Goal: Task Accomplishment & Management: Manage account settings

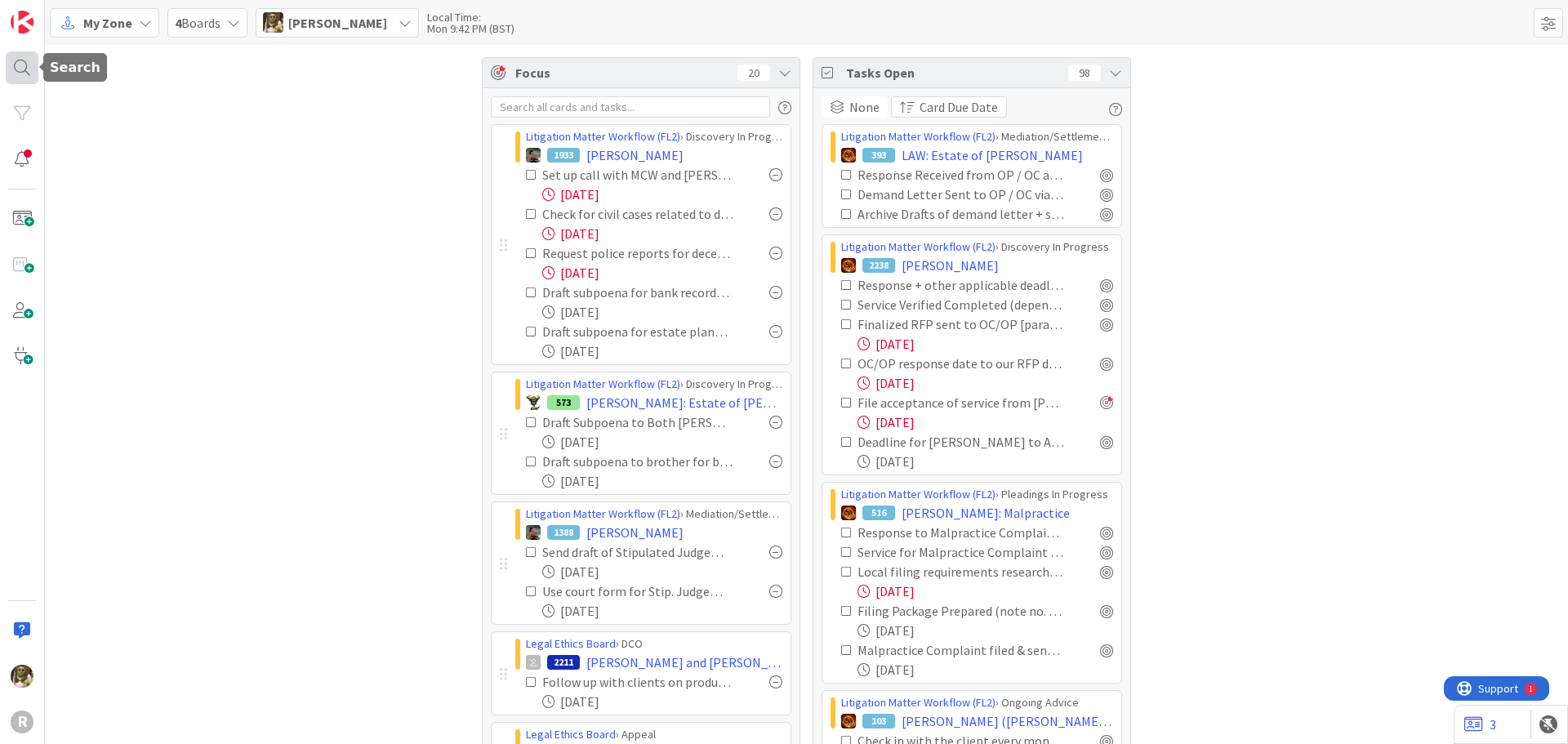
click at [30, 65] on div at bounding box center [22, 68] width 33 height 33
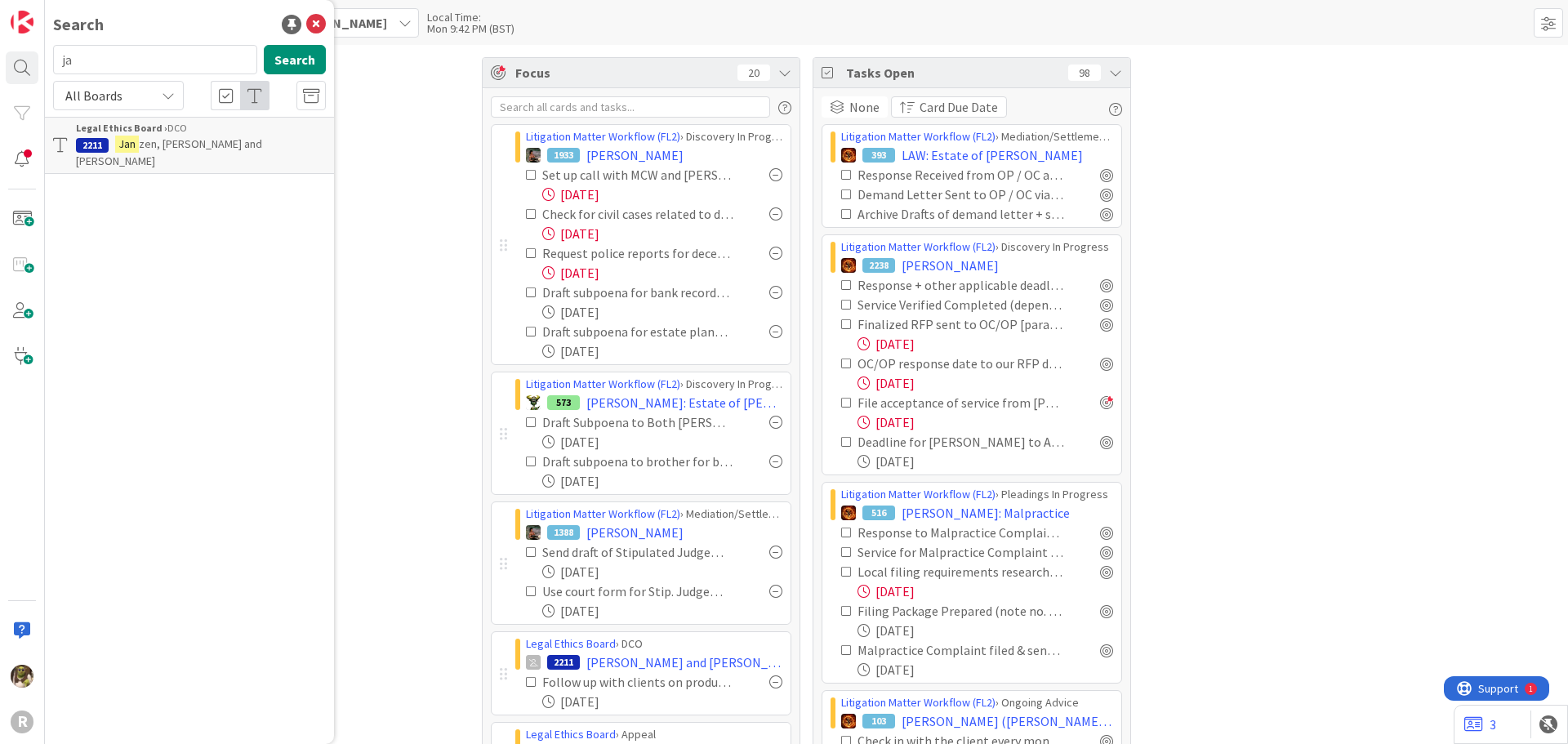
type input "j"
type input "armstrong"
click at [201, 140] on span ": Jill" at bounding box center [243, 144] width 84 height 15
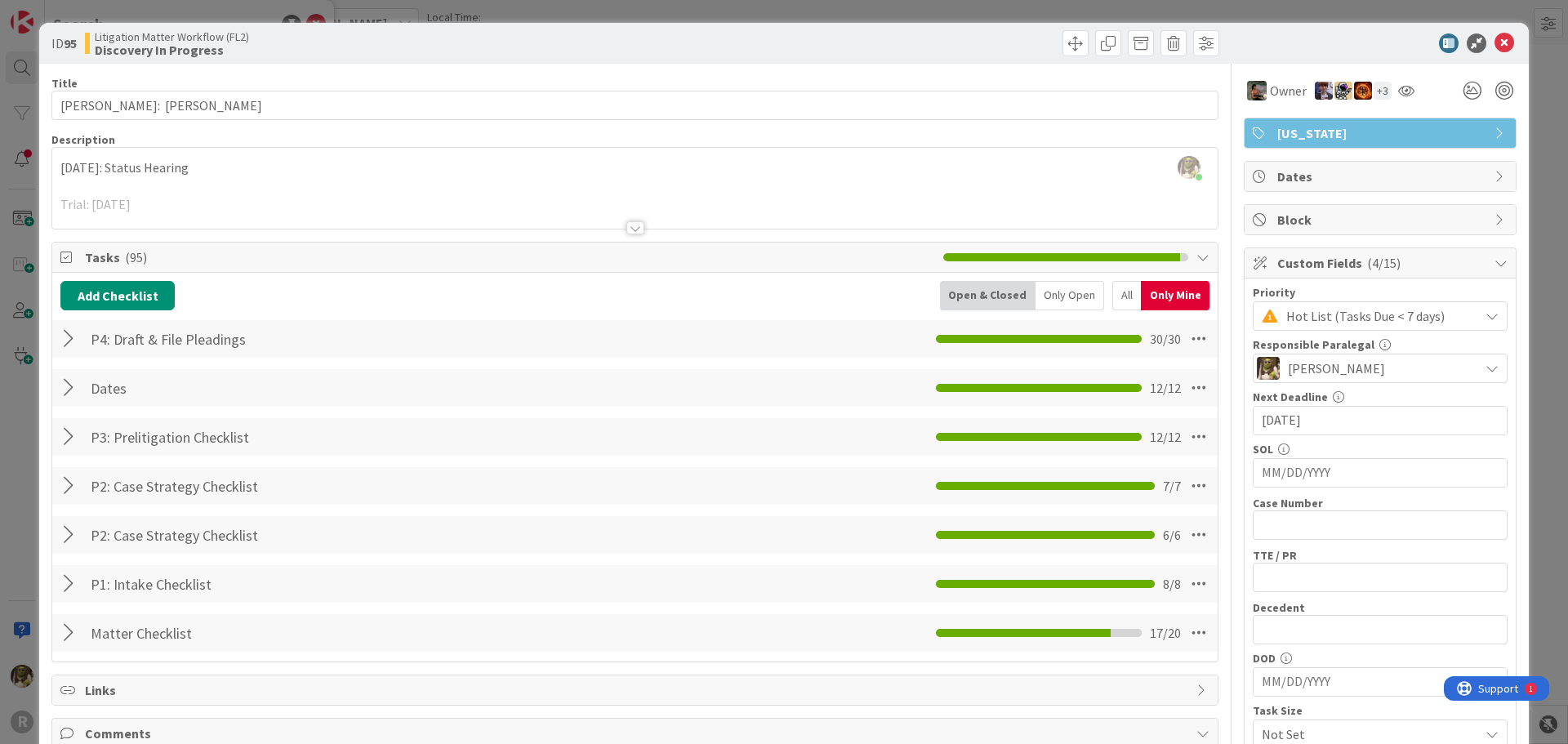
scroll to position [163, 0]
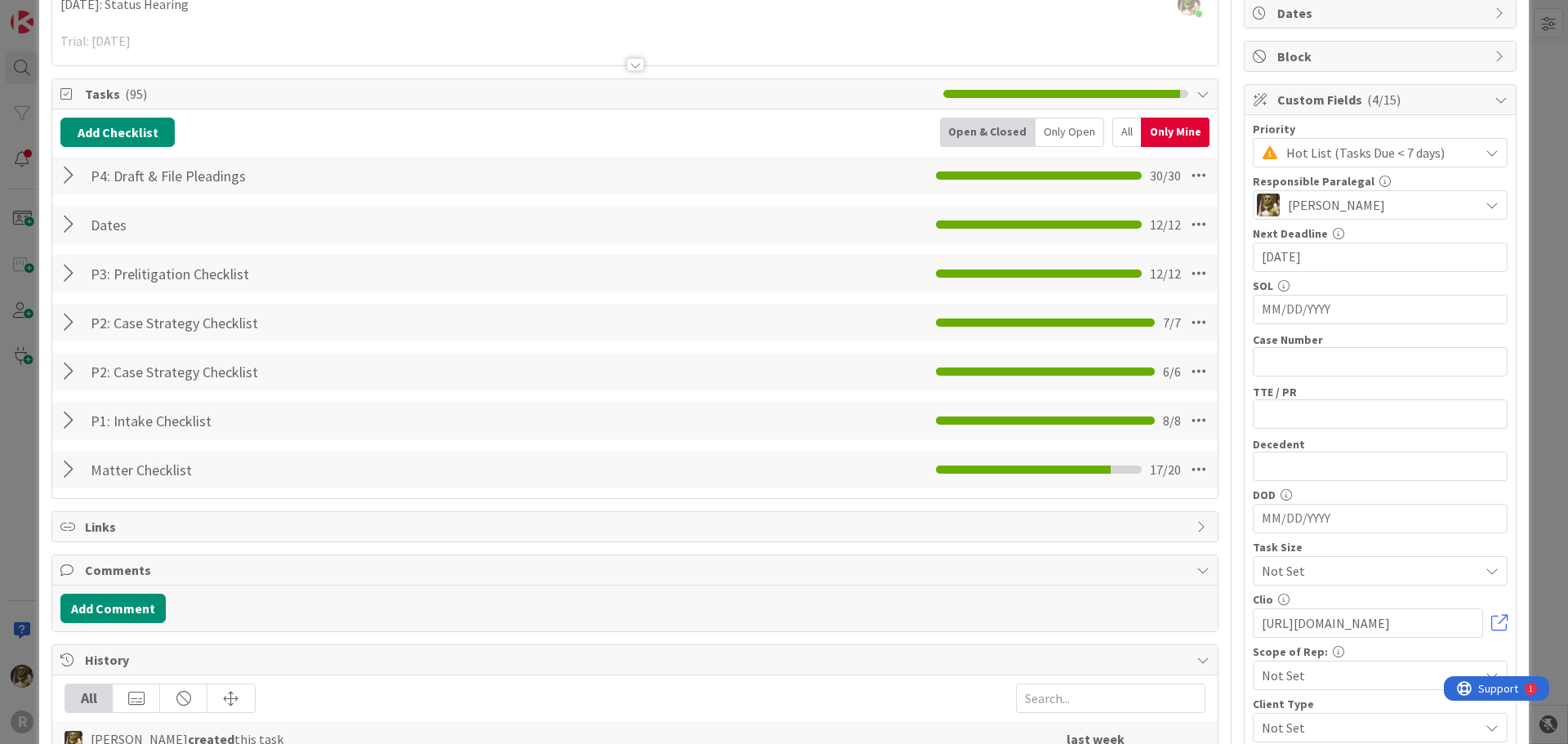
click at [75, 172] on div at bounding box center [71, 175] width 21 height 29
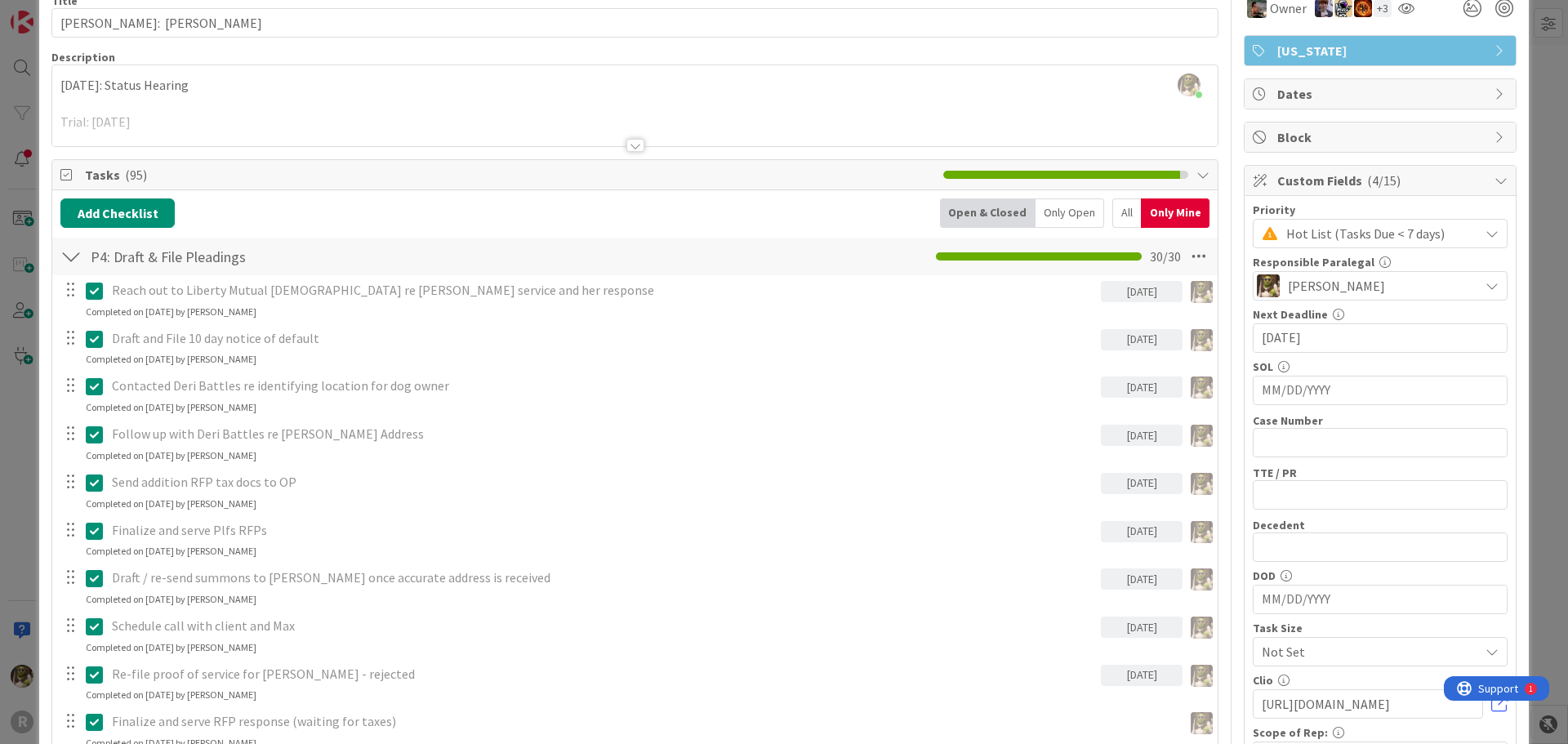
scroll to position [82, 0]
click at [1112, 217] on div "All" at bounding box center [1126, 214] width 28 height 29
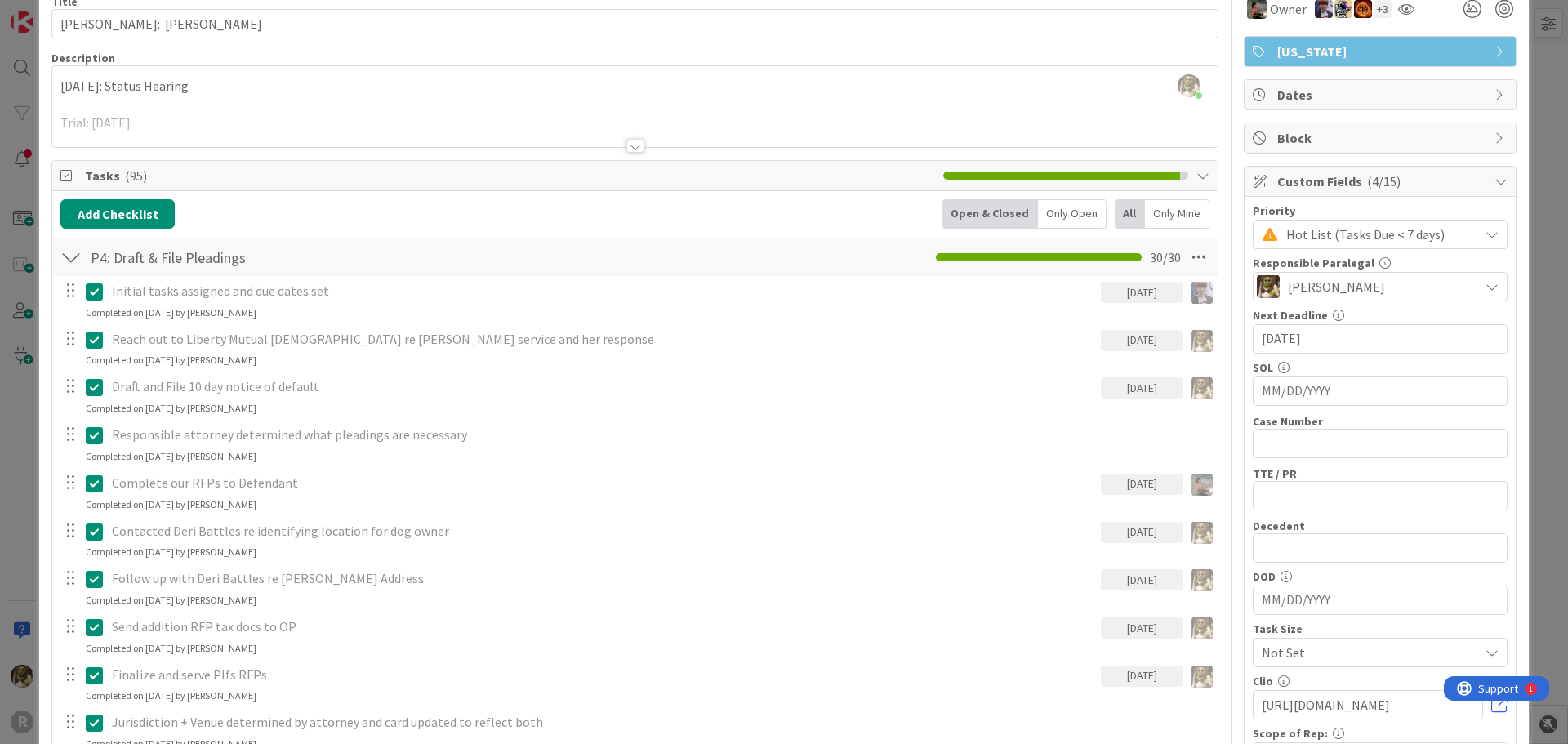
click at [1060, 219] on div "Only Open" at bounding box center [1072, 214] width 69 height 29
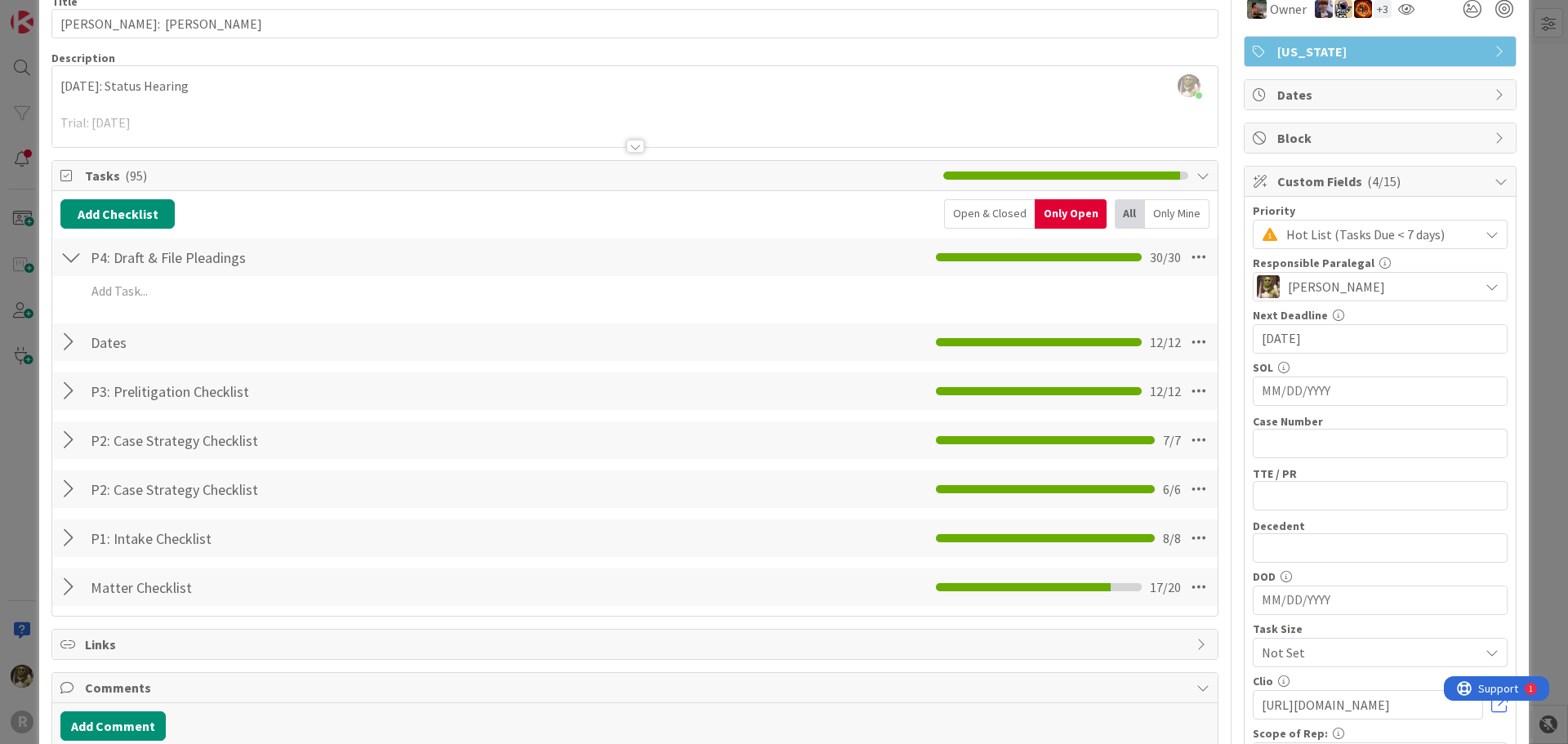
click at [1160, 205] on div "Only Mine" at bounding box center [1176, 214] width 64 height 29
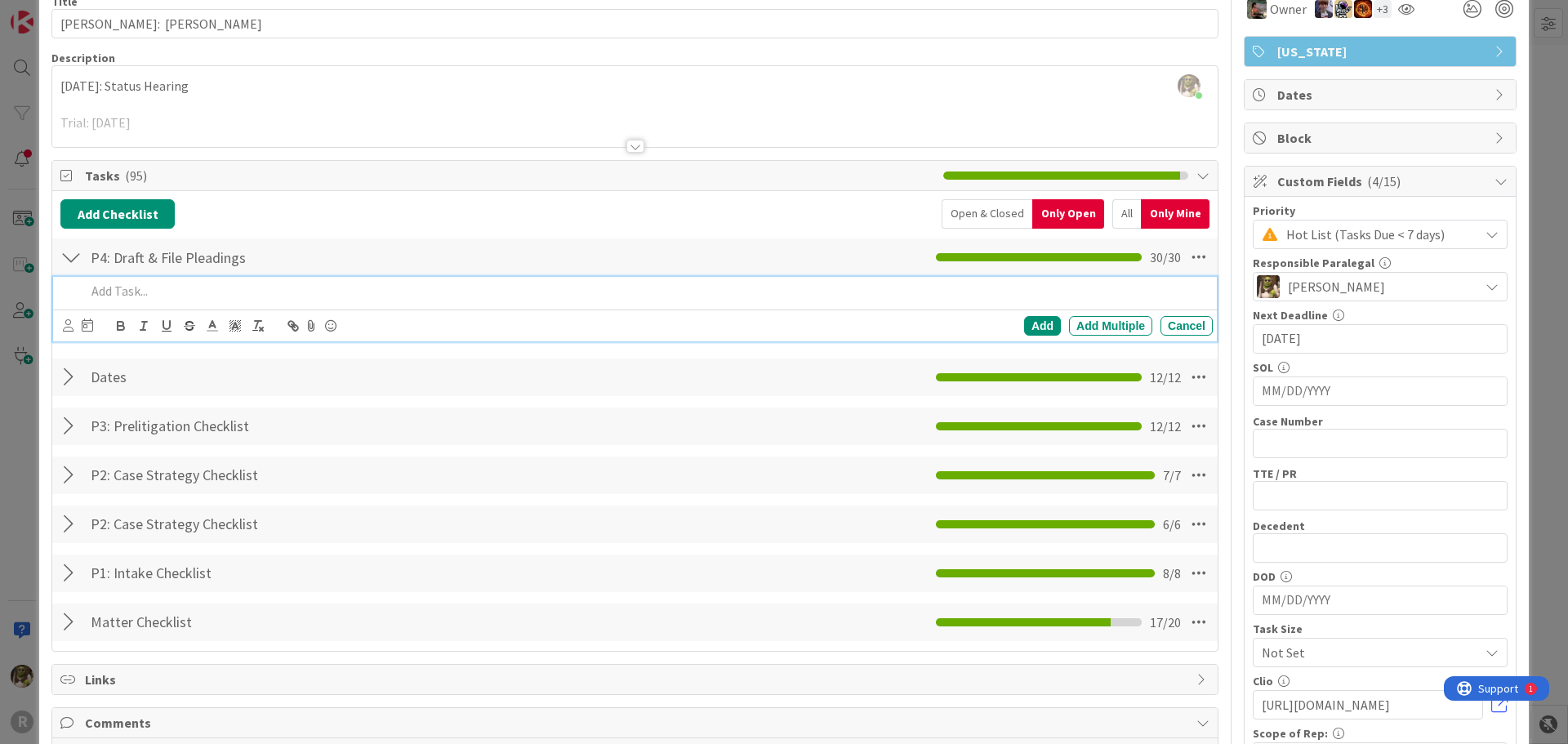
click at [175, 288] on p at bounding box center [646, 291] width 1121 height 18
click at [67, 325] on icon at bounding box center [69, 325] width 11 height 12
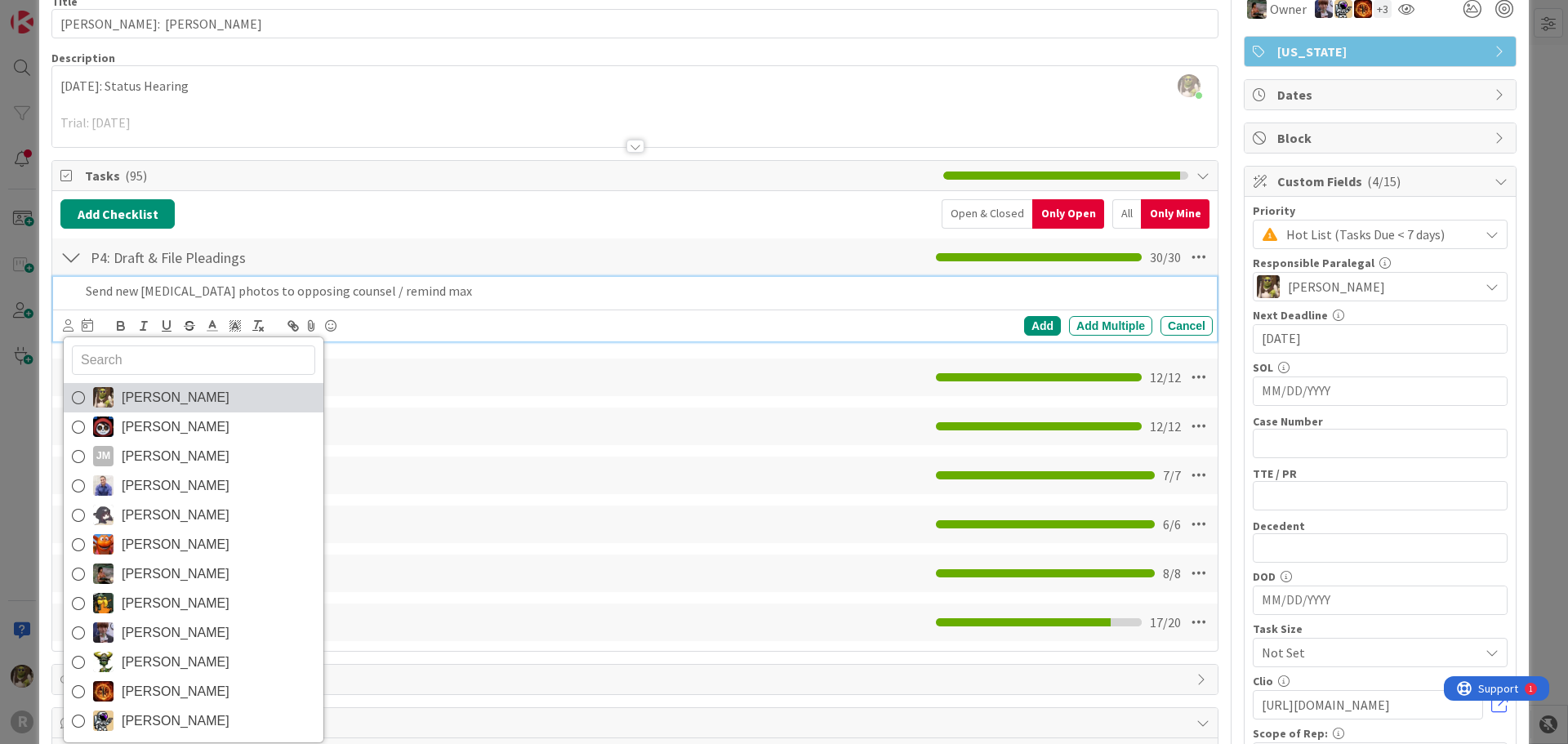
click at [119, 399] on link "[PERSON_NAME]" at bounding box center [193, 398] width 259 height 29
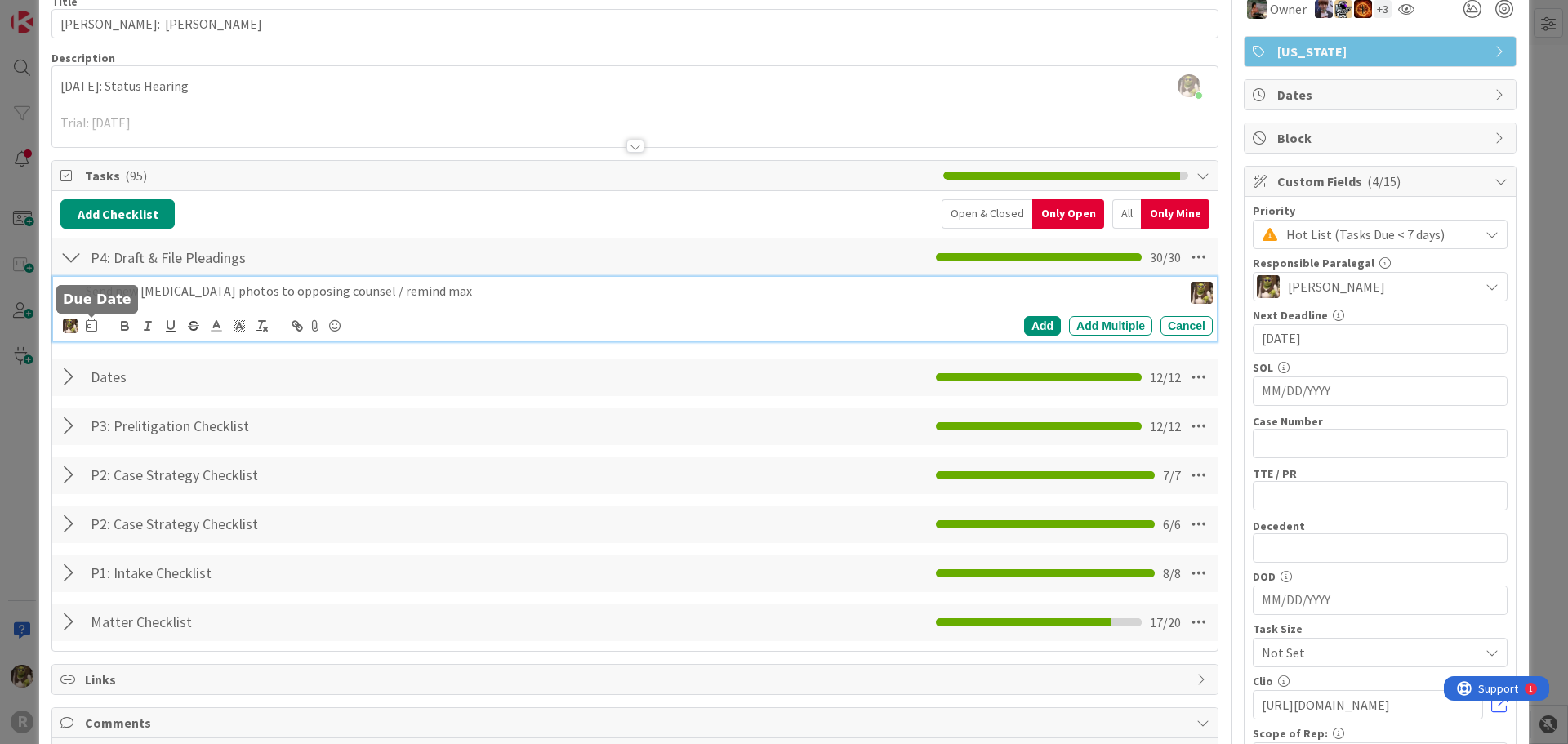
click at [90, 328] on icon at bounding box center [91, 325] width 11 height 13
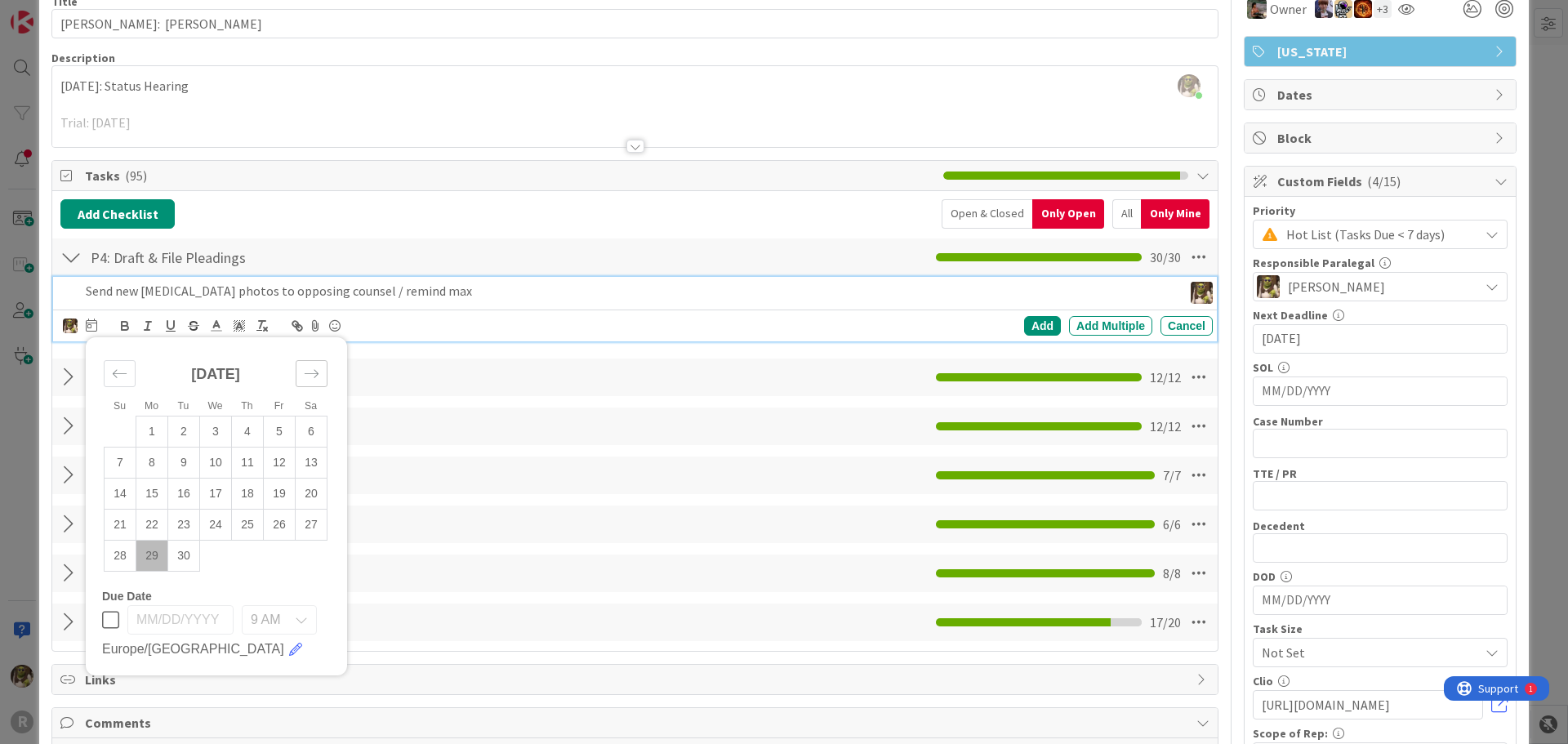
click at [322, 373] on div "Move forward to switch to the next month." at bounding box center [311, 373] width 32 height 27
click at [215, 428] on td "1" at bounding box center [215, 431] width 32 height 31
type input "[DATE]"
click at [1032, 327] on div "Add" at bounding box center [1043, 326] width 37 height 19
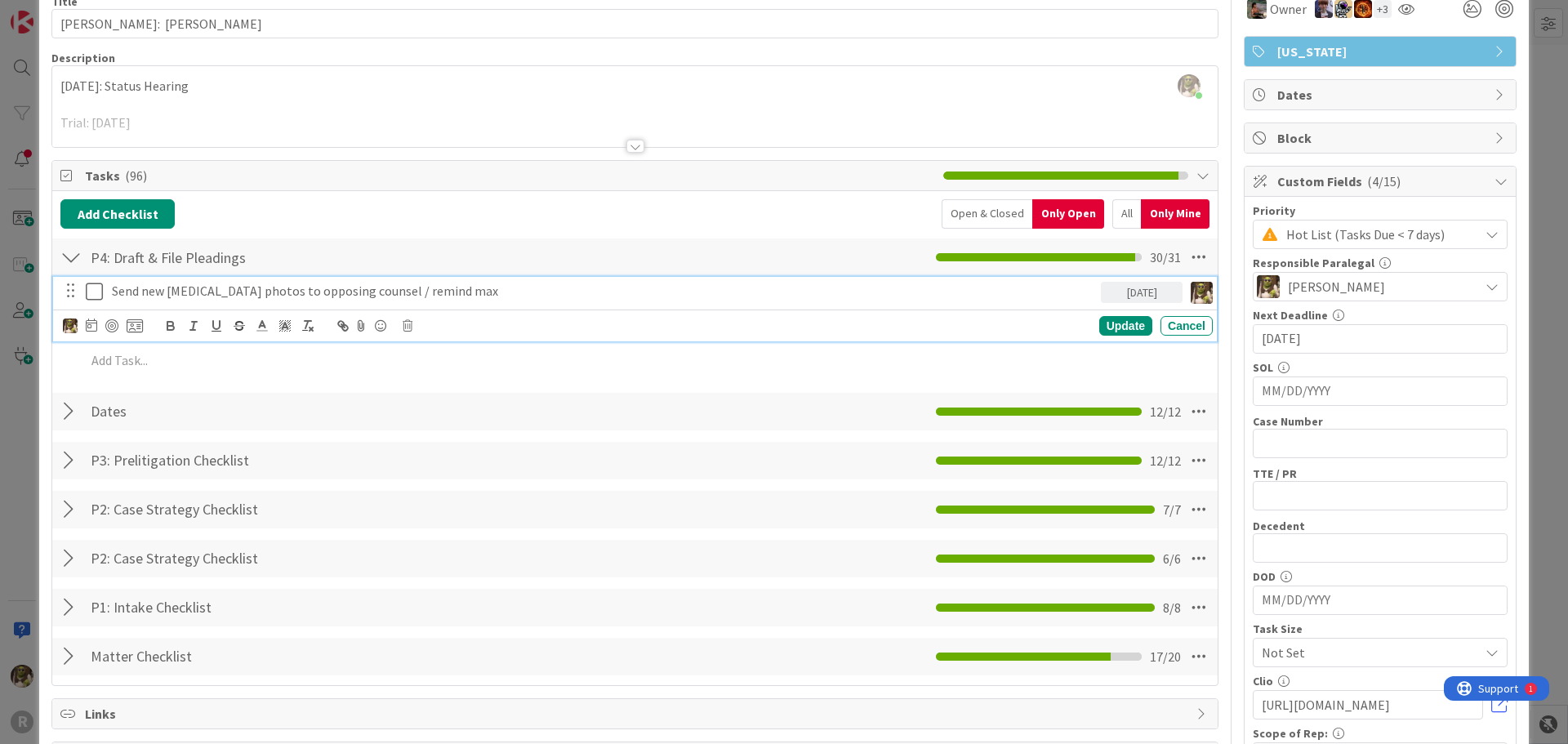
click at [175, 280] on div "Send new dog bite photos to opposing counsel / remind max" at bounding box center [602, 291] width 995 height 28
click at [112, 323] on div at bounding box center [112, 326] width 13 height 13
click at [1118, 325] on div "Update" at bounding box center [1126, 326] width 53 height 19
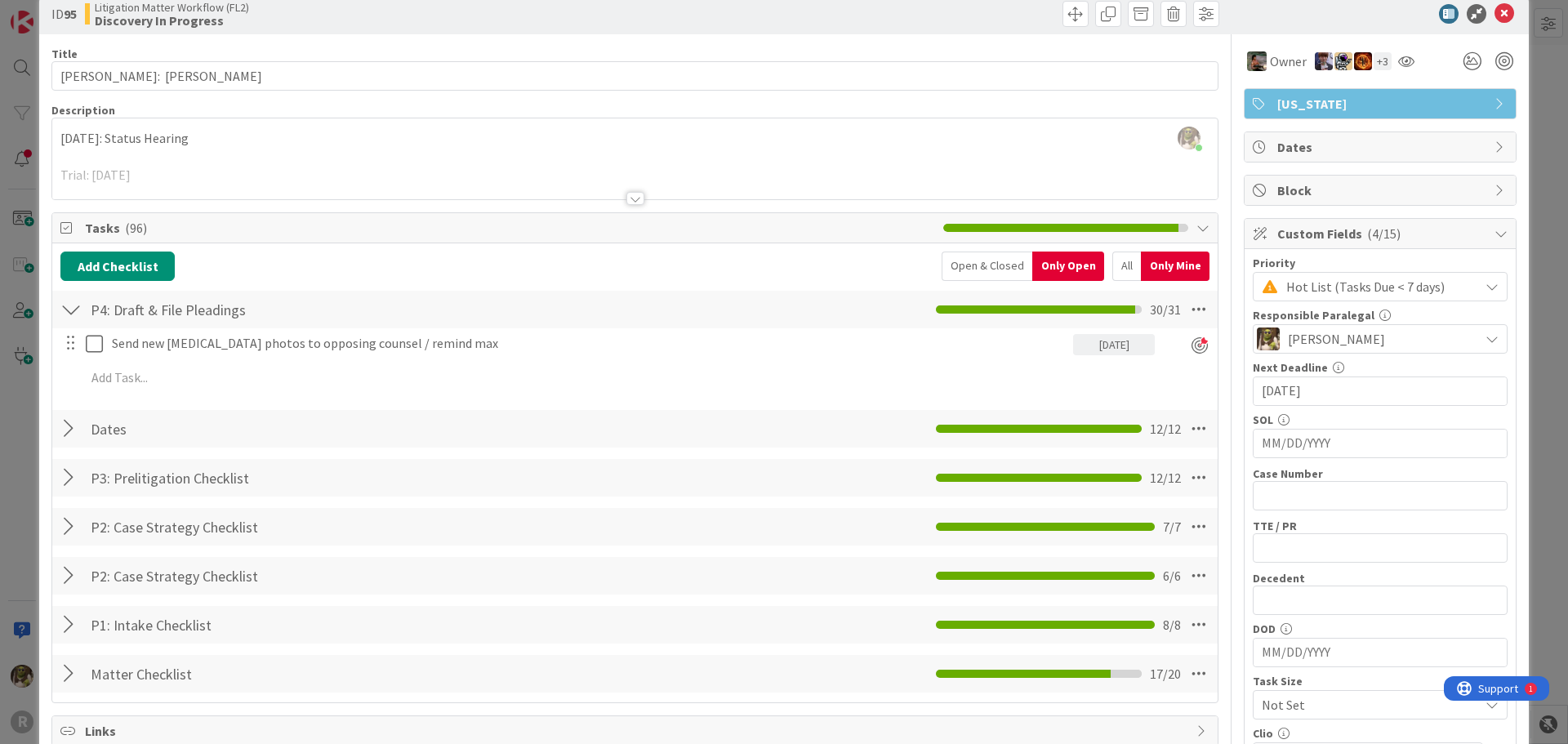
scroll to position [0, 0]
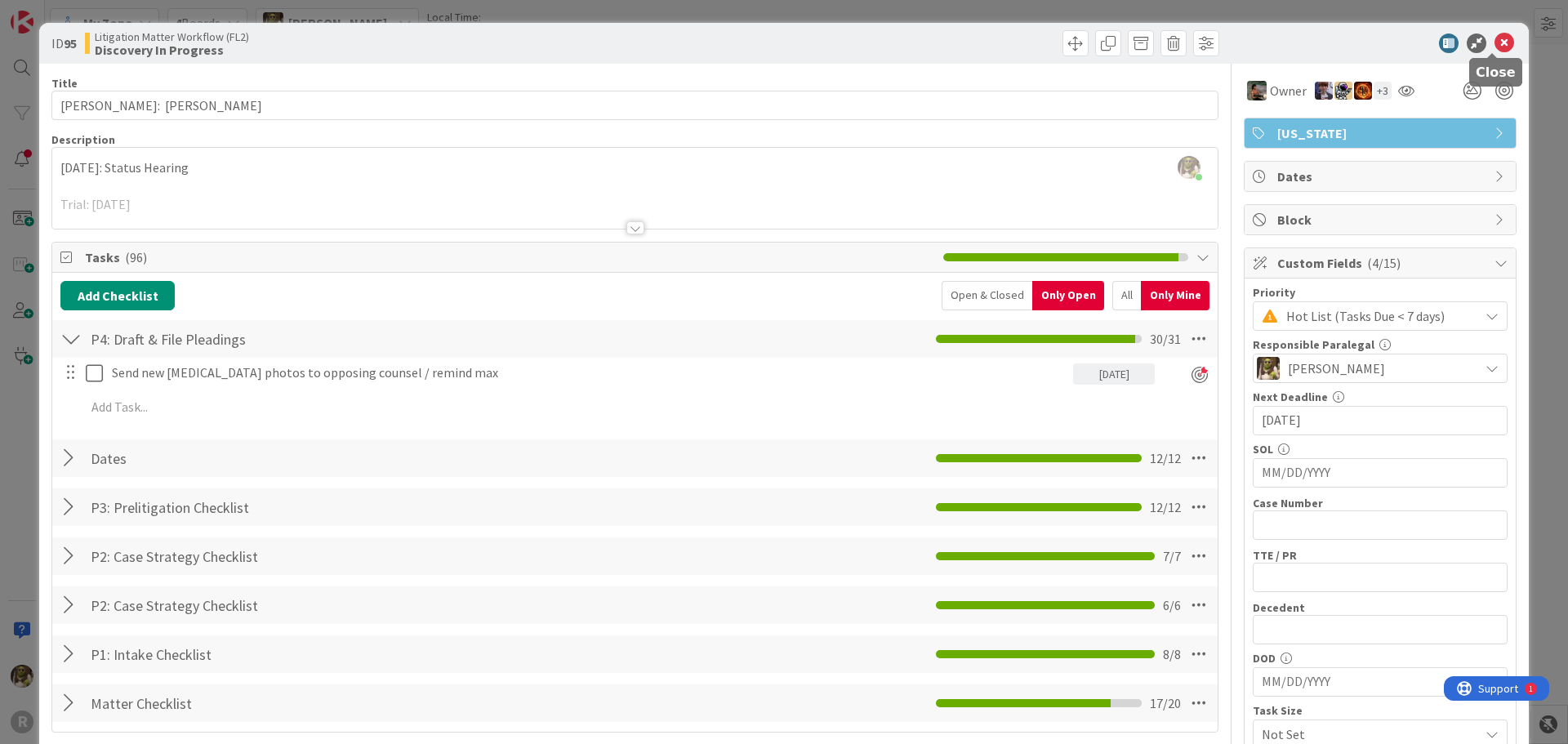
click at [1500, 44] on icon at bounding box center [1504, 43] width 19 height 19
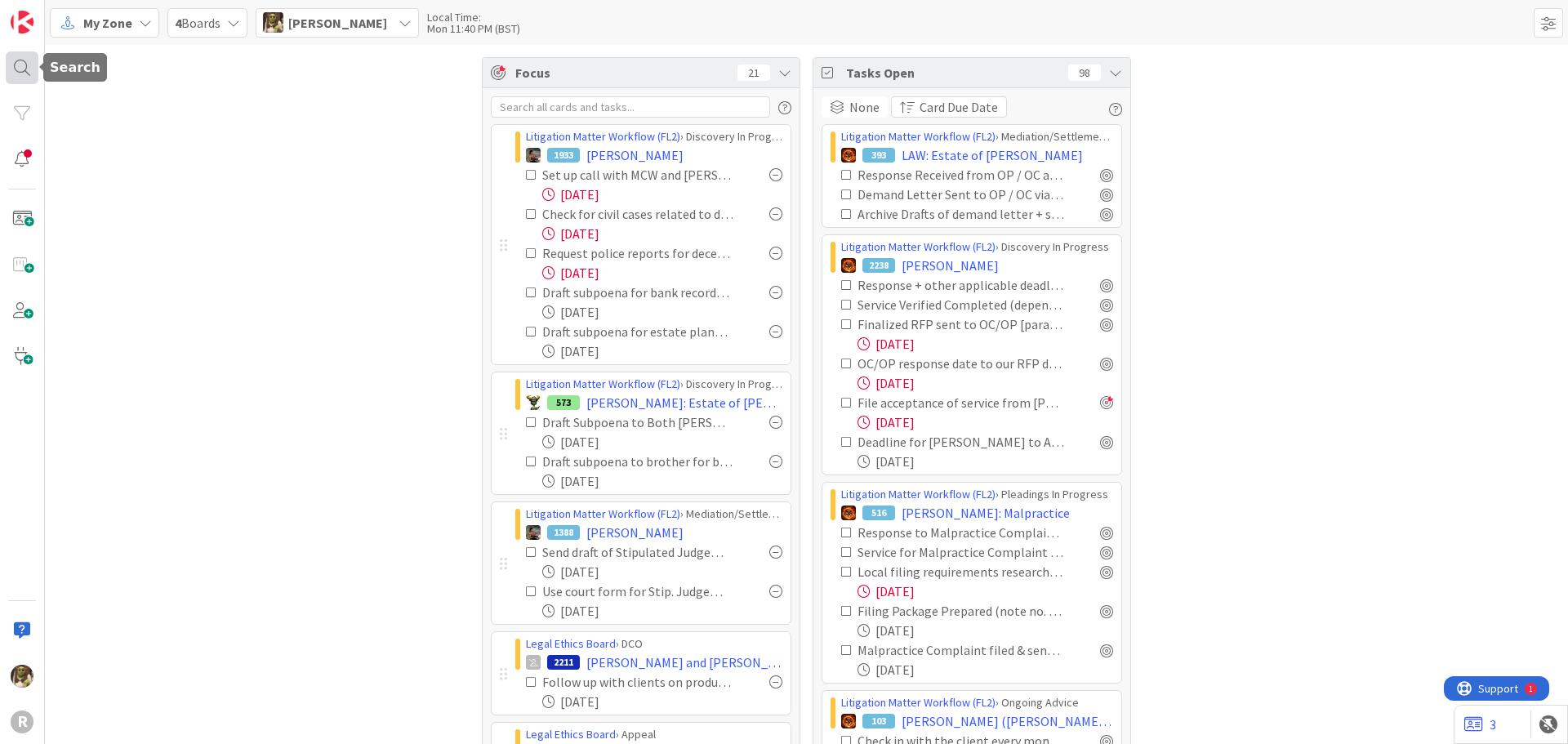
click at [28, 59] on div at bounding box center [22, 68] width 33 height 33
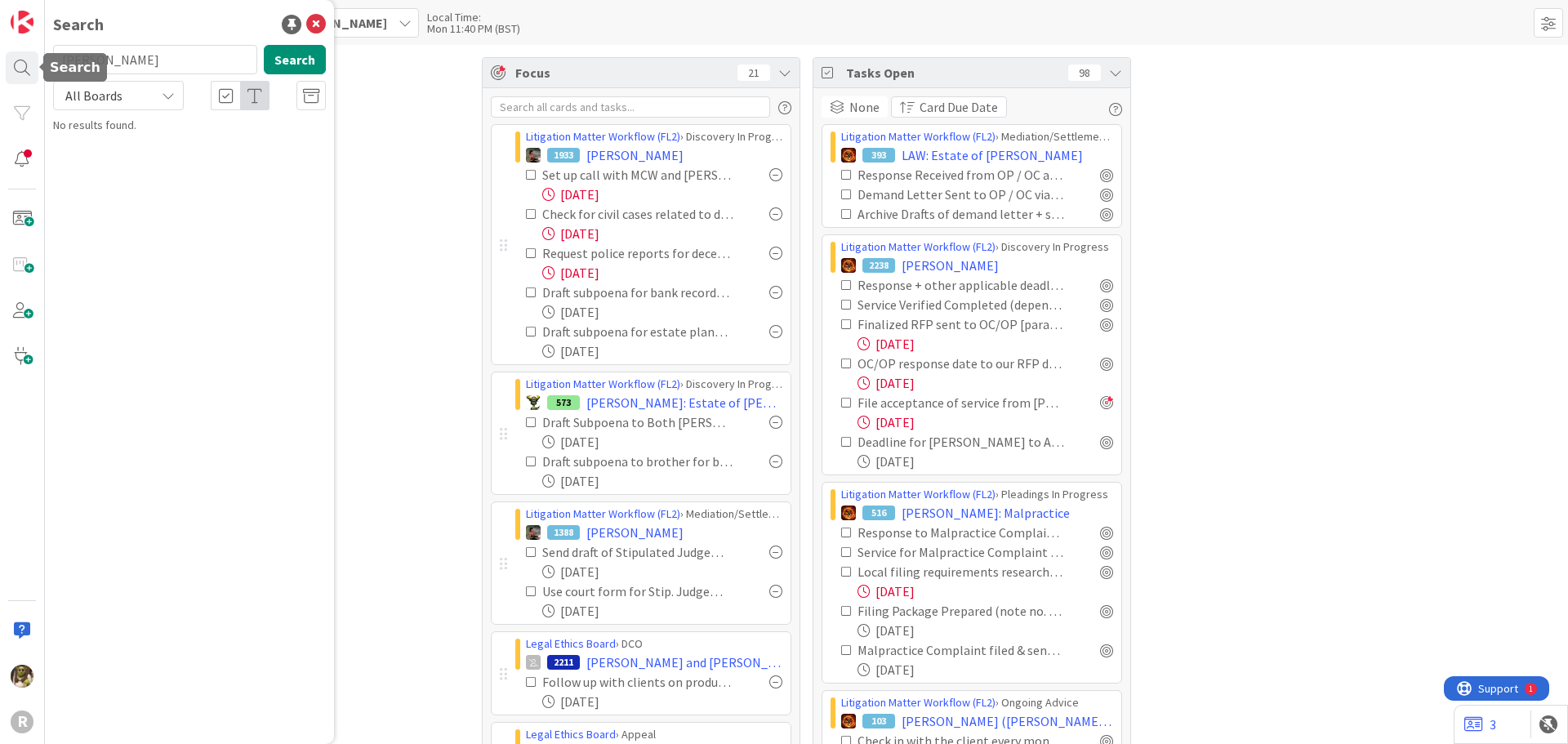
drag, startPoint x: 141, startPoint y: 65, endPoint x: -24, endPoint y: 67, distance: 165.0
click at [0, 67] on html "R Search armstrong Search All Boards No results found. My Zone 4 Boards Devine …" at bounding box center [784, 372] width 1568 height 744
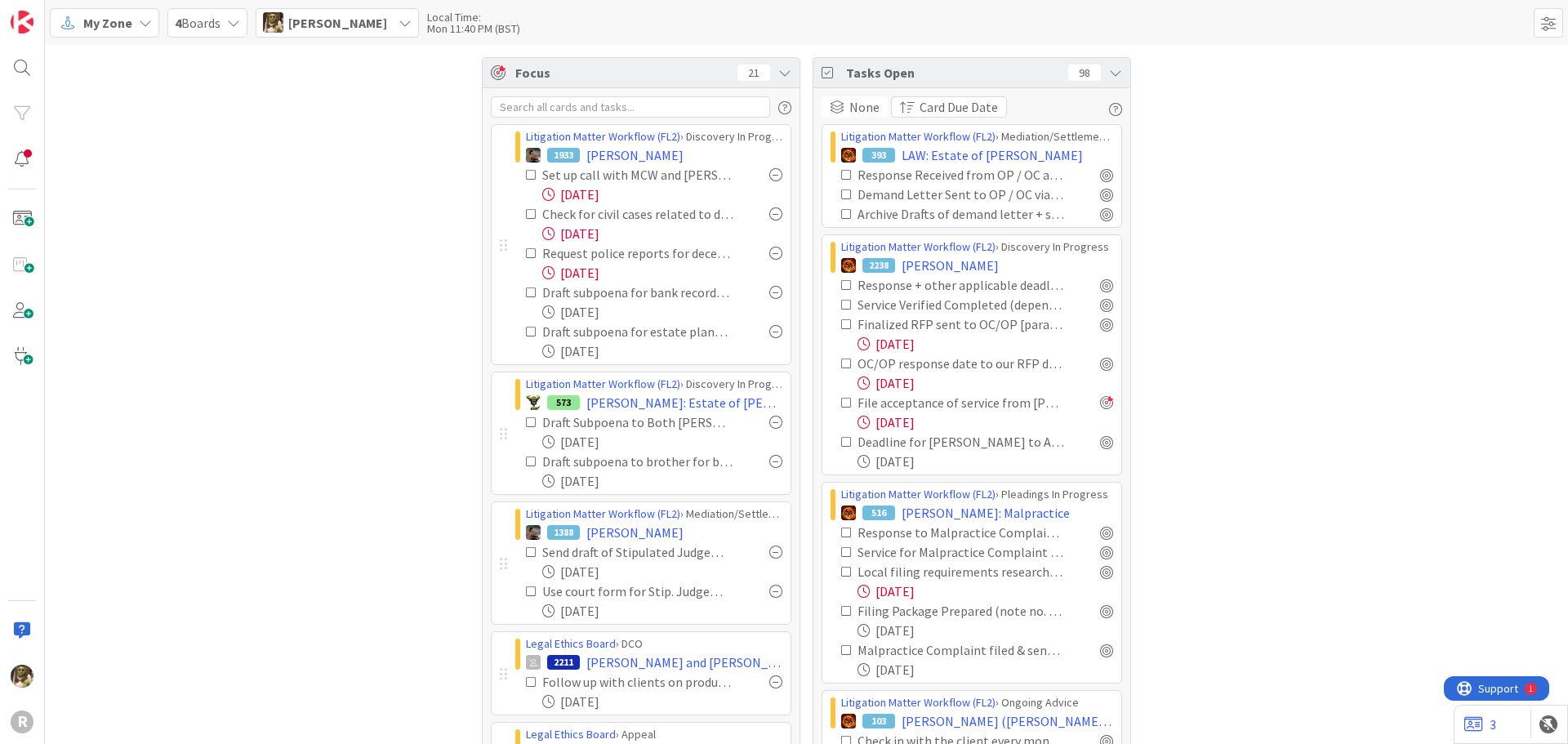
click at [5, 64] on div "R" at bounding box center [22, 372] width 45 height 744
click at [13, 64] on div at bounding box center [22, 68] width 33 height 33
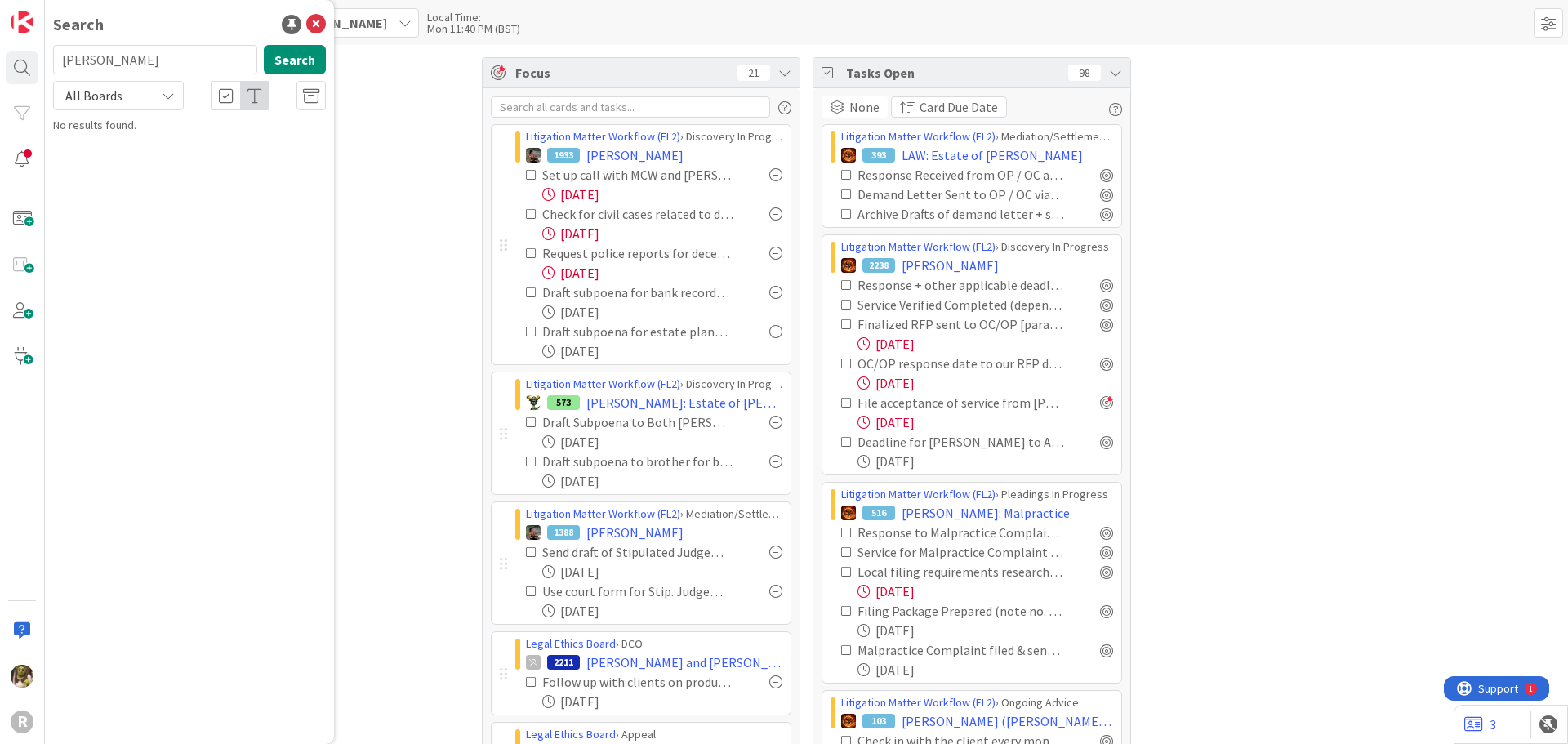
drag, startPoint x: 146, startPoint y: 70, endPoint x: 41, endPoint y: 69, distance: 105.0
click at [41, 69] on div "R Search armstrong Search All Boards No results found." at bounding box center [22, 372] width 45 height 744
type input "sifri"
click at [304, 67] on button "Search" at bounding box center [295, 60] width 62 height 29
click at [120, 139] on mark "SIFRI" at bounding box center [130, 144] width 30 height 17
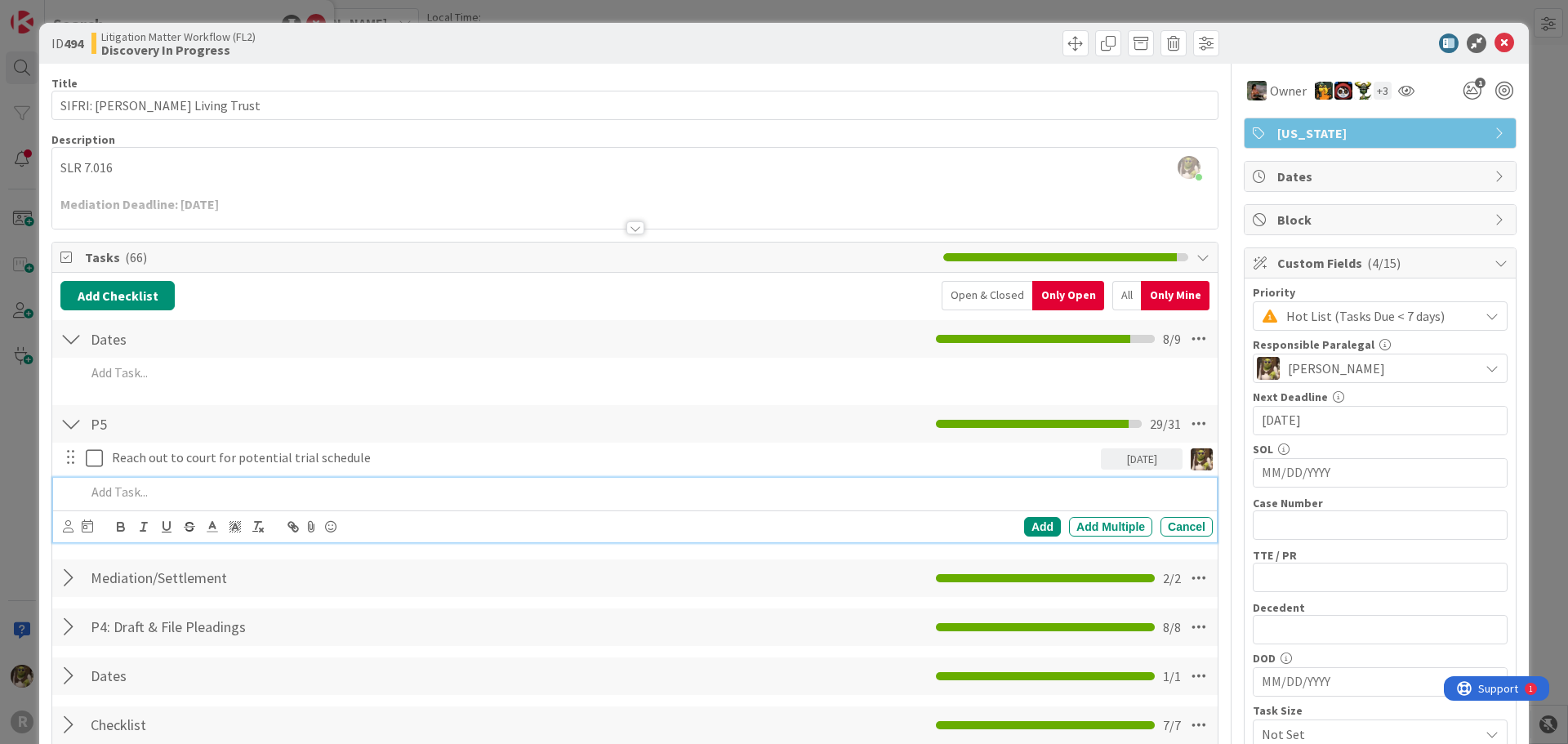
click at [232, 491] on p at bounding box center [646, 492] width 1121 height 18
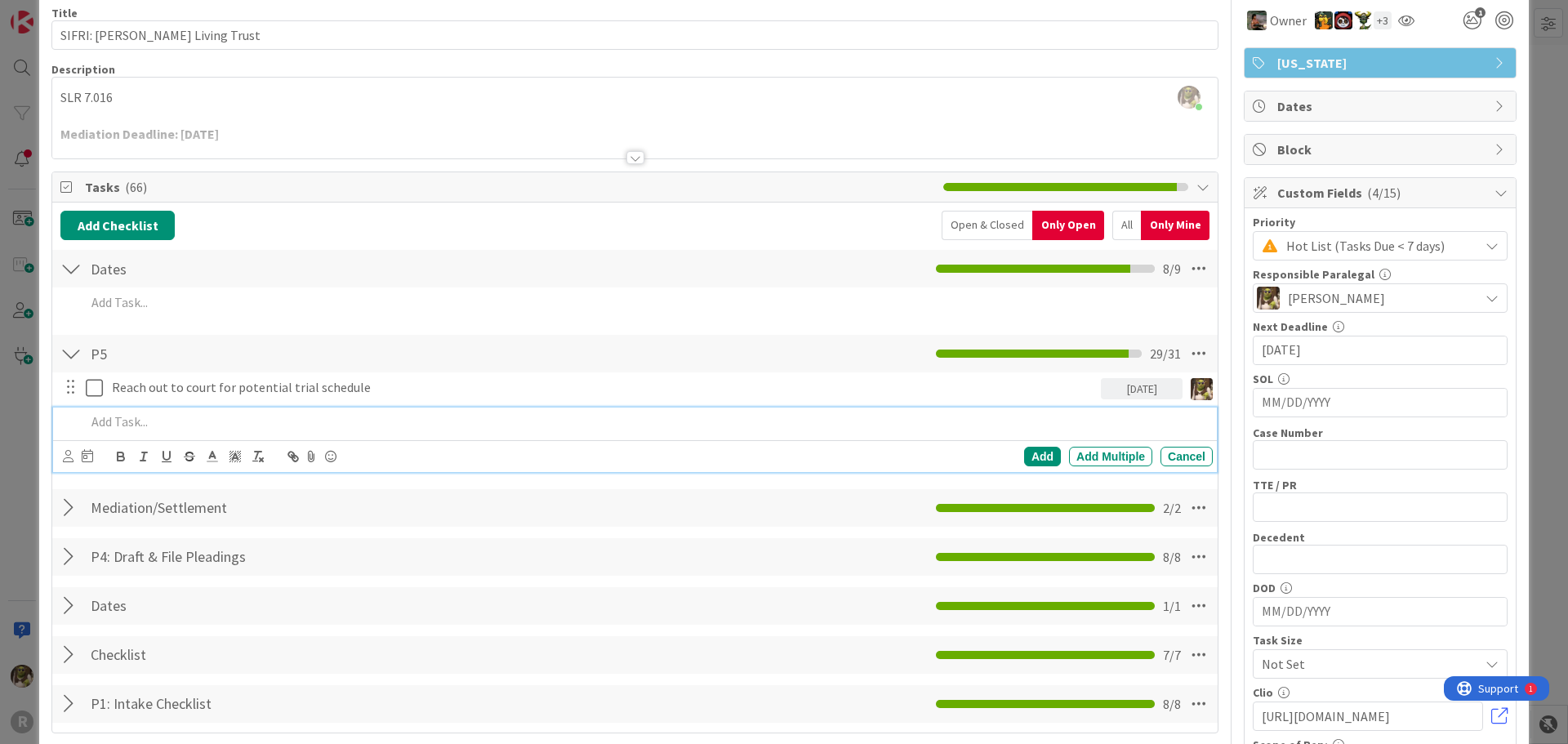
scroll to position [163, 0]
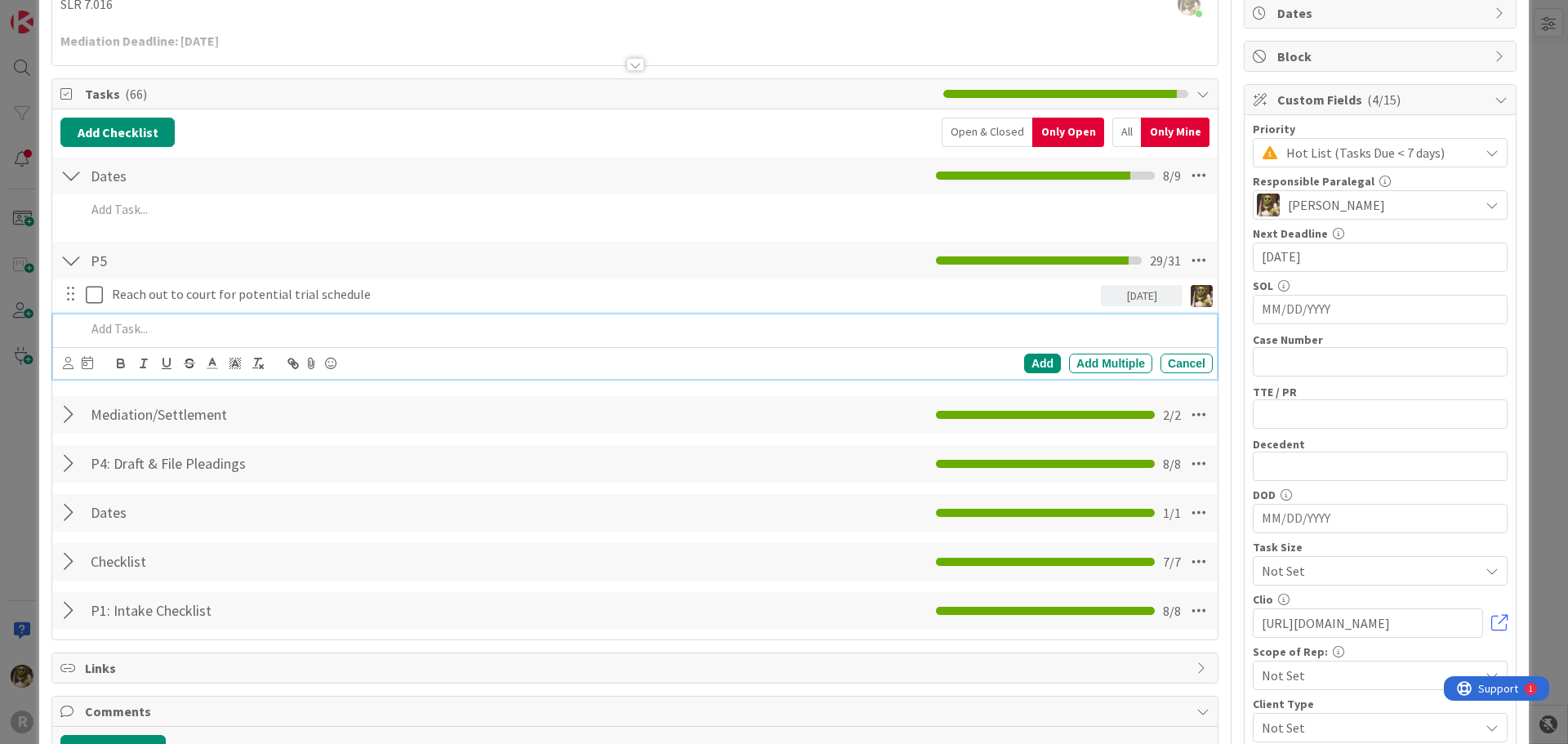
click at [70, 619] on div at bounding box center [71, 611] width 21 height 29
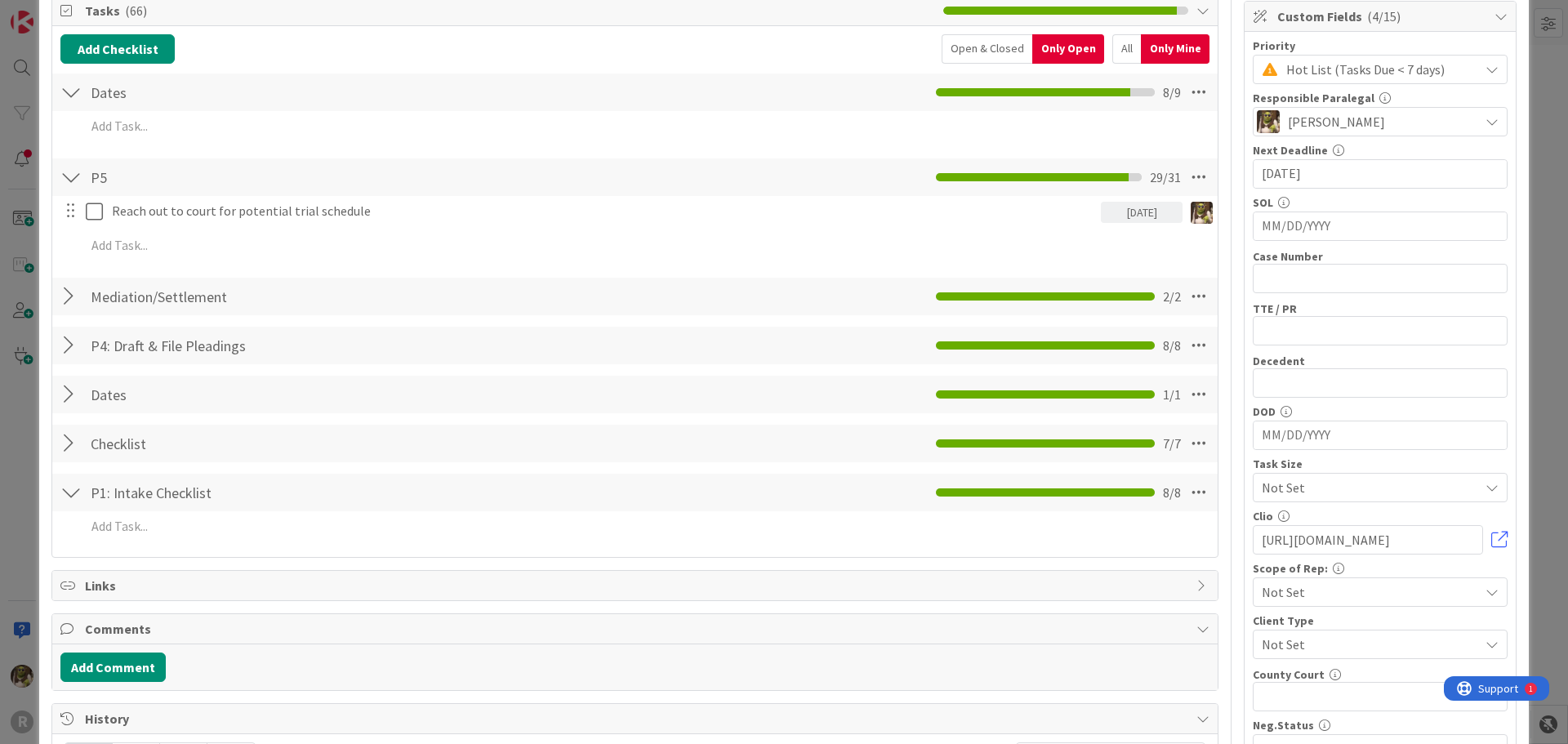
scroll to position [327, 0]
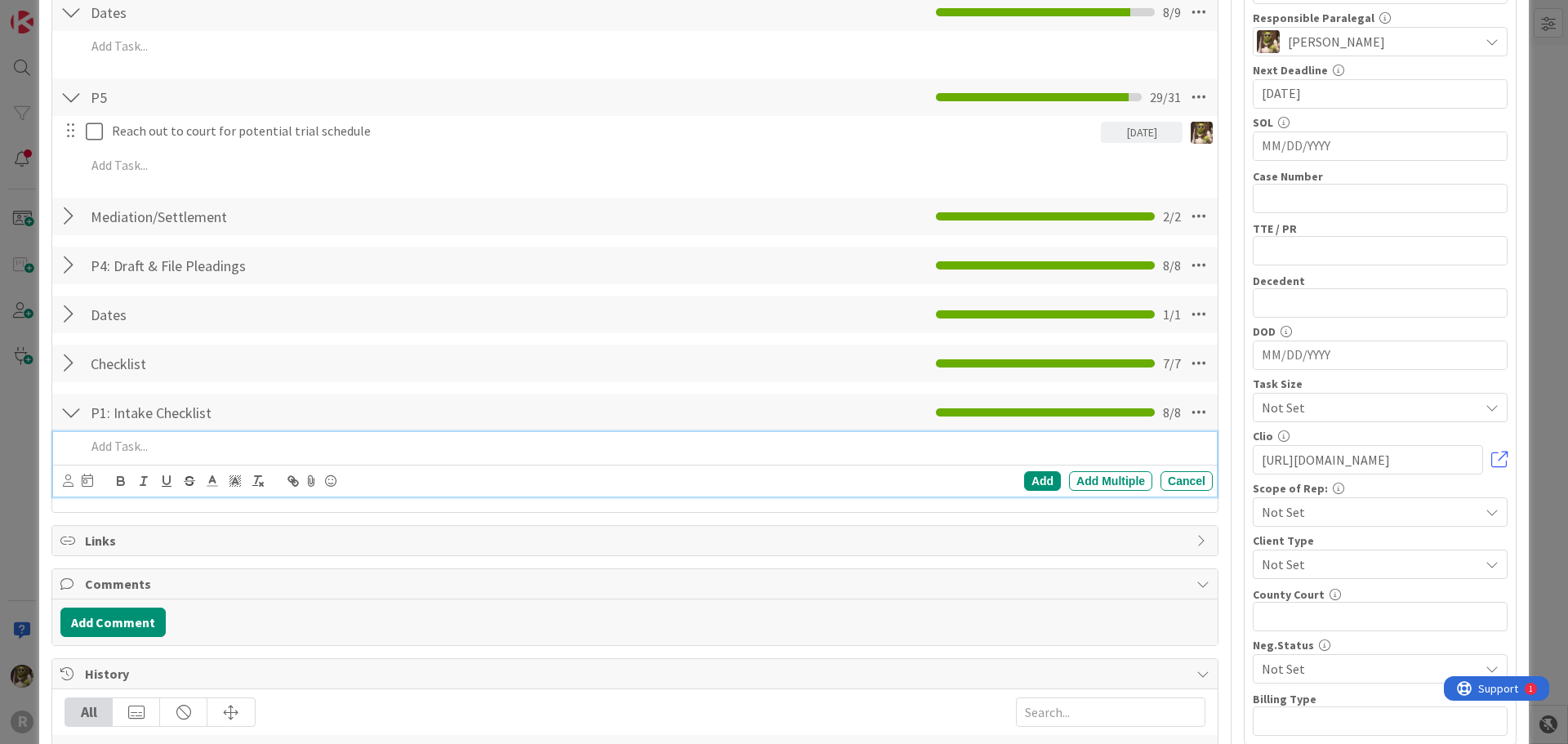
click at [122, 451] on p at bounding box center [646, 446] width 1121 height 18
click at [72, 480] on icon at bounding box center [69, 480] width 11 height 12
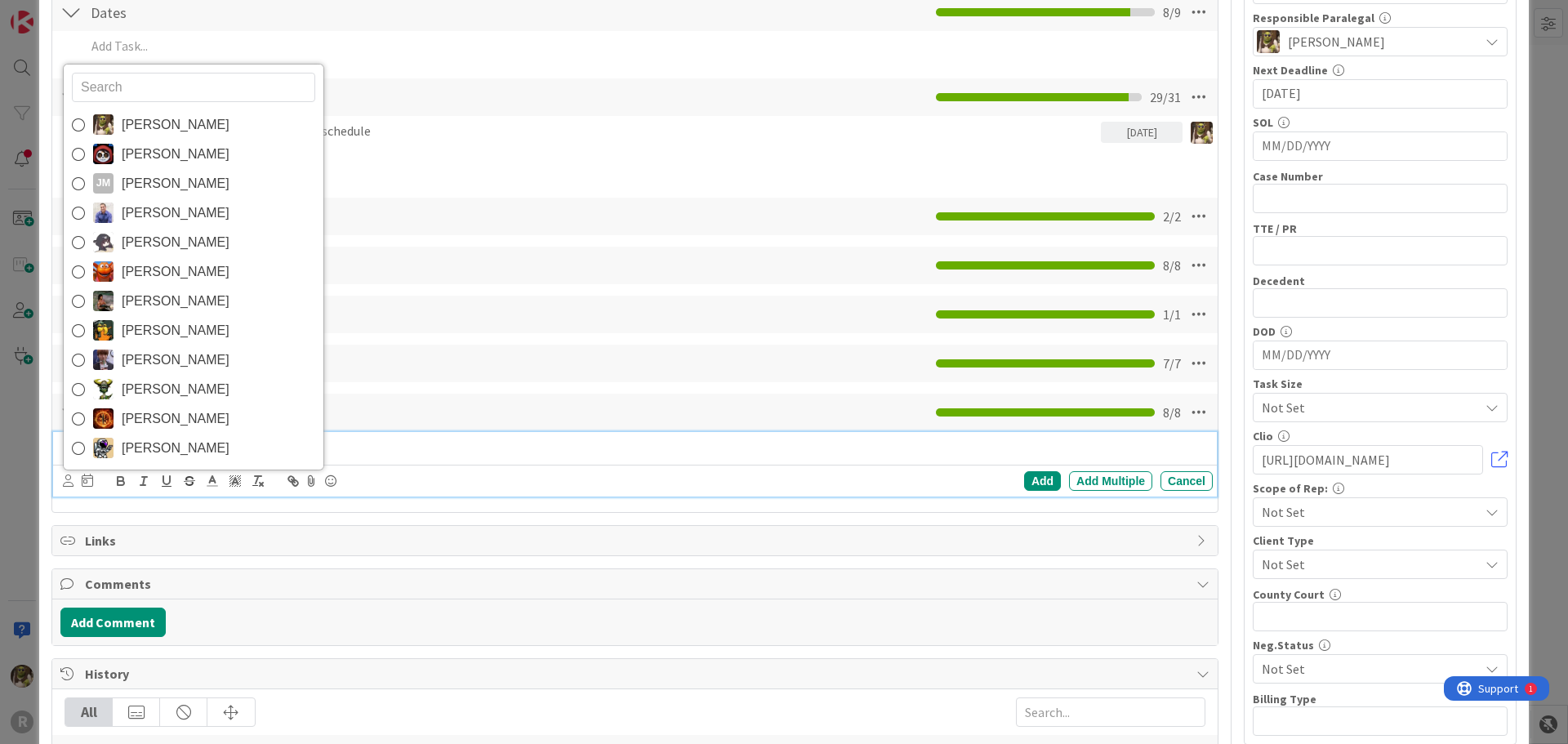
drag, startPoint x: 123, startPoint y: 129, endPoint x: 123, endPoint y: 139, distance: 10.0
click at [123, 129] on span "[PERSON_NAME]" at bounding box center [176, 125] width 108 height 25
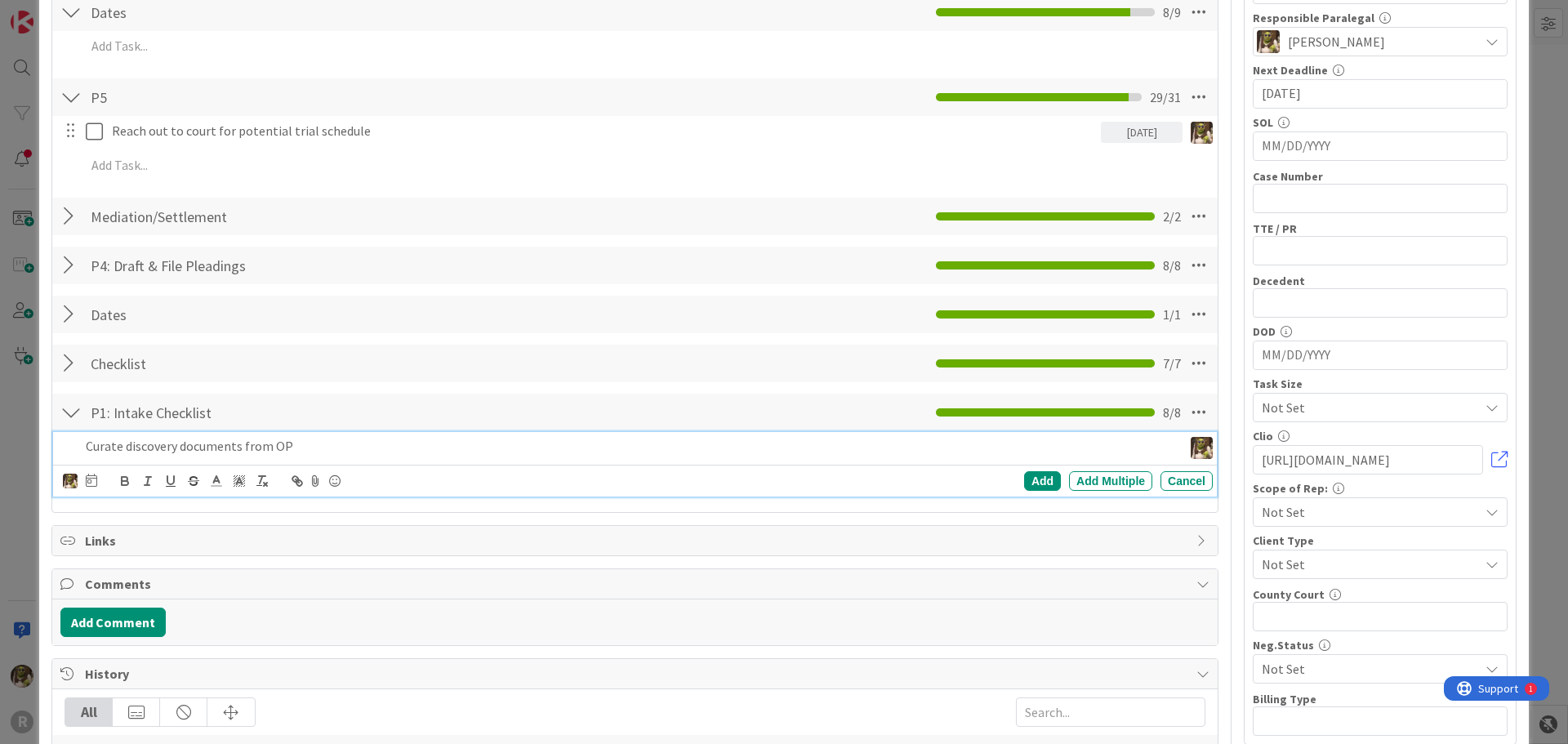
click at [90, 482] on icon at bounding box center [91, 480] width 11 height 13
click at [181, 713] on td "30" at bounding box center [183, 711] width 32 height 31
type input "[DATE]"
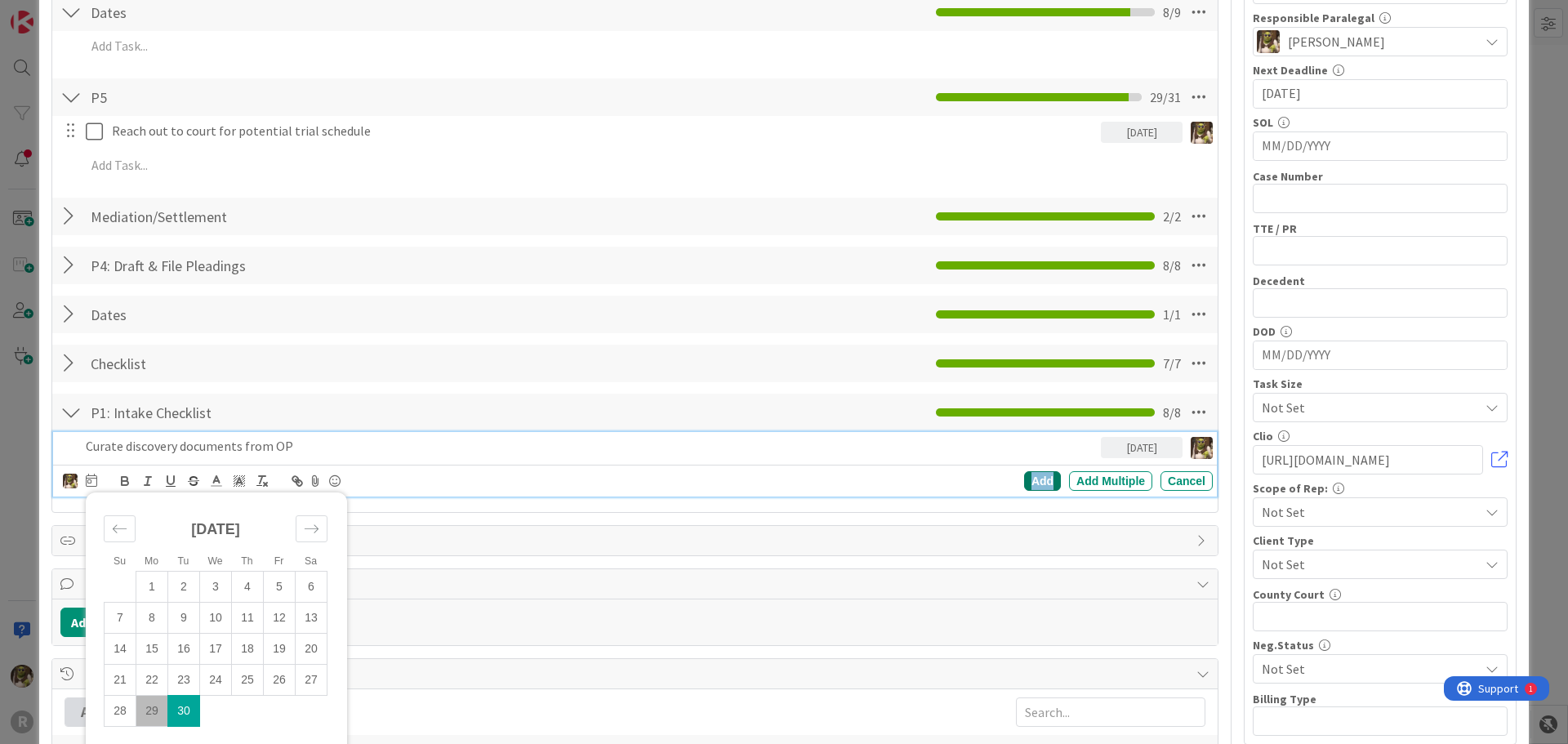
click at [1042, 486] on div "Add" at bounding box center [1043, 481] width 37 height 19
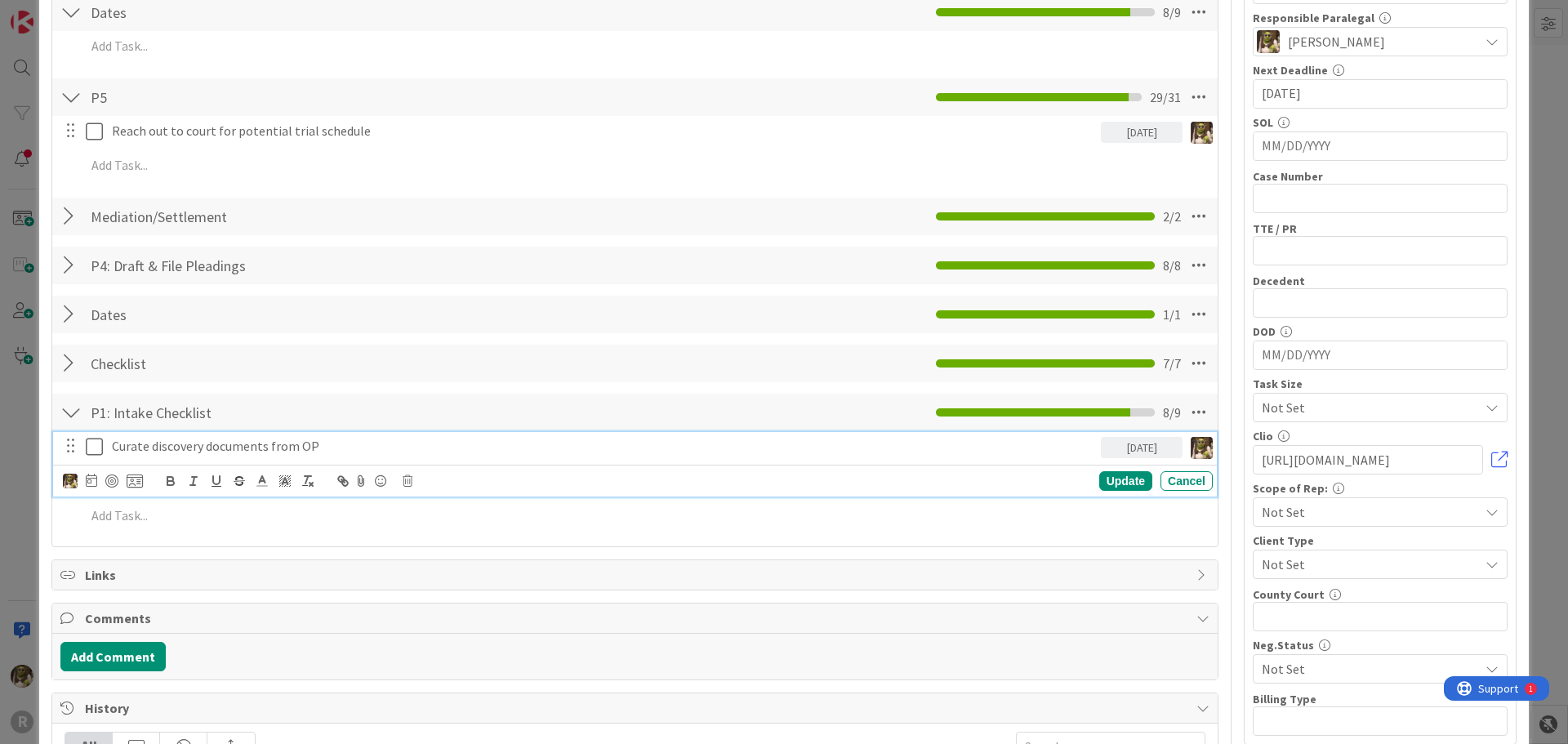
click at [138, 447] on p "Curate discovery documents from OP" at bounding box center [602, 446] width 982 height 18
click at [116, 480] on div at bounding box center [112, 481] width 13 height 13
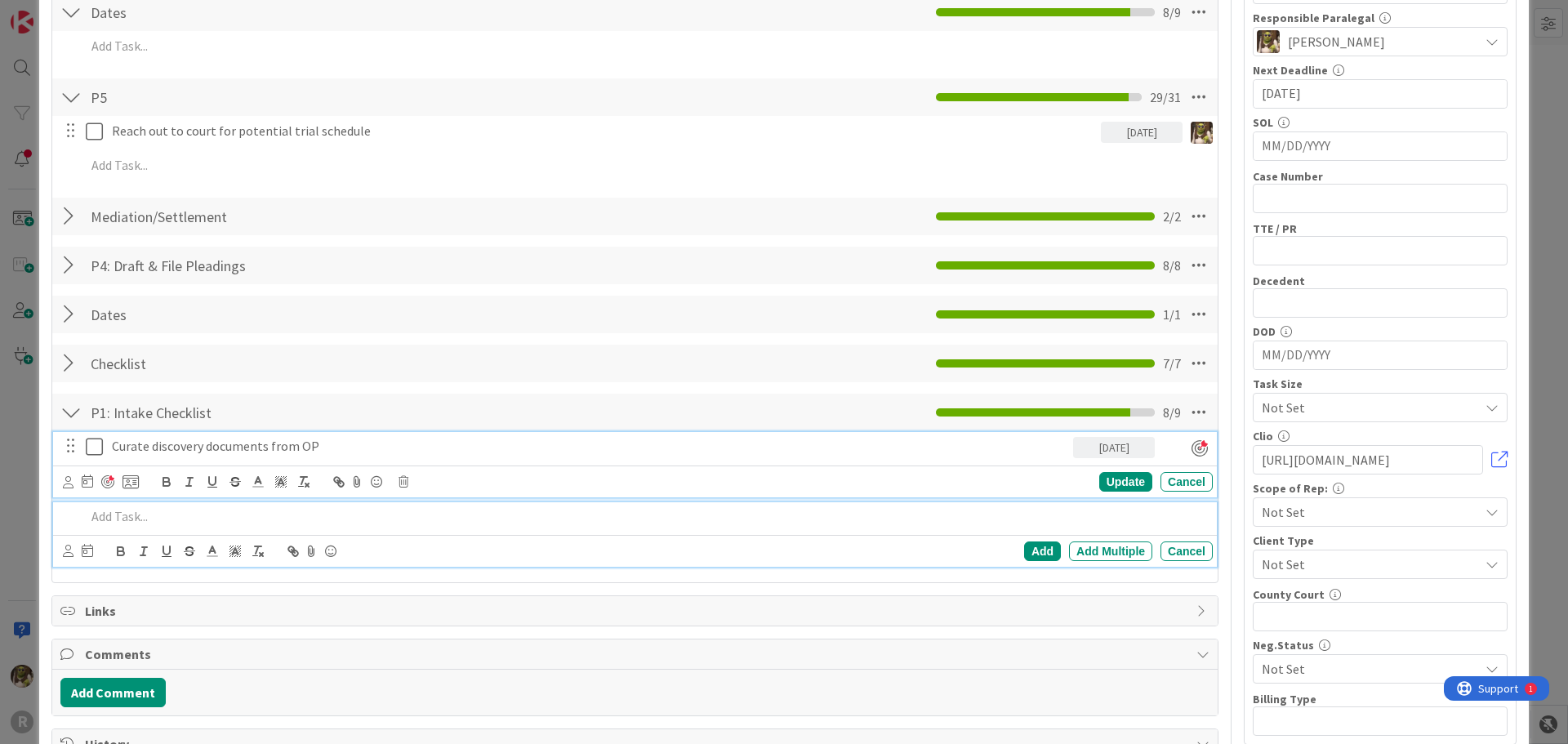
click at [182, 526] on div at bounding box center [646, 516] width 1133 height 28
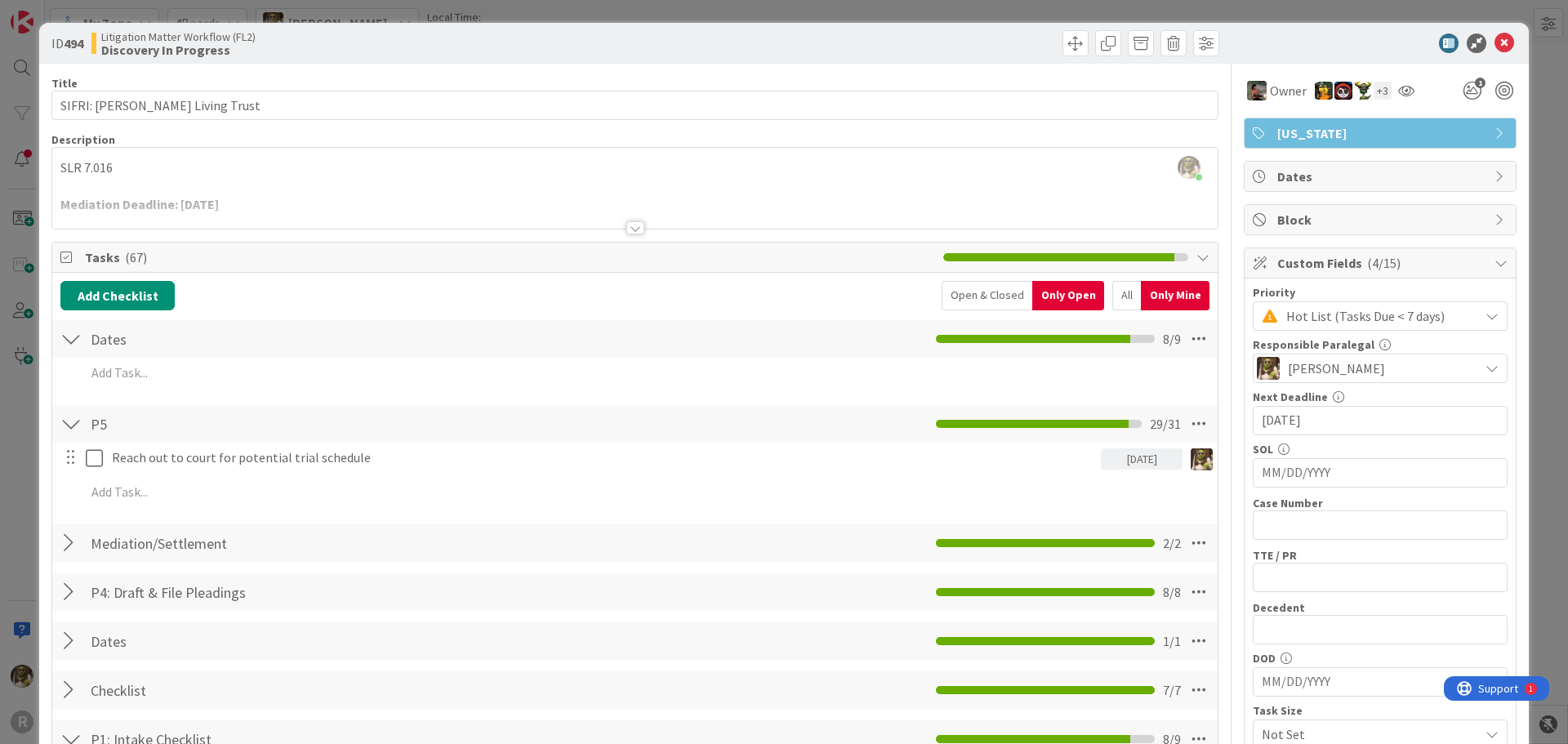
scroll to position [163, 0]
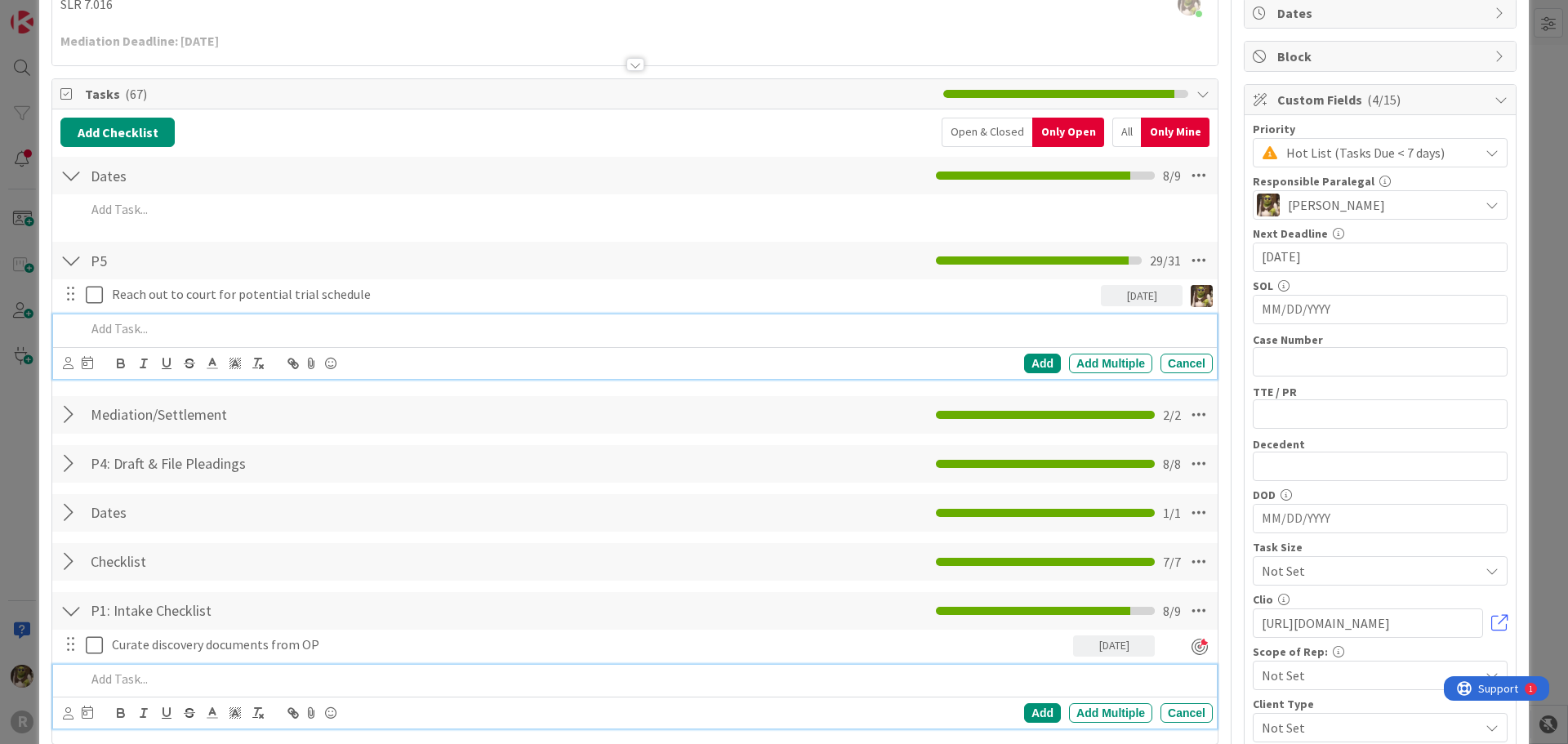
click at [146, 335] on p at bounding box center [646, 328] width 1121 height 18
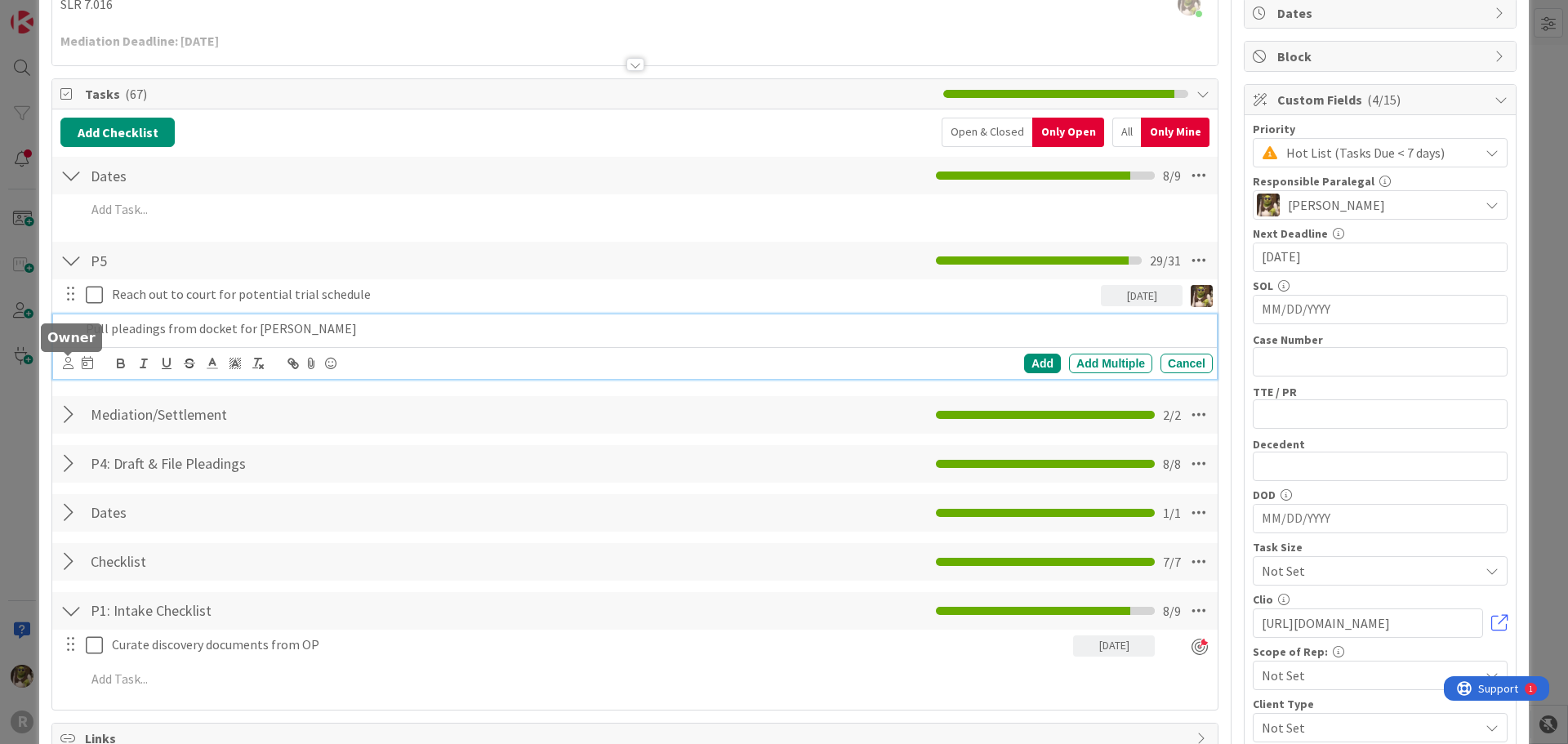
click at [64, 364] on icon at bounding box center [69, 362] width 11 height 12
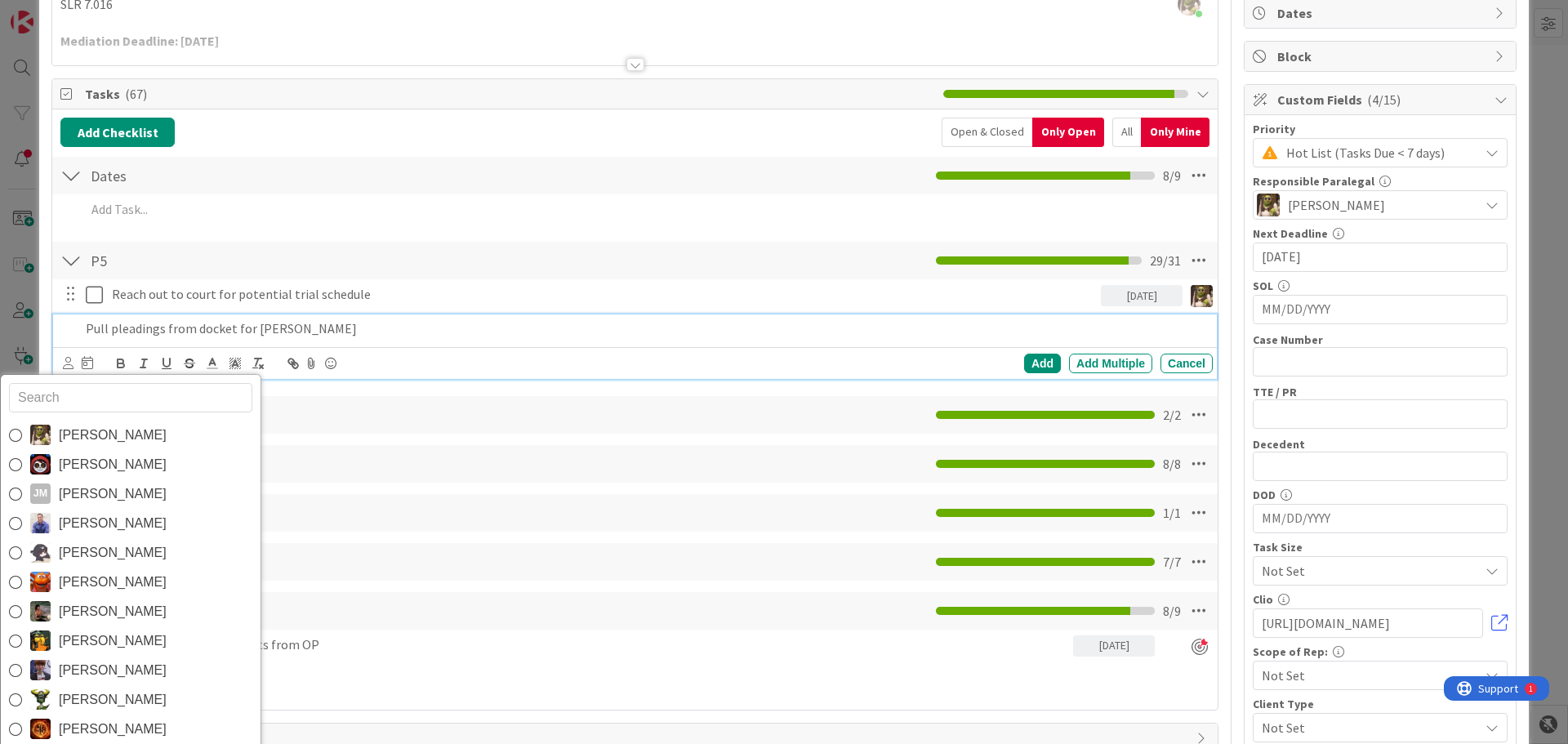
click at [101, 428] on span "[PERSON_NAME]" at bounding box center [113, 435] width 108 height 25
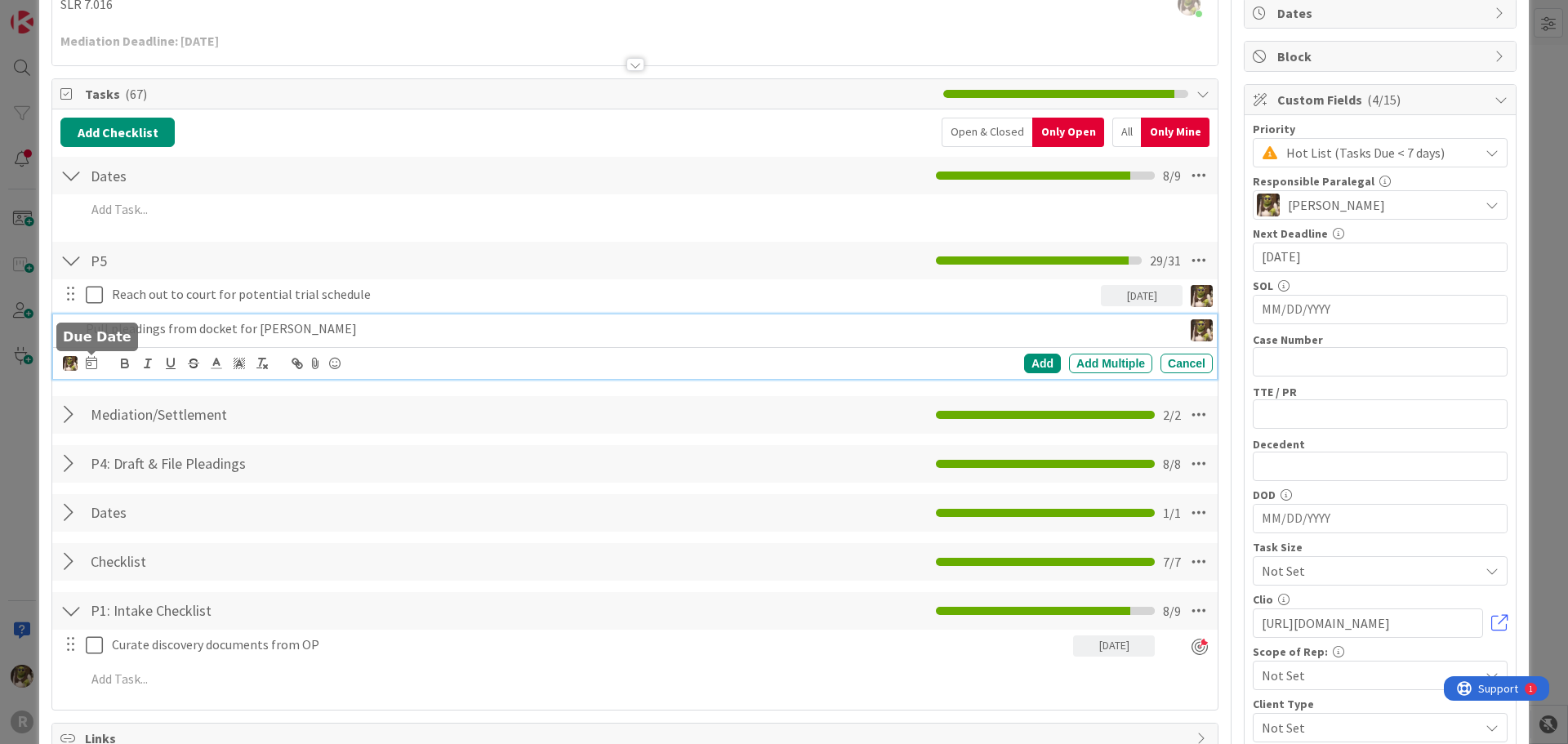
click at [94, 369] on div at bounding box center [91, 363] width 11 height 19
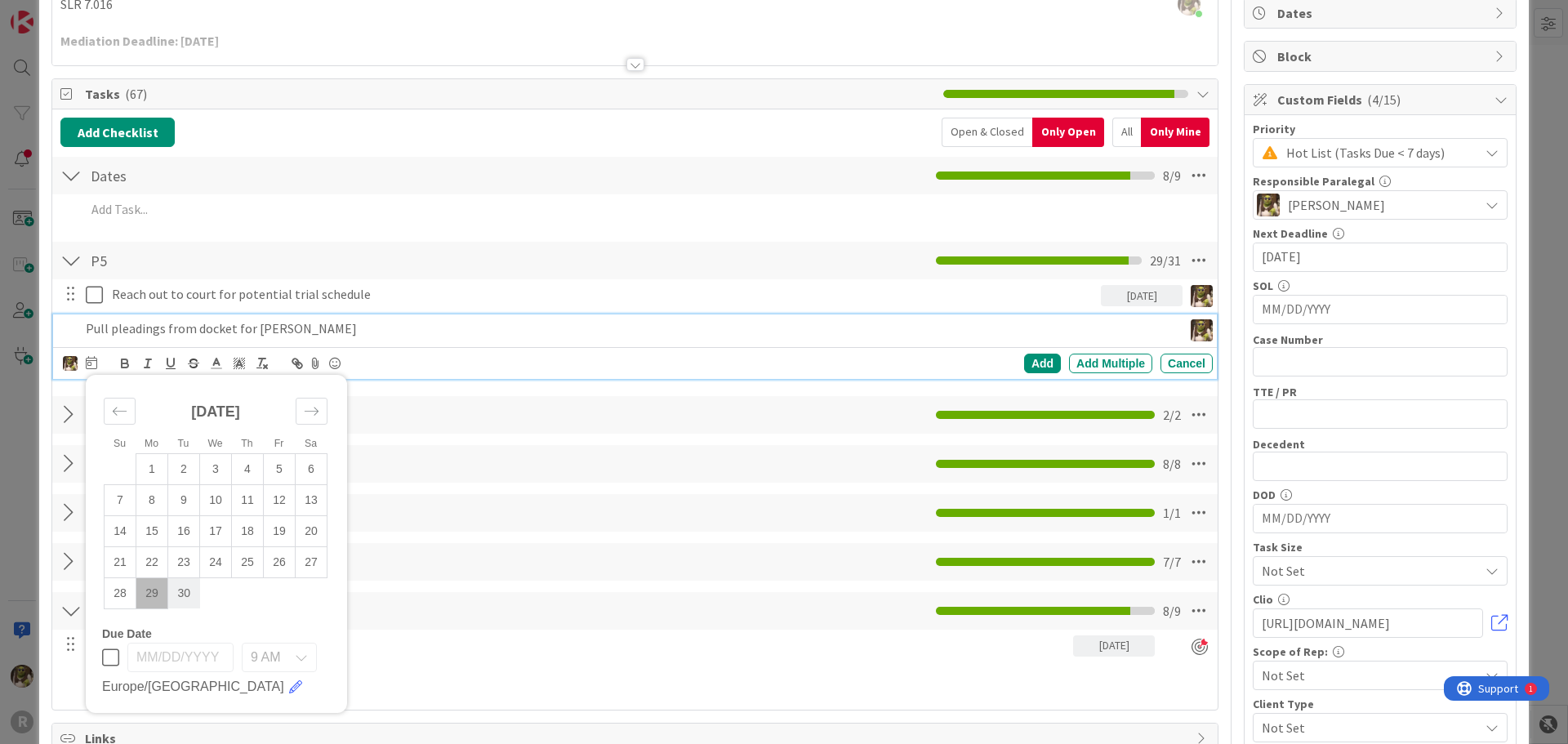
click at [186, 594] on td "30" at bounding box center [183, 594] width 32 height 31
type input "[DATE]"
click at [1036, 361] on div "Add" at bounding box center [1043, 363] width 37 height 19
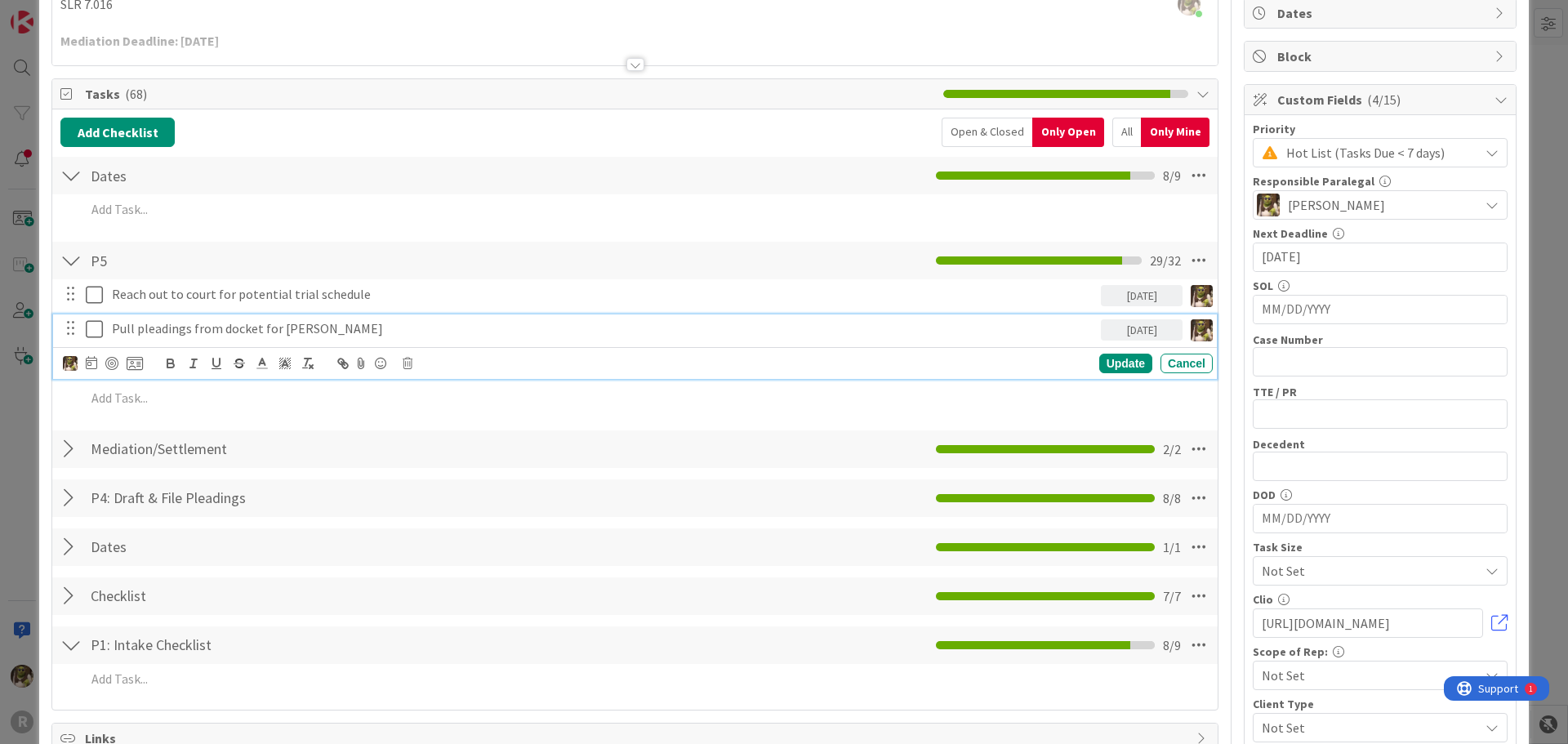
click at [140, 328] on p "Pull pleadings from docket for [PERSON_NAME]" at bounding box center [602, 328] width 982 height 18
click at [120, 360] on div at bounding box center [103, 363] width 80 height 19
click at [113, 361] on div at bounding box center [112, 363] width 13 height 13
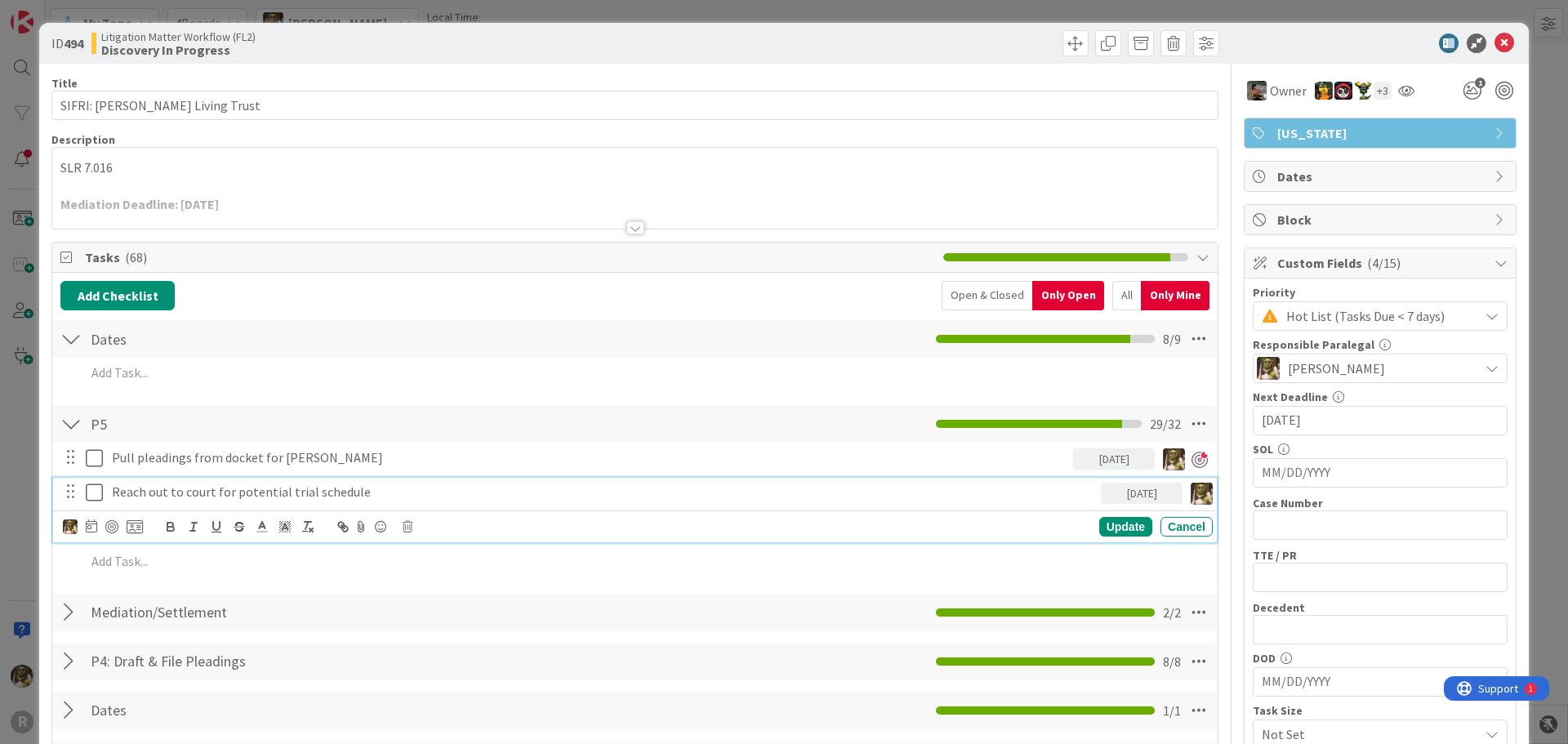
click at [286, 491] on p "Reach out to court for potential trial schedule" at bounding box center [602, 492] width 982 height 18
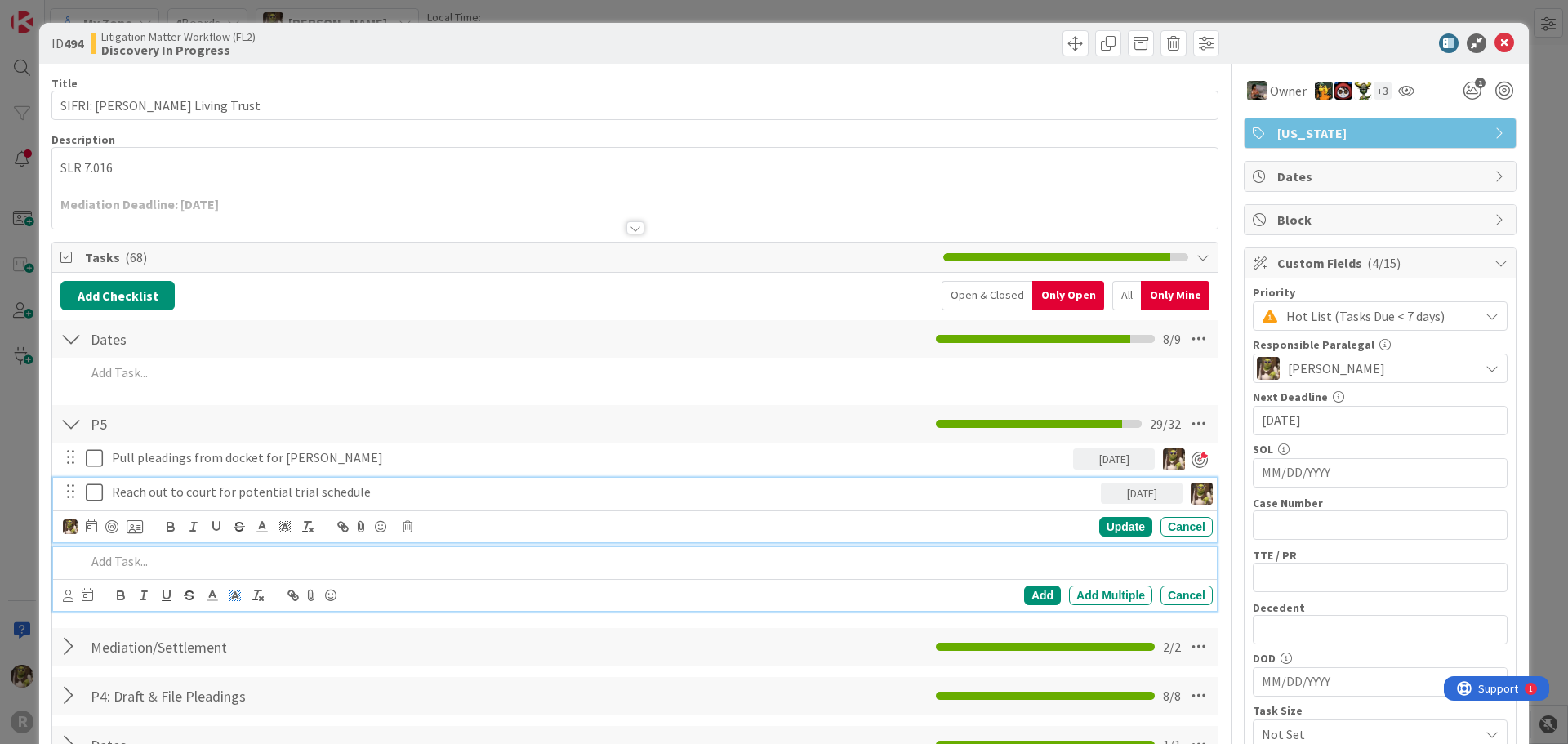
click at [234, 559] on p at bounding box center [646, 561] width 1121 height 18
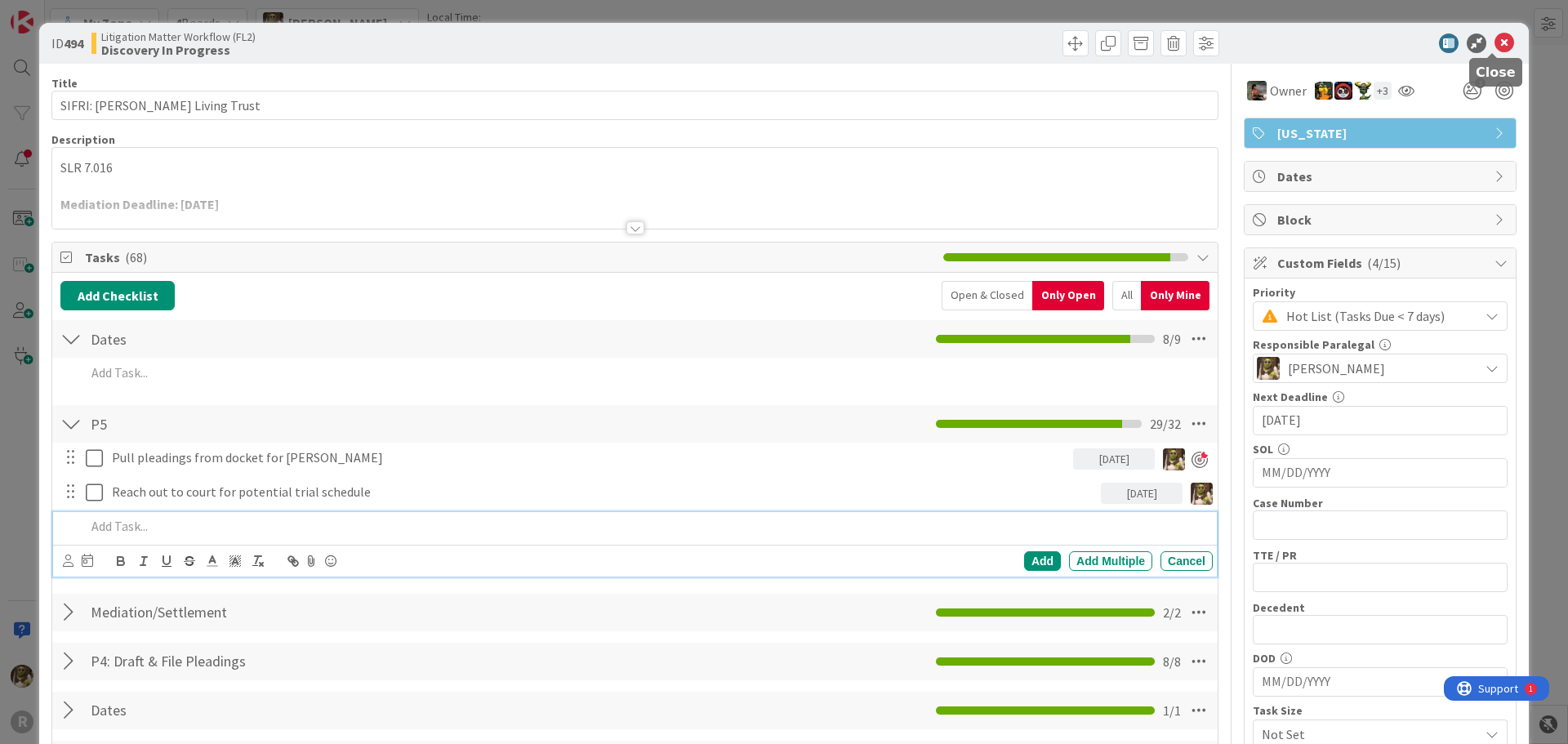
click at [1495, 44] on icon at bounding box center [1504, 43] width 19 height 19
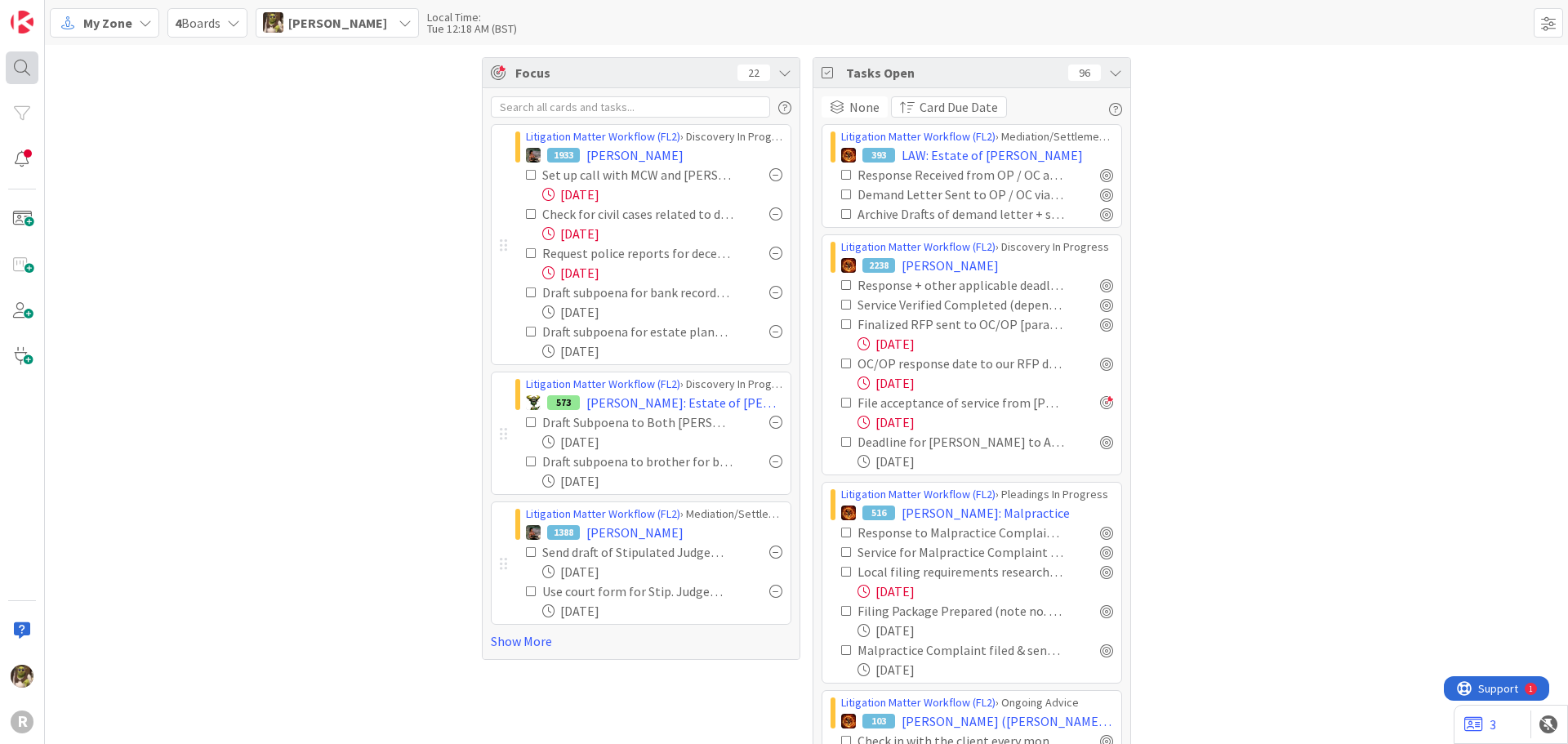
click at [12, 62] on div at bounding box center [22, 68] width 33 height 33
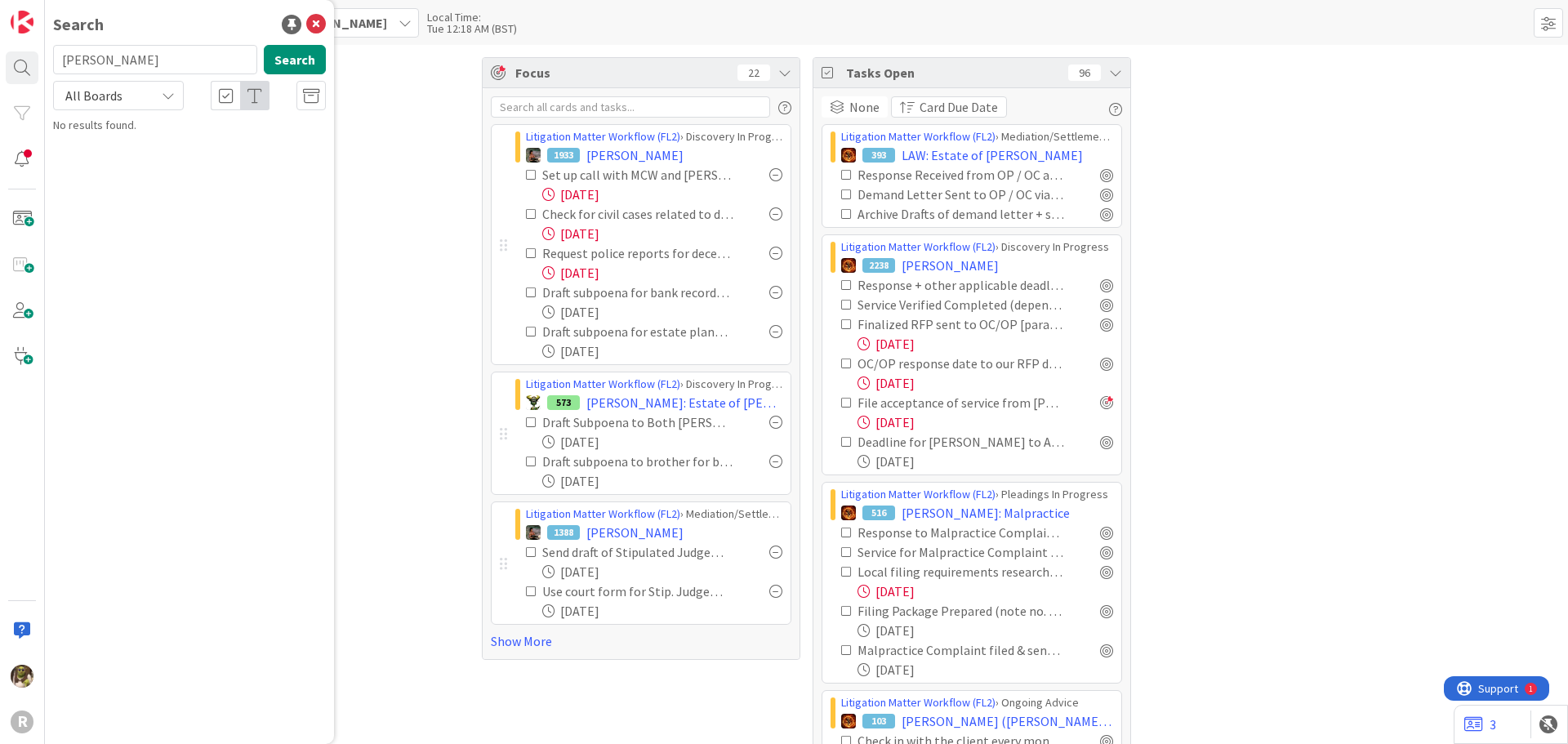
type input "[PERSON_NAME]"
click at [182, 152] on p "[PERSON_NAME] and [PERSON_NAME]" at bounding box center [201, 152] width 249 height 34
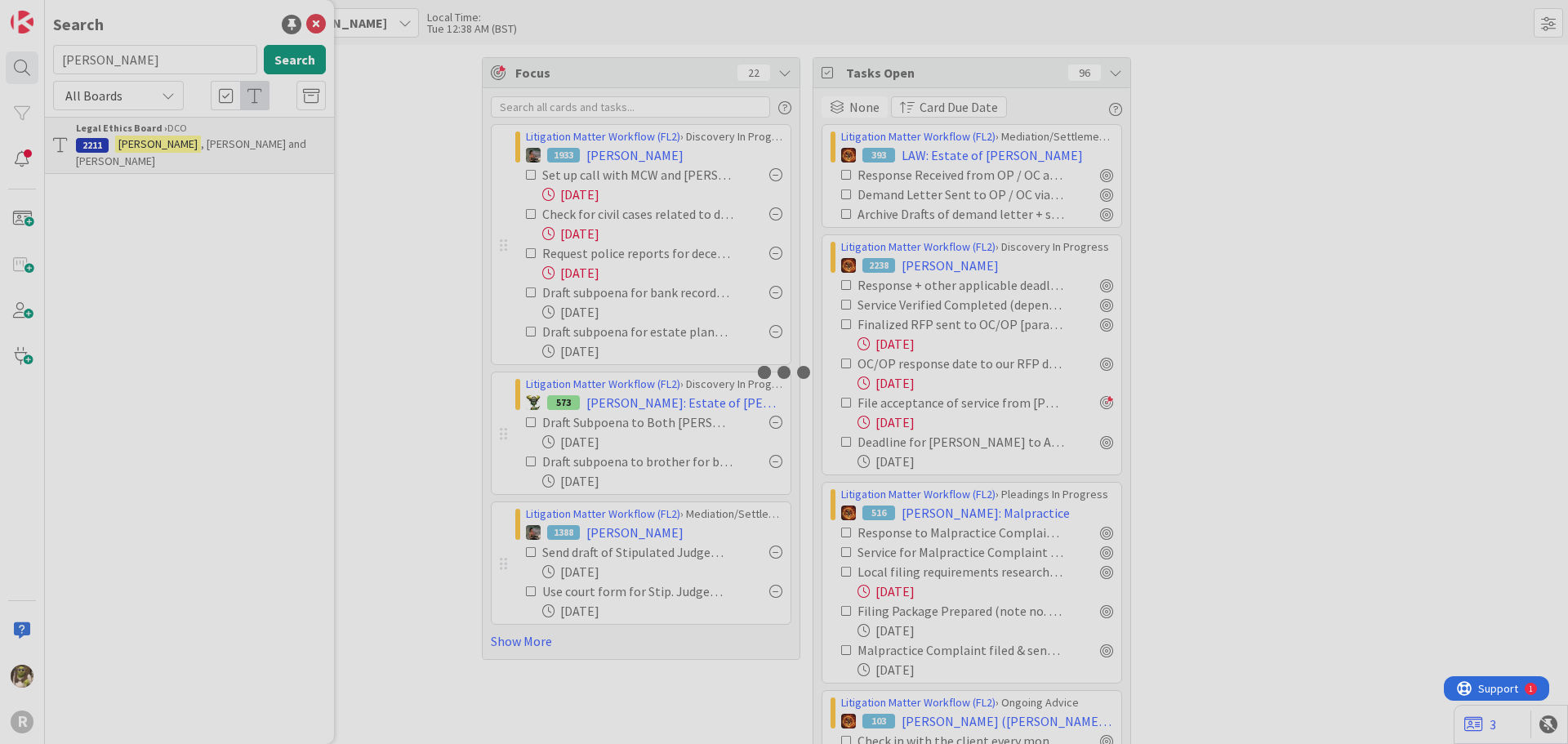
click at [182, 152] on div at bounding box center [784, 372] width 1568 height 744
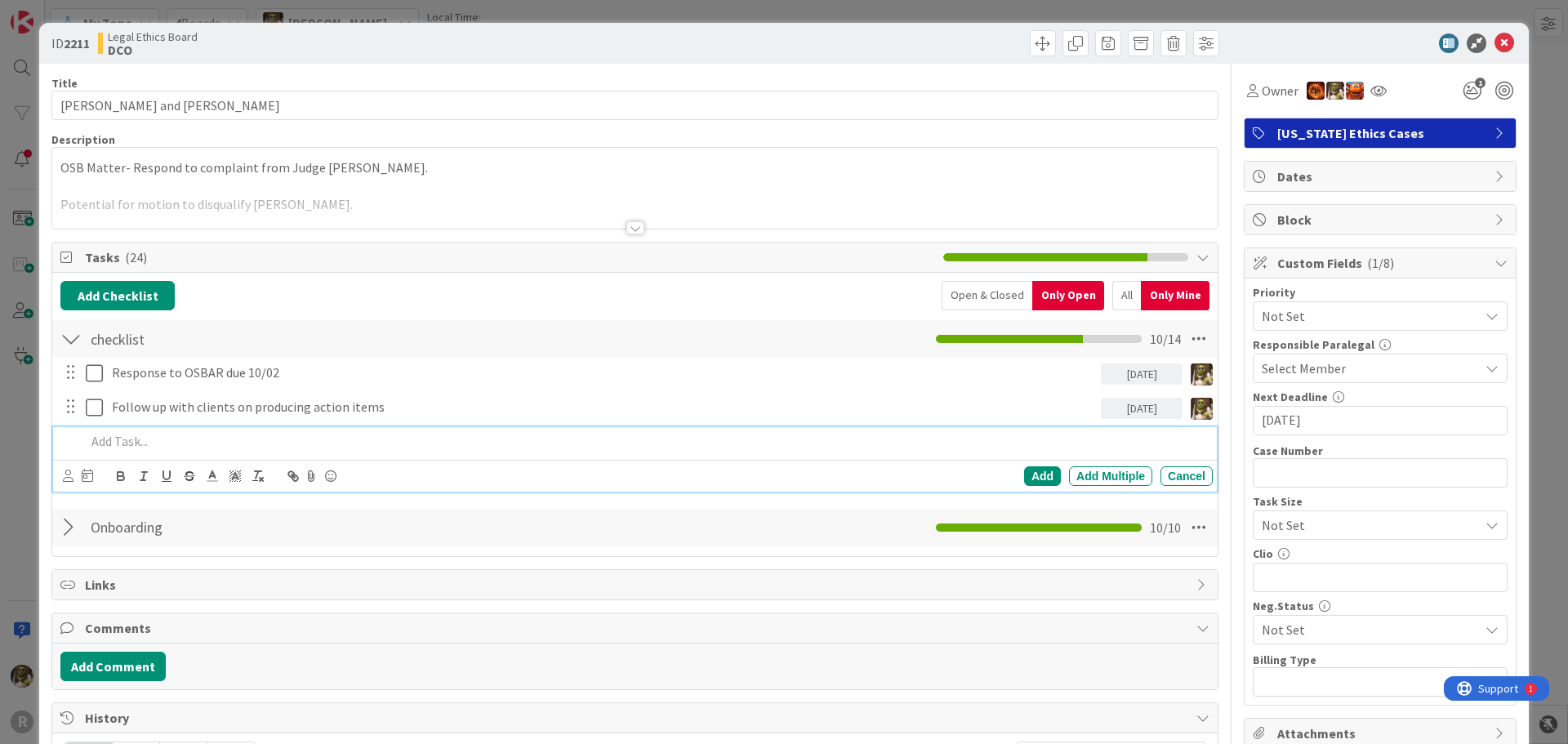
click at [154, 428] on div at bounding box center [646, 441] width 1133 height 28
click at [272, 442] on p "Letter of Rep drafted and sent to Atinkson" at bounding box center [646, 441] width 1121 height 18
click at [69, 473] on icon at bounding box center [69, 475] width 11 height 12
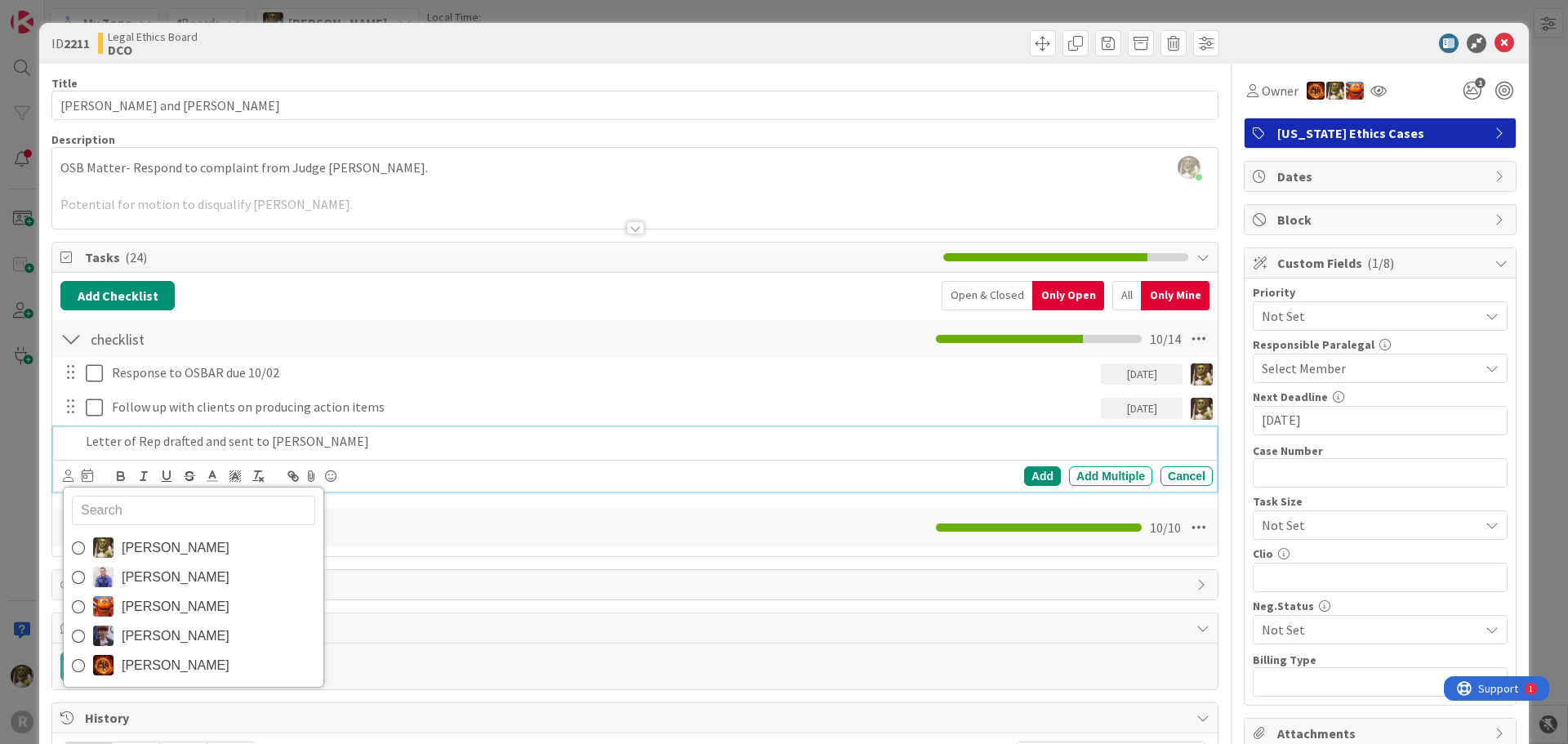
click at [145, 541] on span "[PERSON_NAME]" at bounding box center [176, 548] width 108 height 25
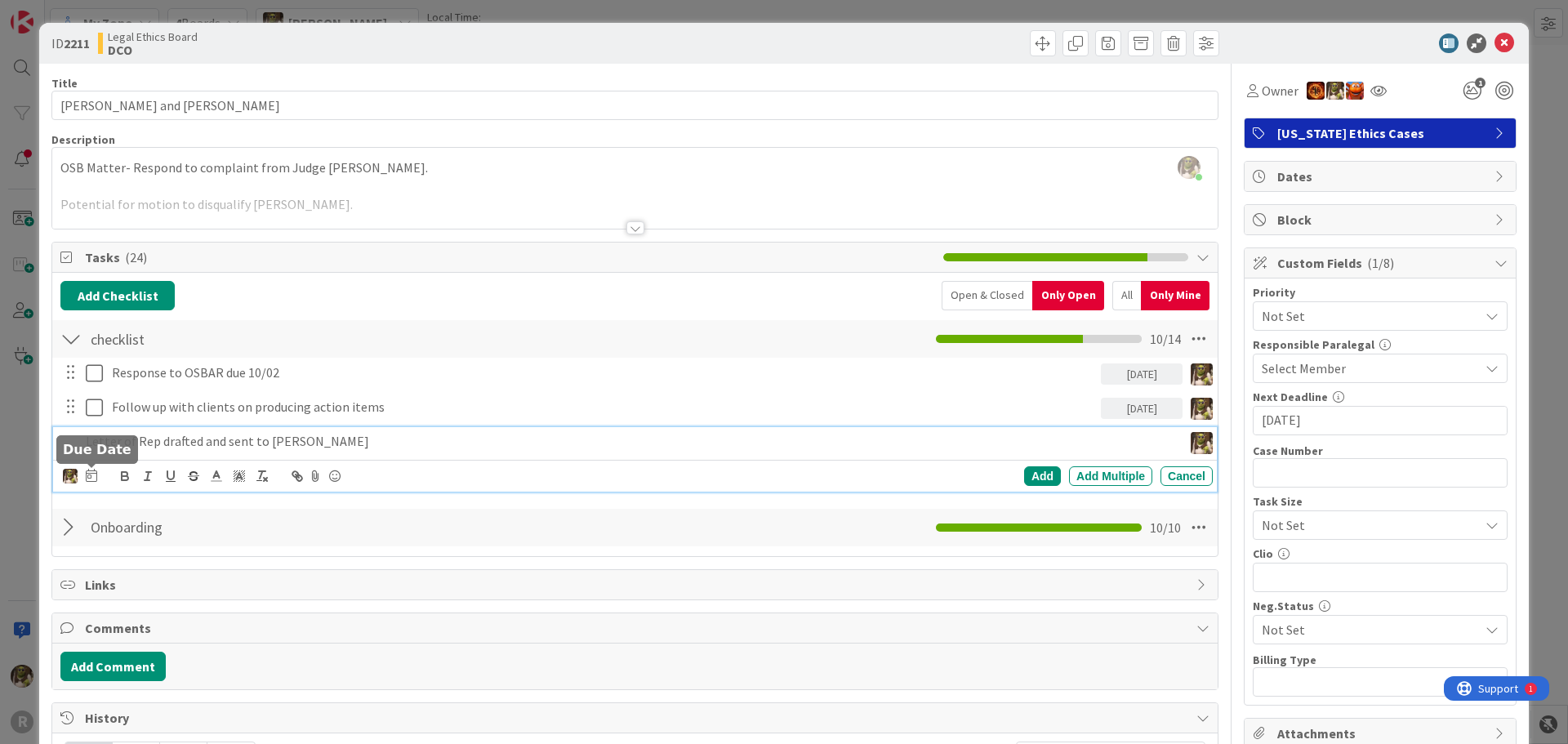
click at [85, 469] on icon at bounding box center [91, 475] width 11 height 13
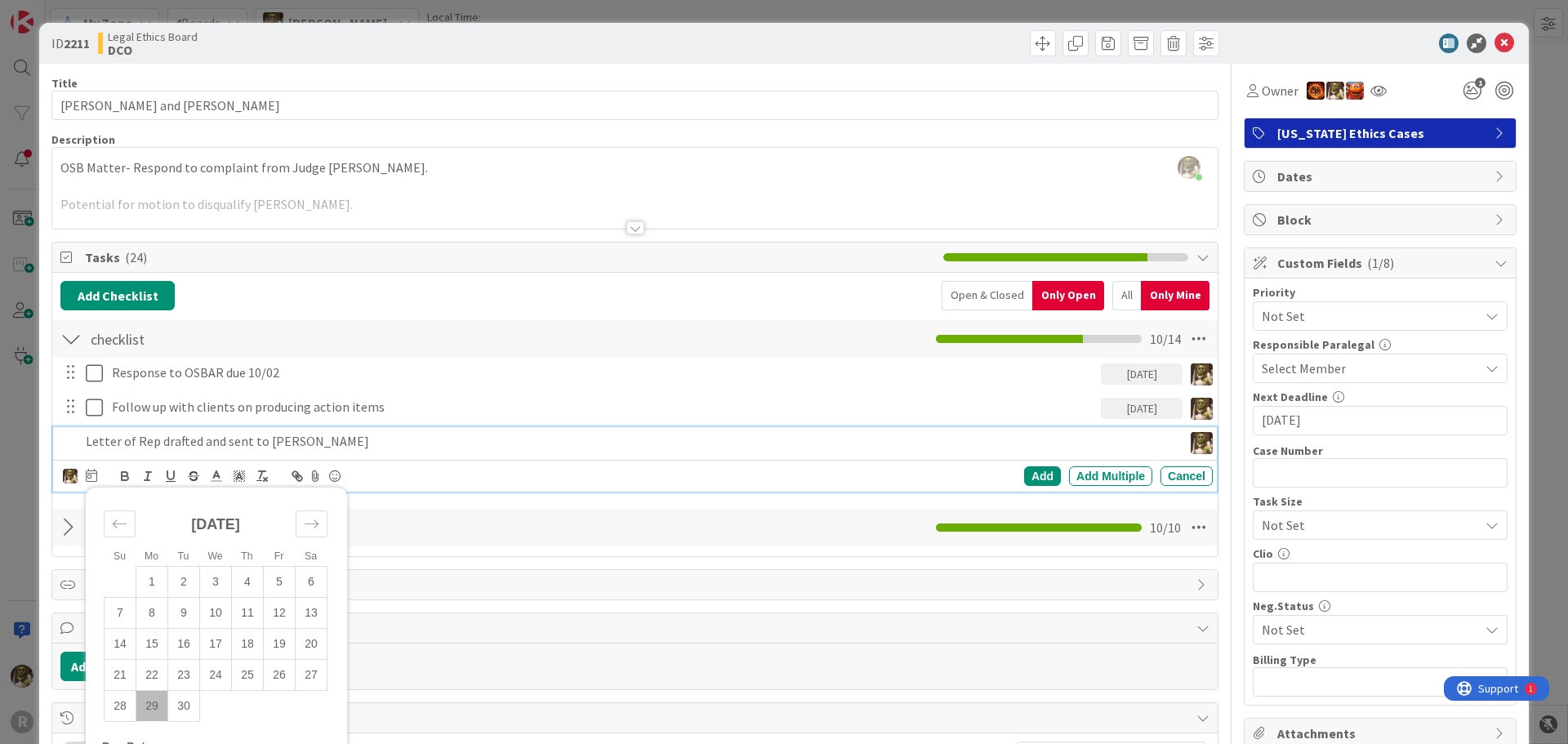
click at [148, 705] on td "29" at bounding box center [152, 705] width 32 height 31
type input "[DATE]"
click at [1037, 481] on div "Add" at bounding box center [1043, 475] width 37 height 19
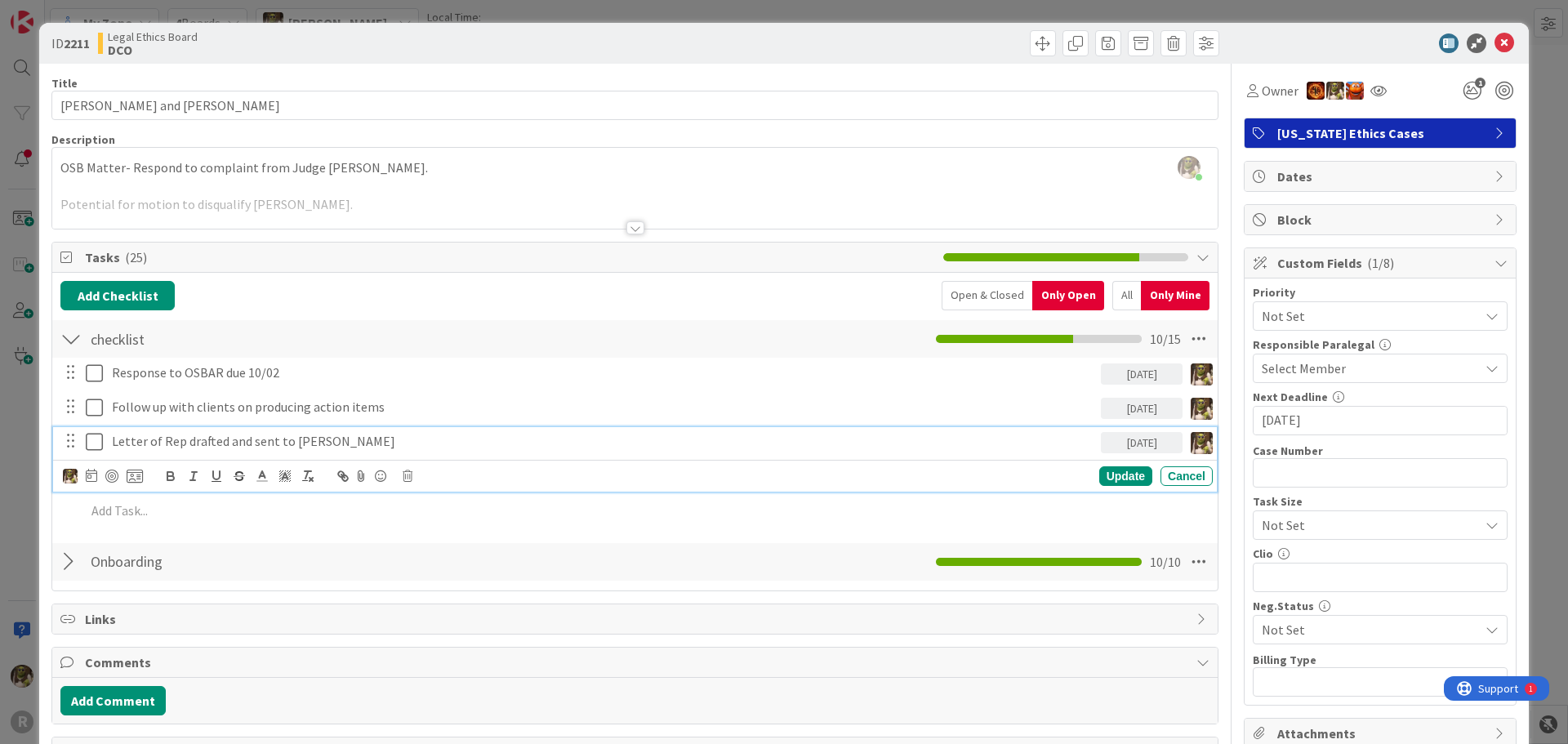
click at [212, 444] on p "Letter of Rep drafted and sent to [PERSON_NAME]" at bounding box center [602, 441] width 982 height 18
click at [110, 473] on div at bounding box center [112, 476] width 13 height 13
click at [1495, 39] on icon at bounding box center [1504, 43] width 19 height 19
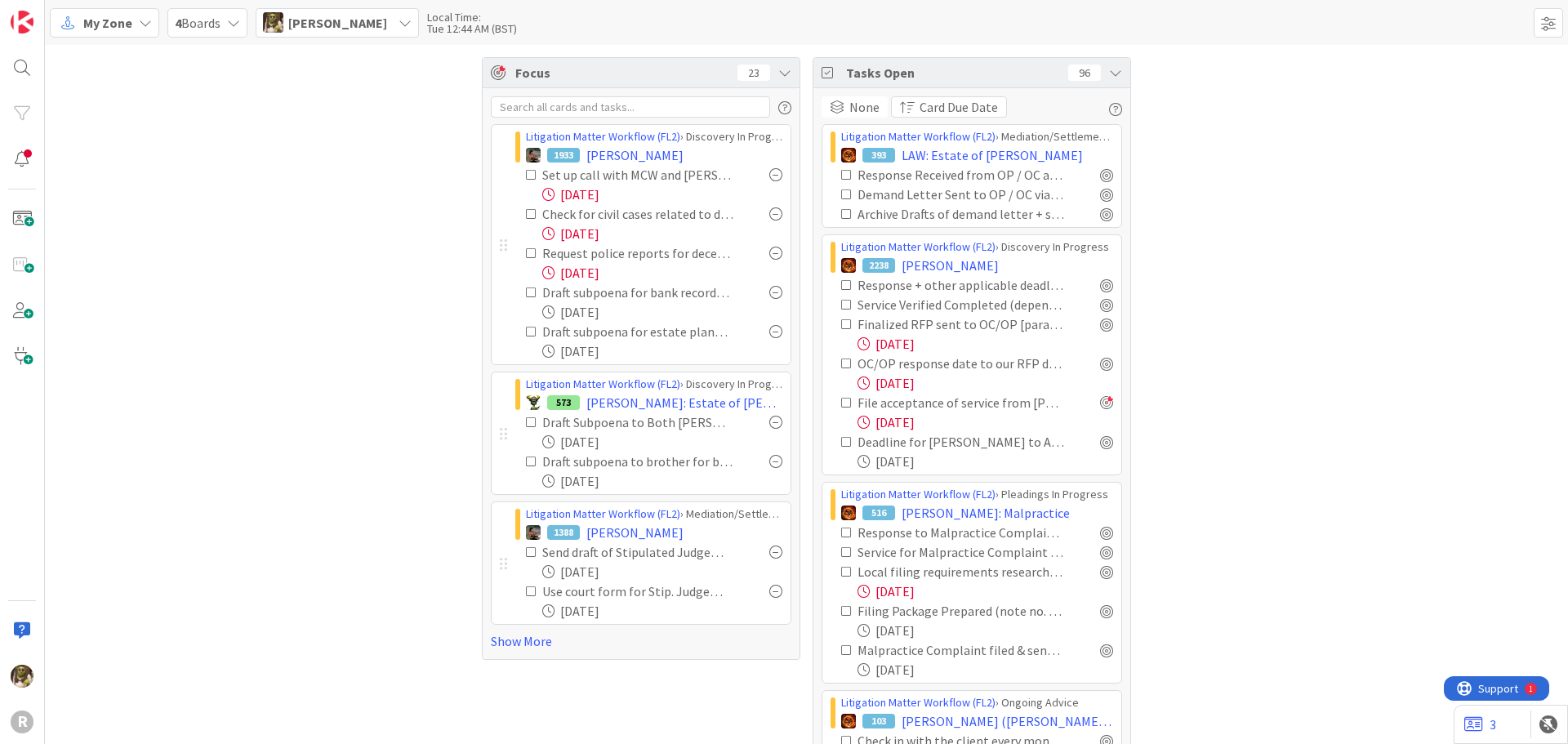
click at [528, 209] on icon at bounding box center [531, 214] width 11 height 11
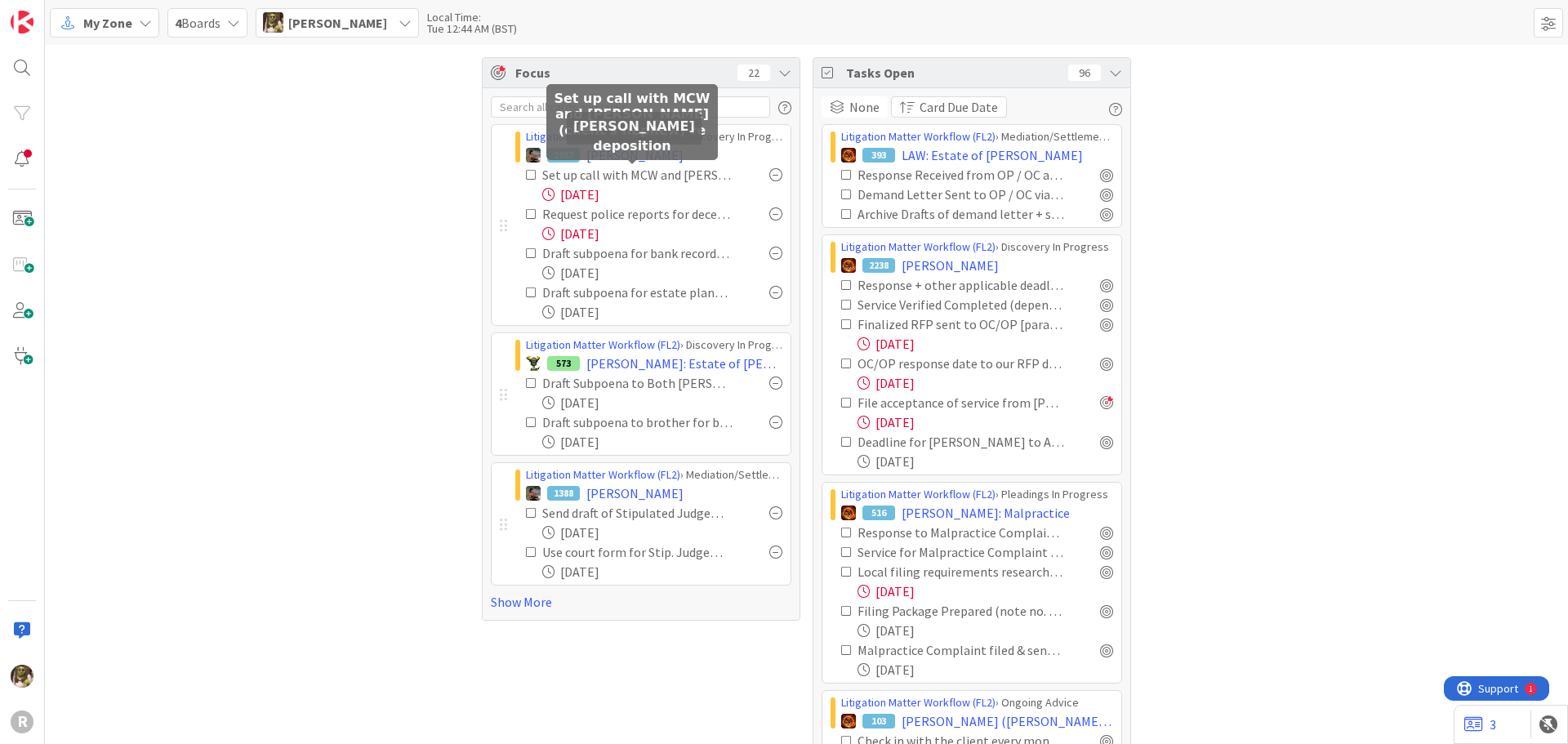
click at [609, 157] on span "[PERSON_NAME]" at bounding box center [635, 155] width 97 height 19
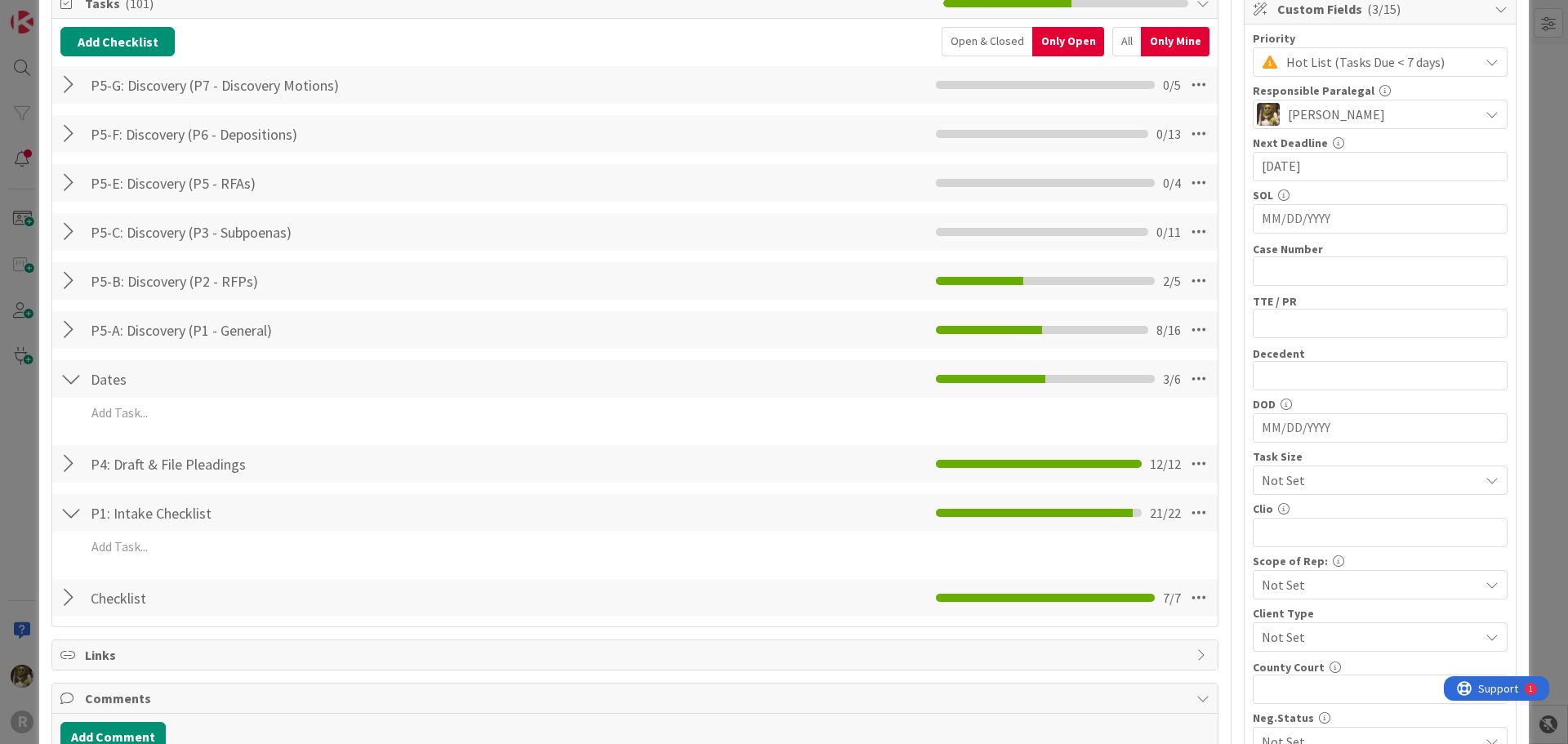
scroll to position [245, 0]
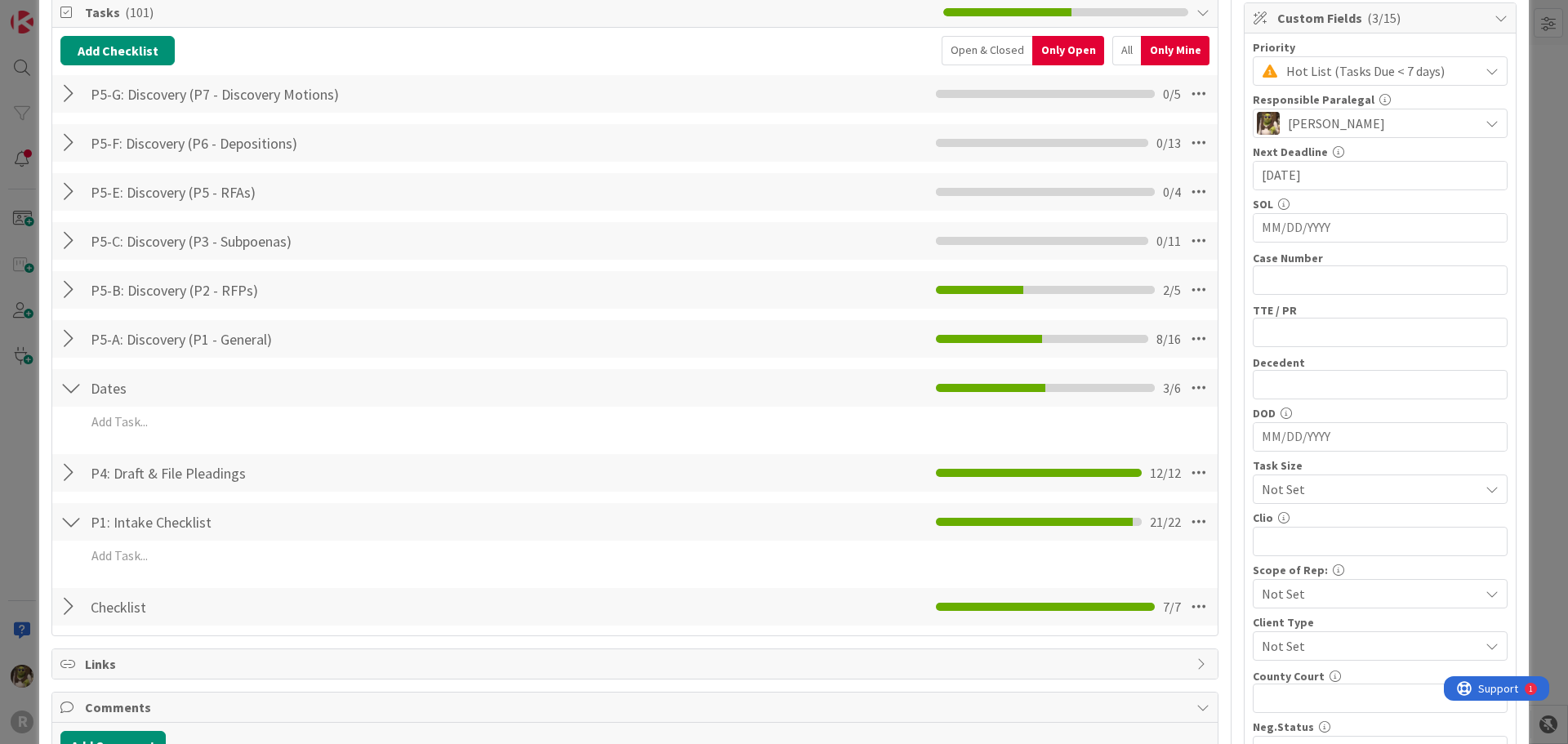
click at [64, 322] on div "P5-A: Discovery (P1 - General) Checklist Name 30 / 64 P5-A: Discovery (P1 - Gen…" at bounding box center [635, 339] width 1165 height 38
click at [72, 342] on div at bounding box center [71, 339] width 21 height 29
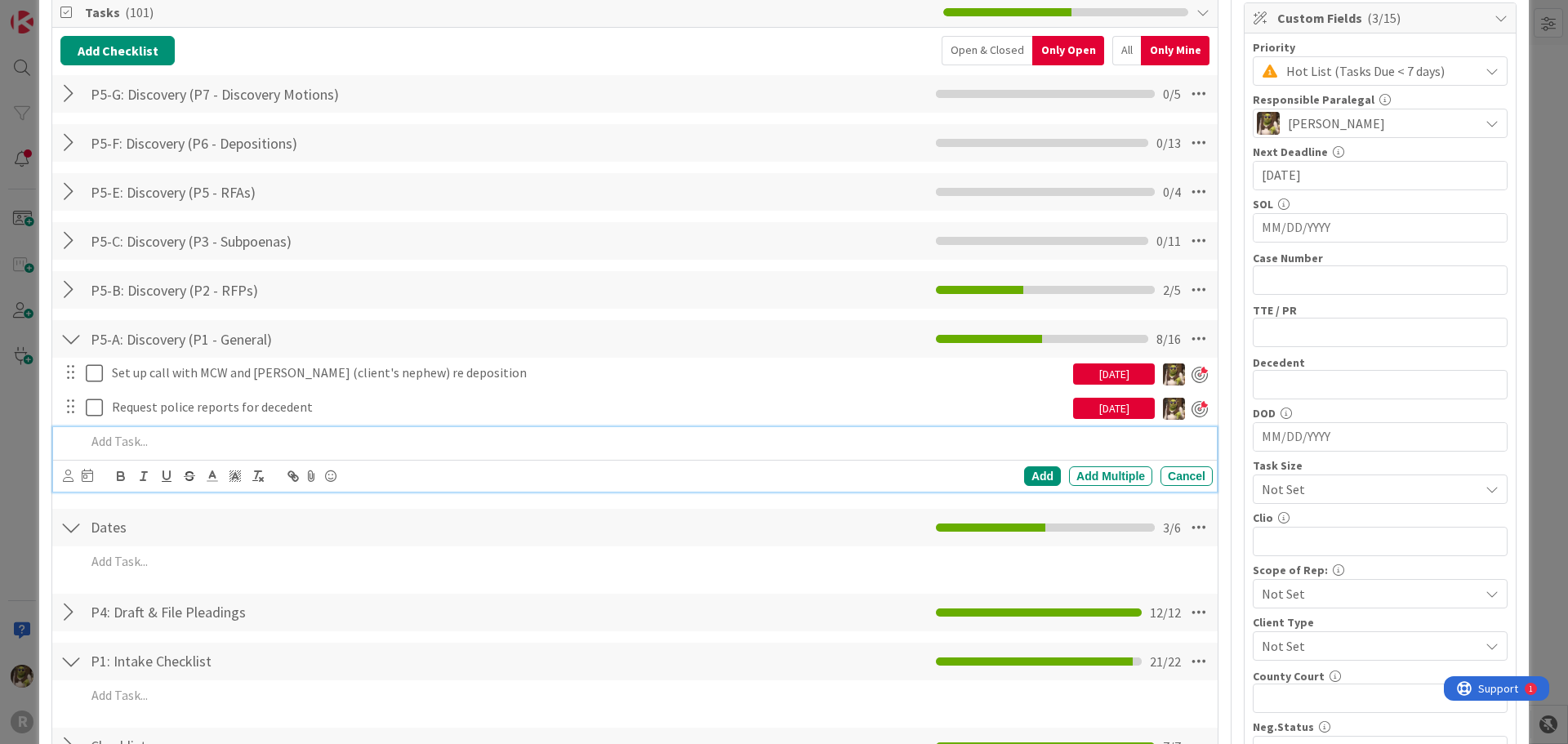
click at [108, 435] on p at bounding box center [646, 441] width 1121 height 18
click at [85, 479] on icon at bounding box center [87, 475] width 11 height 13
click at [309, 531] on icon "Move forward to switch to the next month." at bounding box center [307, 524] width 16 height 16
click at [271, 613] on td "10" at bounding box center [275, 613] width 32 height 31
type input "[DATE]"
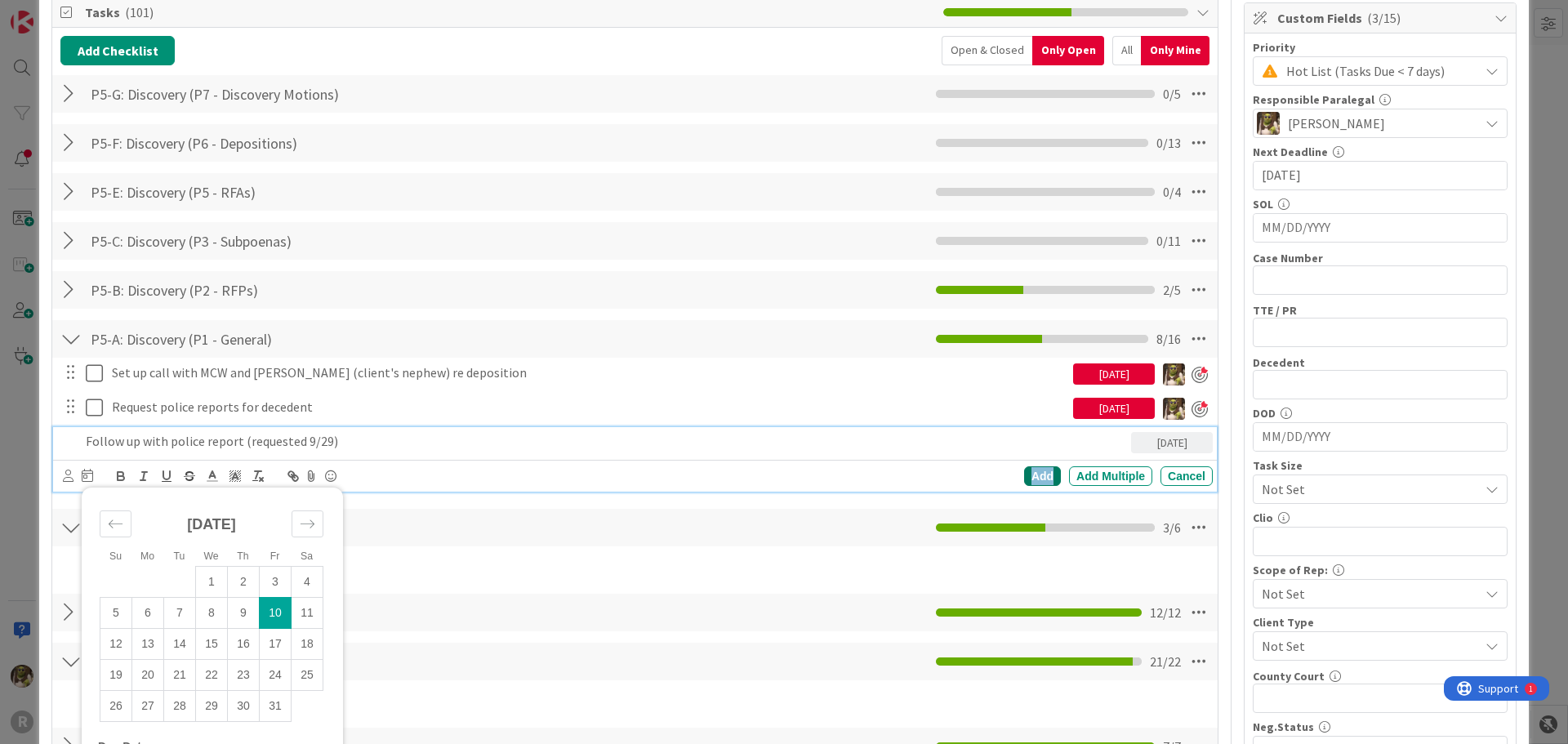
click at [1032, 476] on div "Add" at bounding box center [1043, 475] width 37 height 19
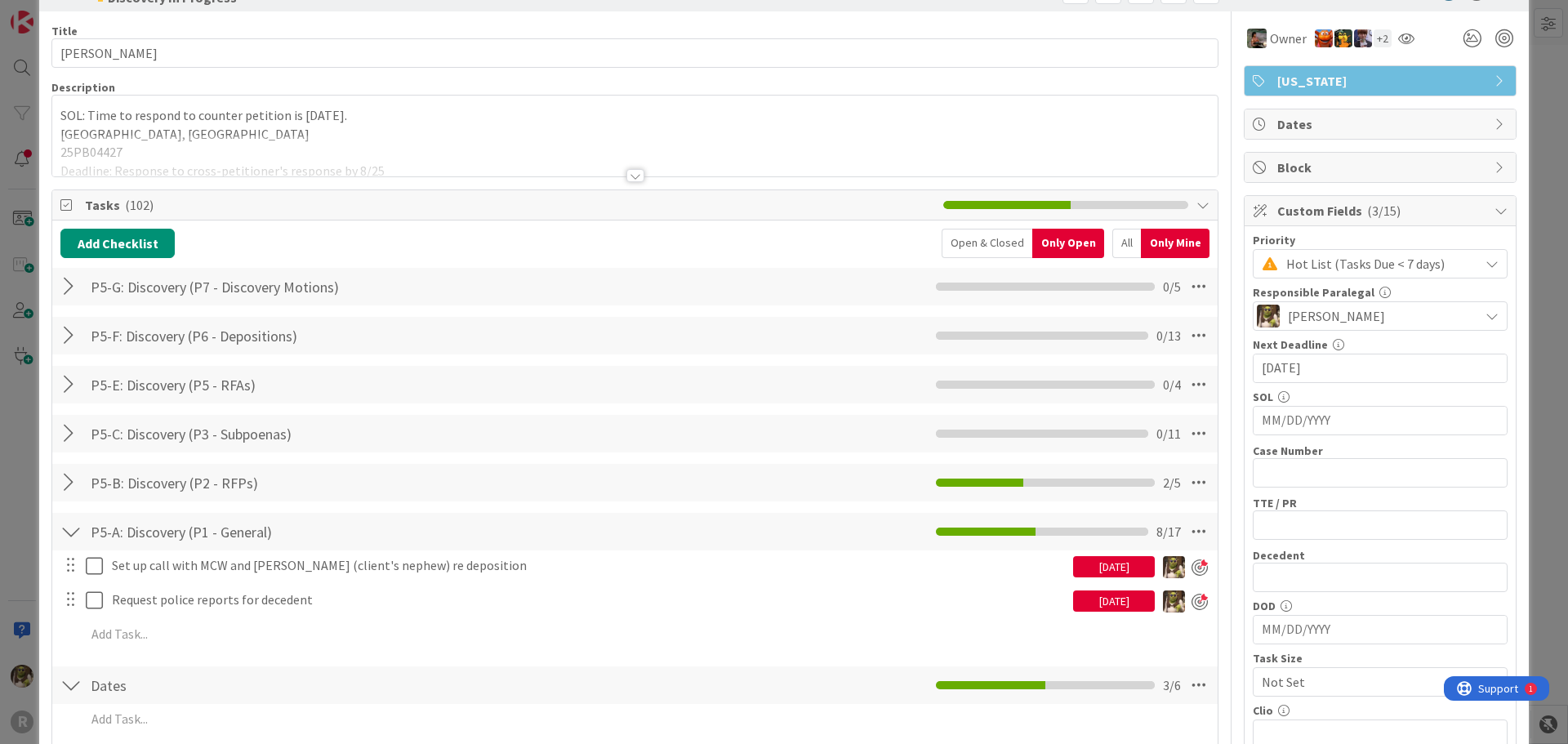
scroll to position [245, 0]
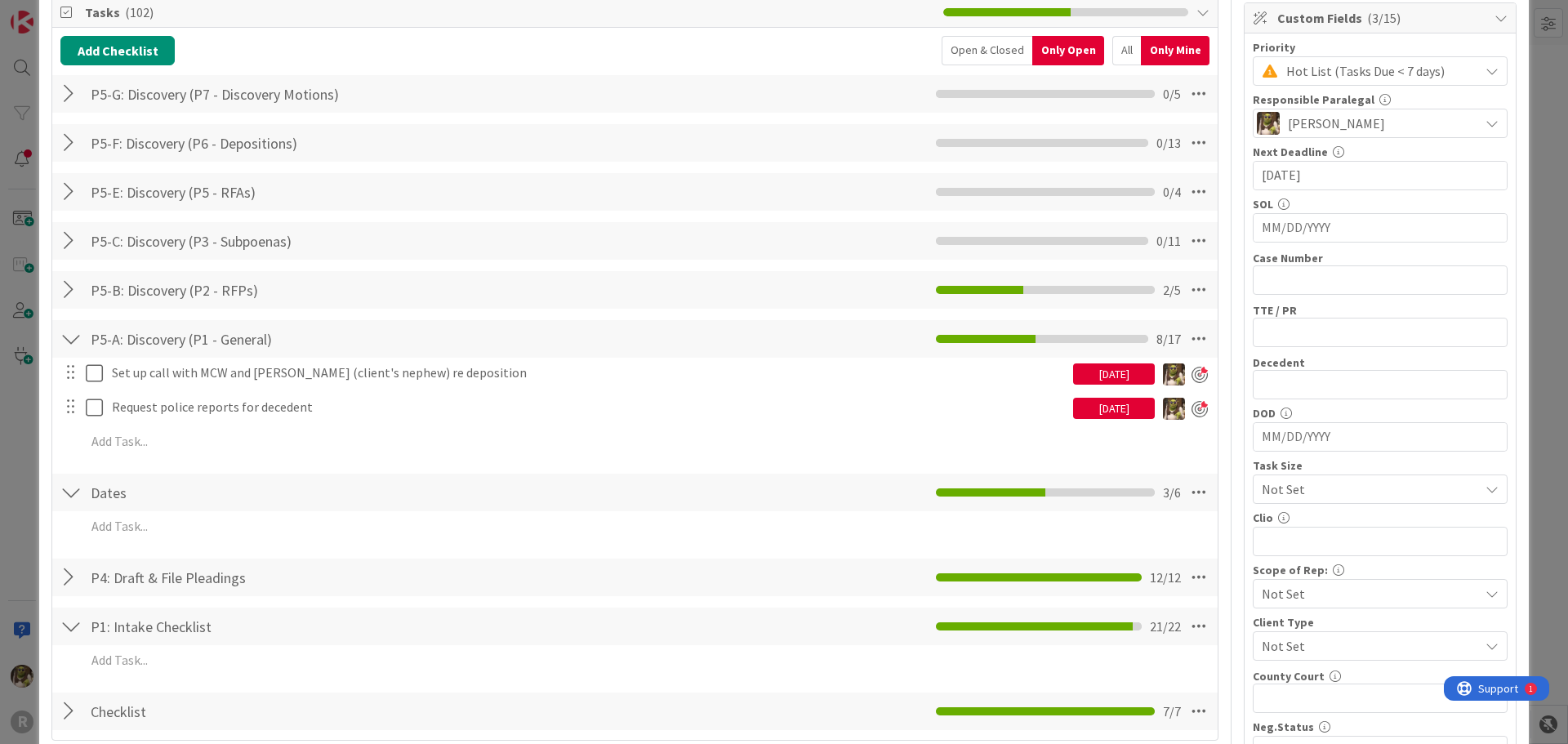
click at [1112, 45] on div "All" at bounding box center [1126, 50] width 28 height 29
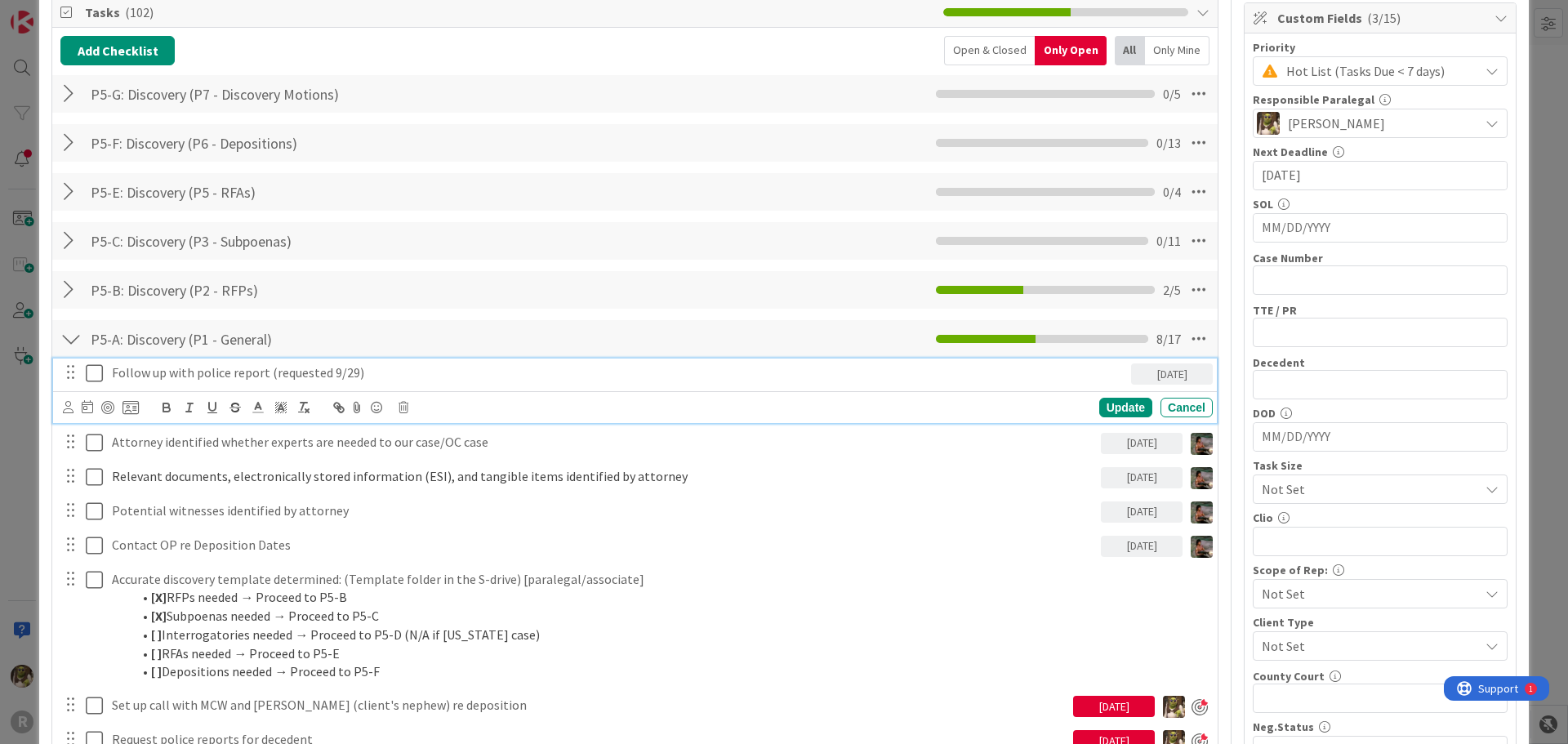
click at [271, 380] on p "Follow up with police report (requested 9/29)" at bounding box center [618, 372] width 1012 height 18
click at [66, 405] on icon at bounding box center [69, 406] width 11 height 12
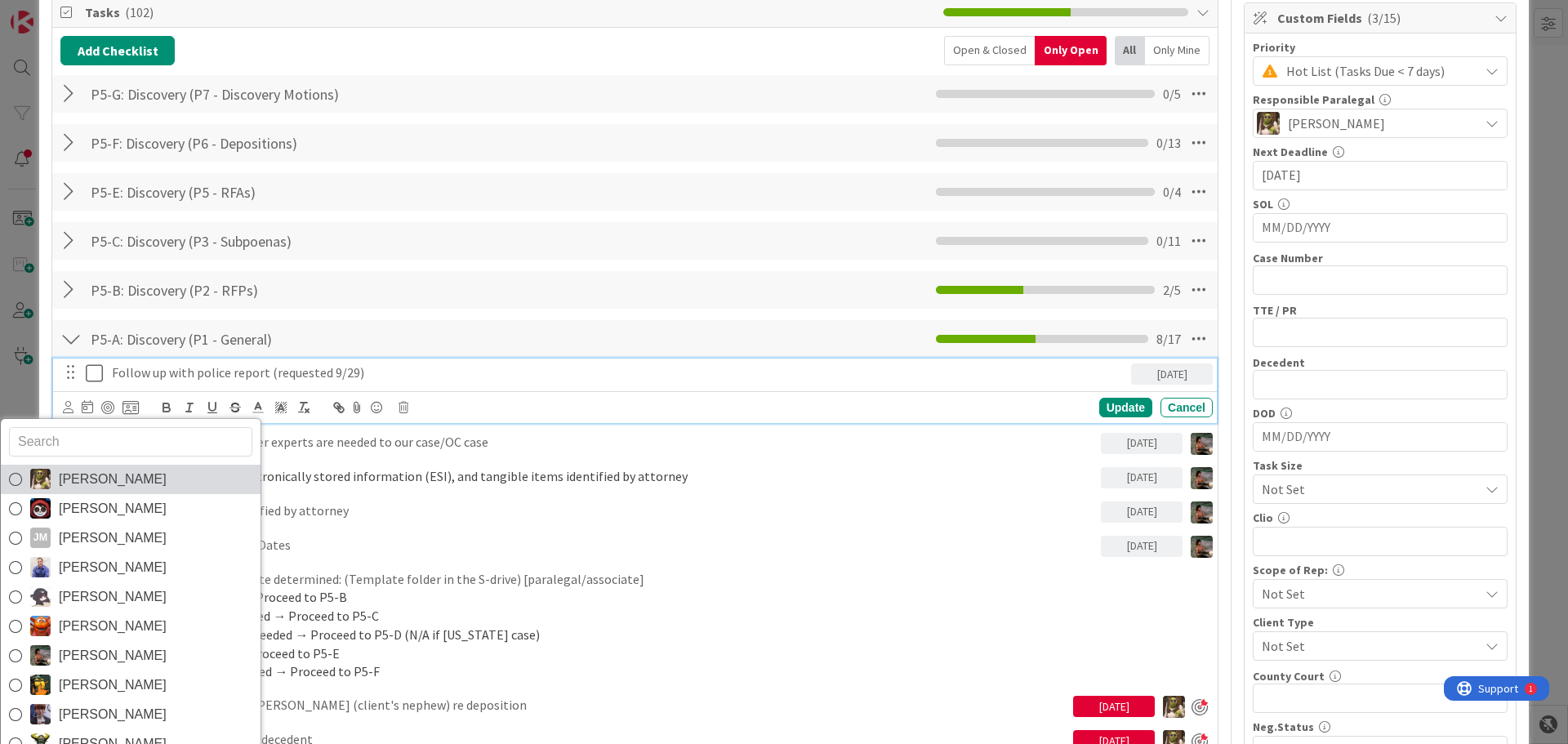
click at [81, 476] on span "[PERSON_NAME]" at bounding box center [113, 479] width 108 height 25
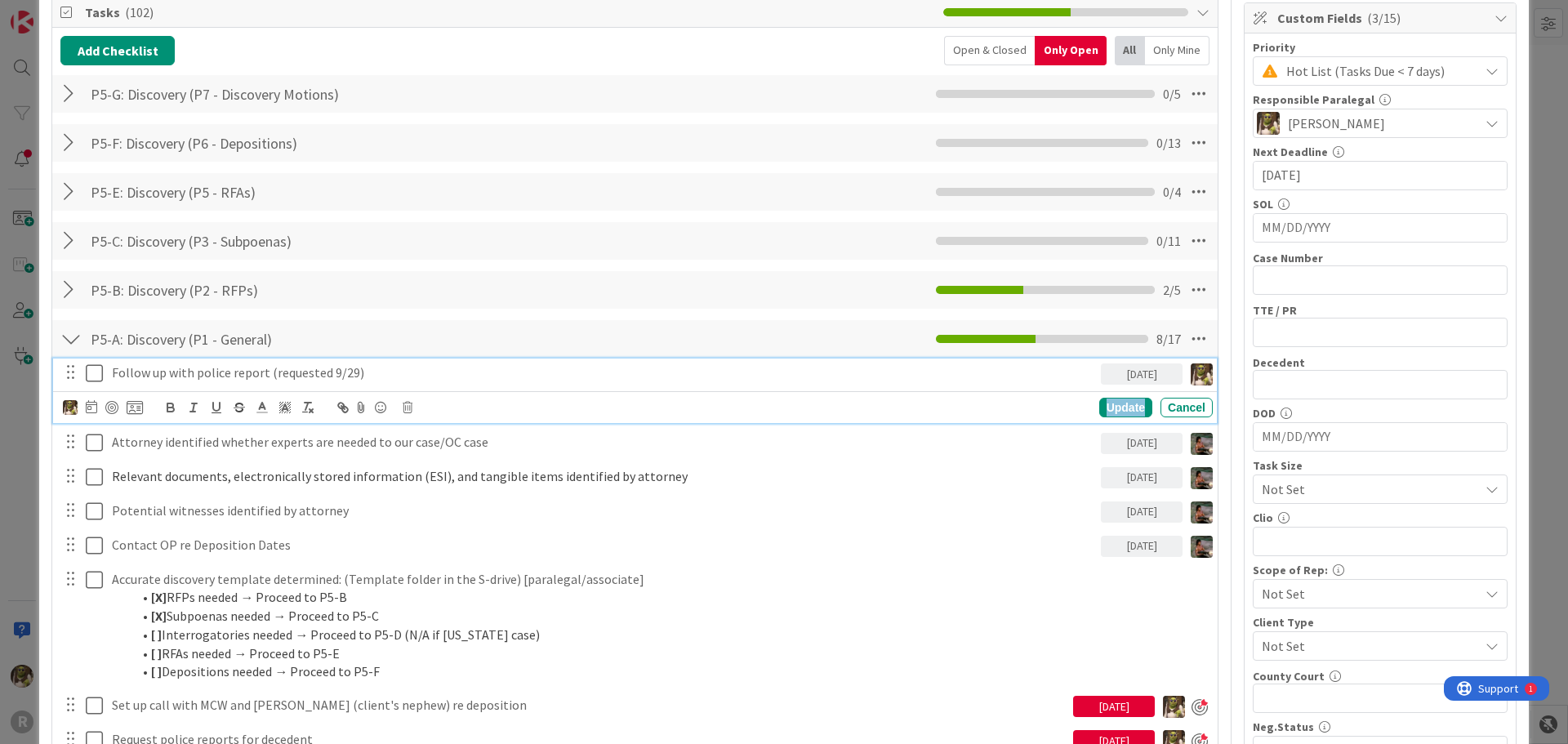
click at [1108, 414] on div "Update" at bounding box center [1126, 407] width 53 height 19
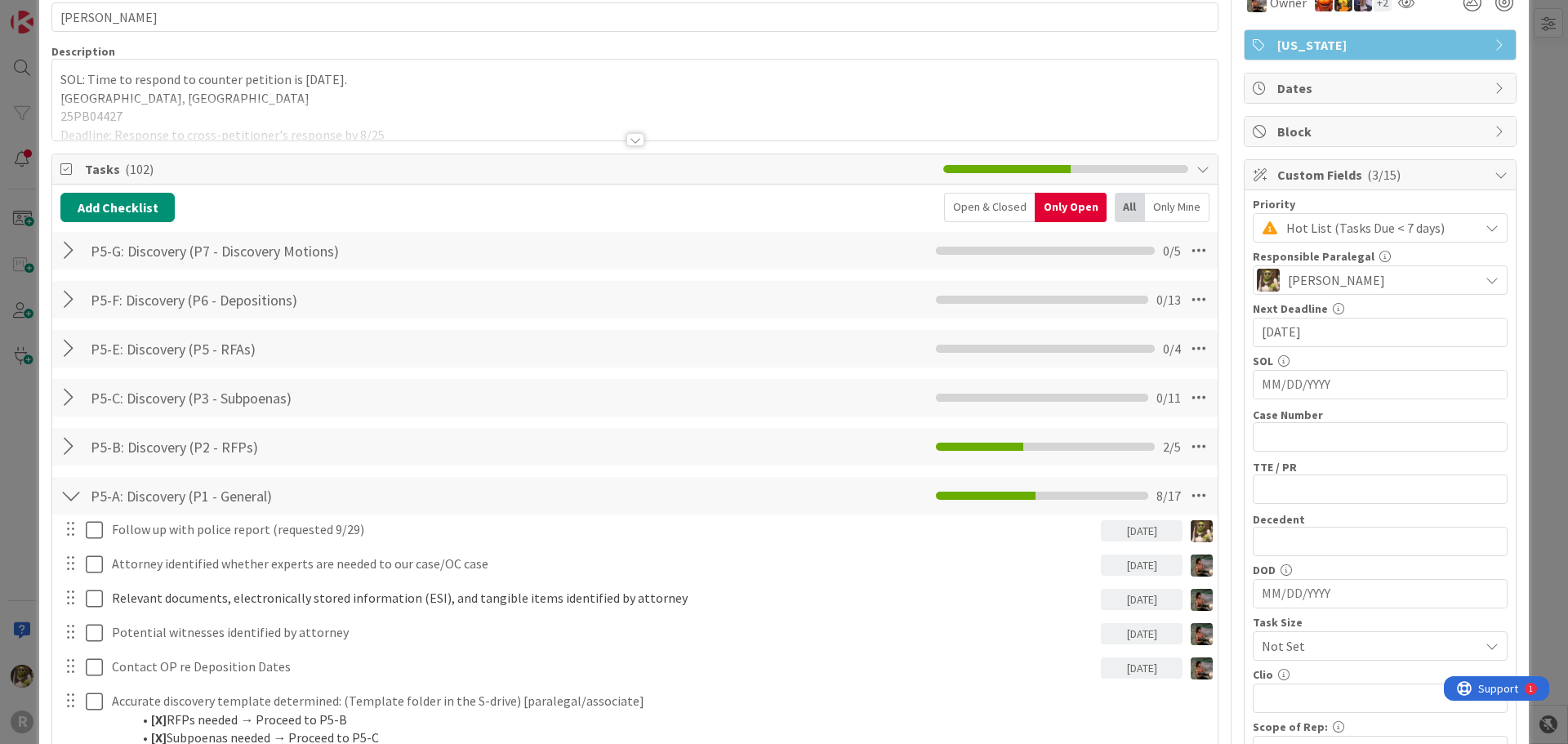
scroll to position [0, 0]
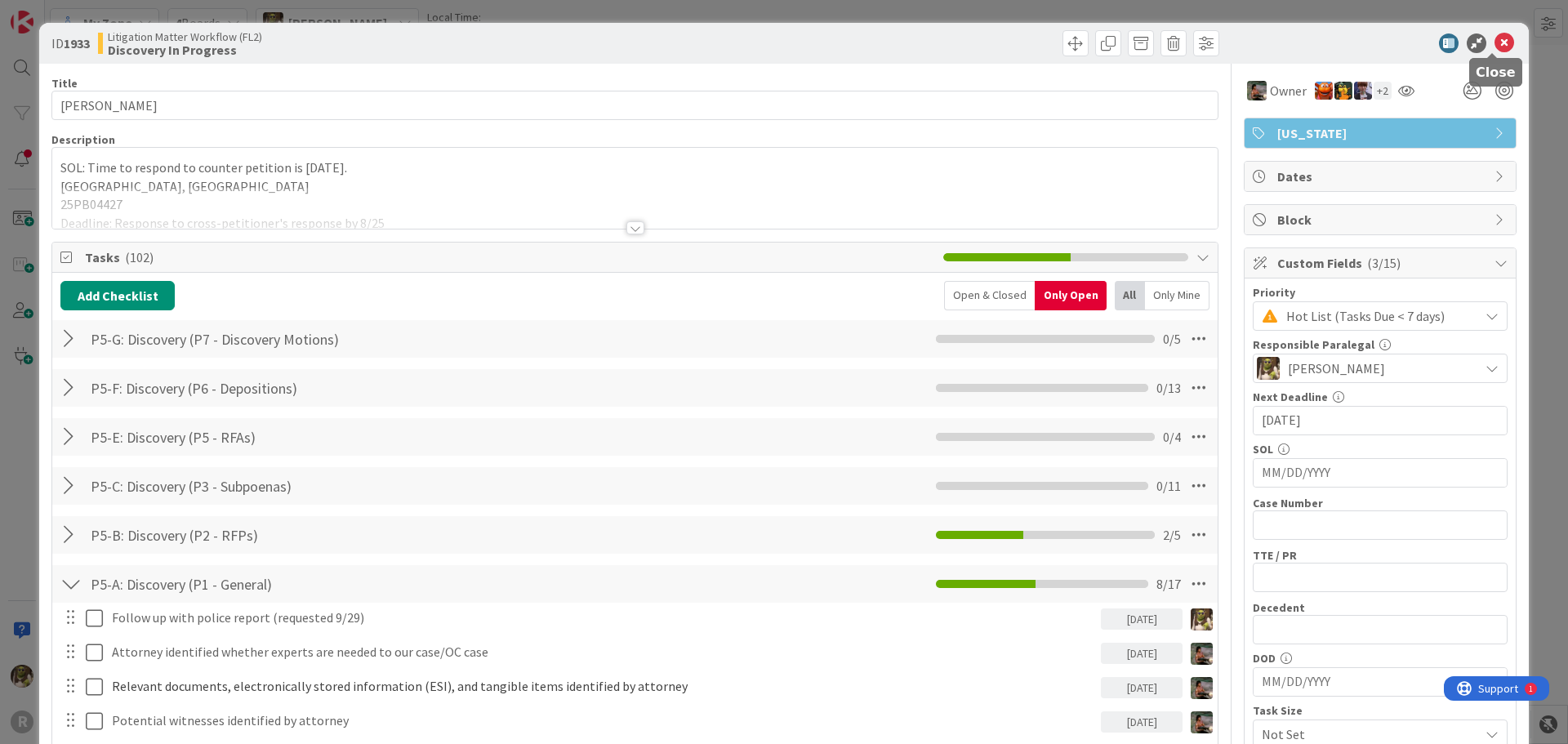
click at [1502, 49] on icon at bounding box center [1504, 43] width 19 height 19
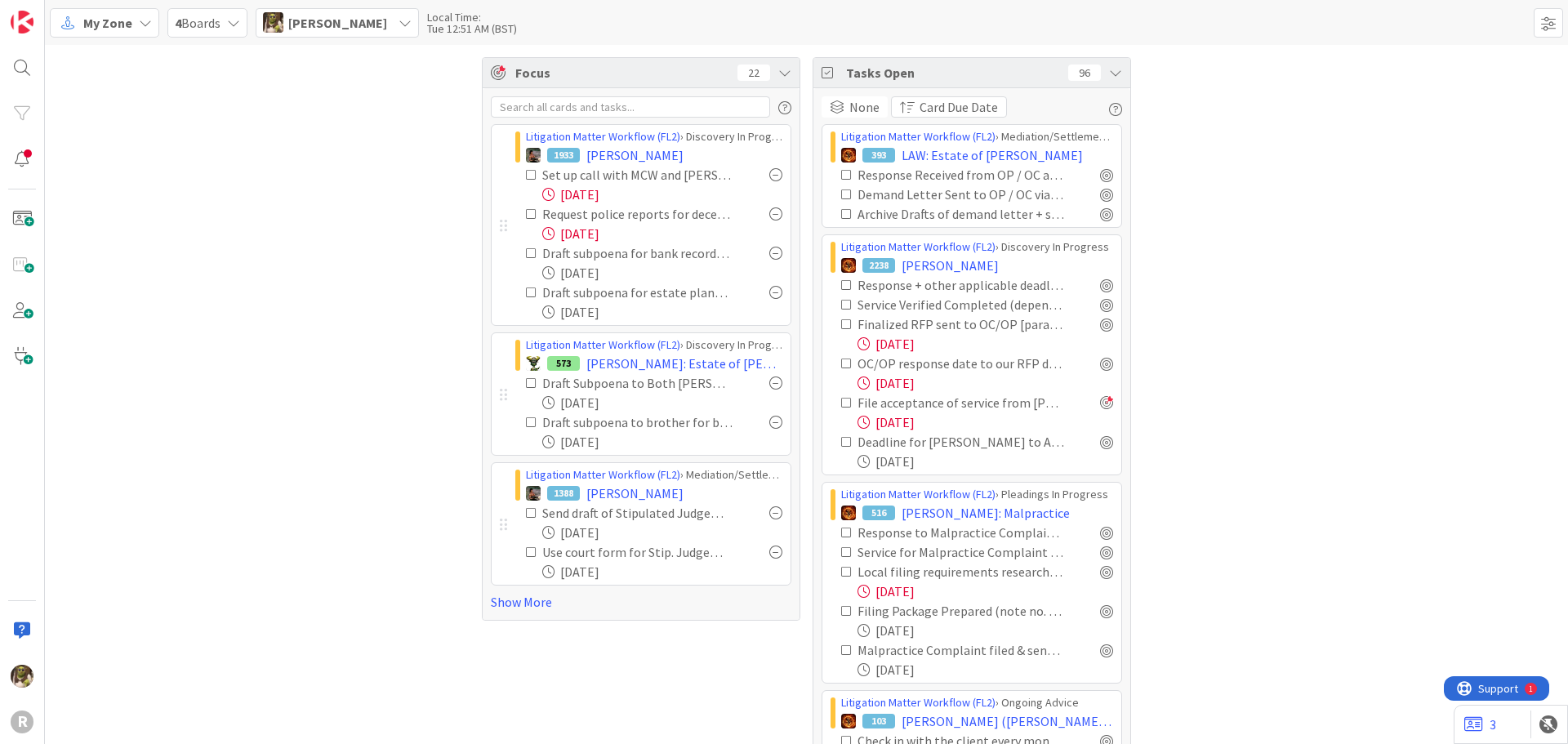
click at [525, 215] on icon at bounding box center [531, 214] width 11 height 11
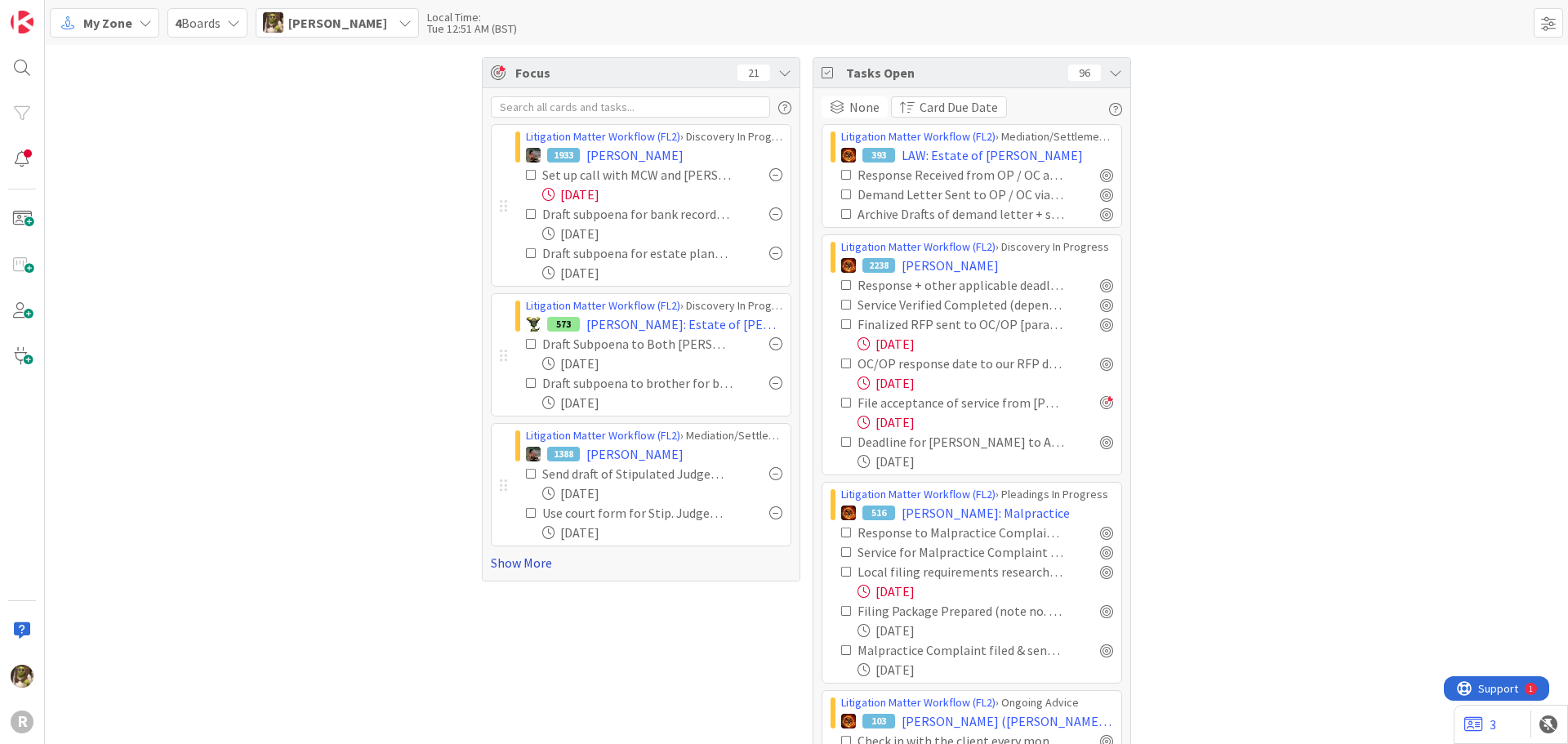
click at [526, 561] on link "Show More" at bounding box center [641, 562] width 301 height 19
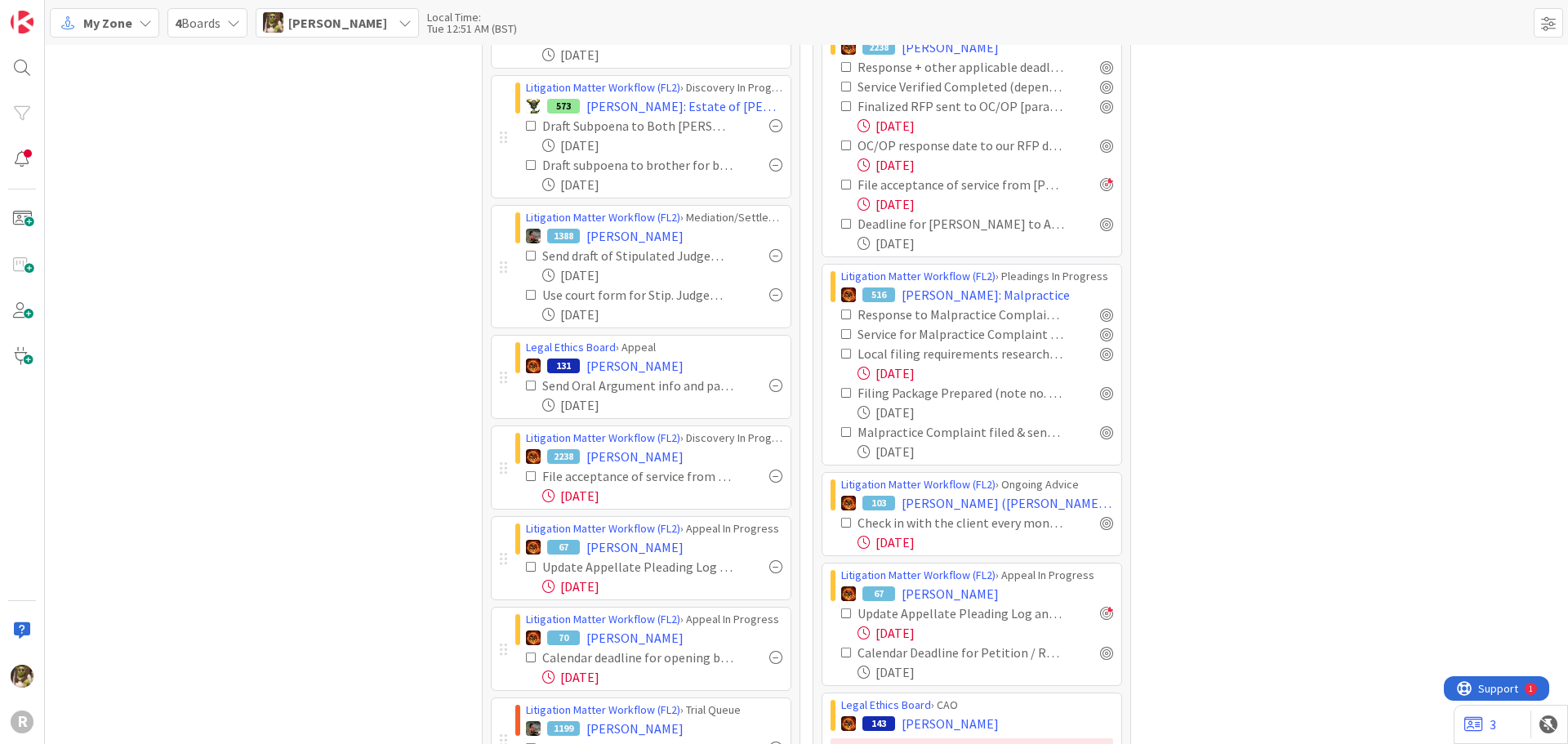
scroll to position [245, 0]
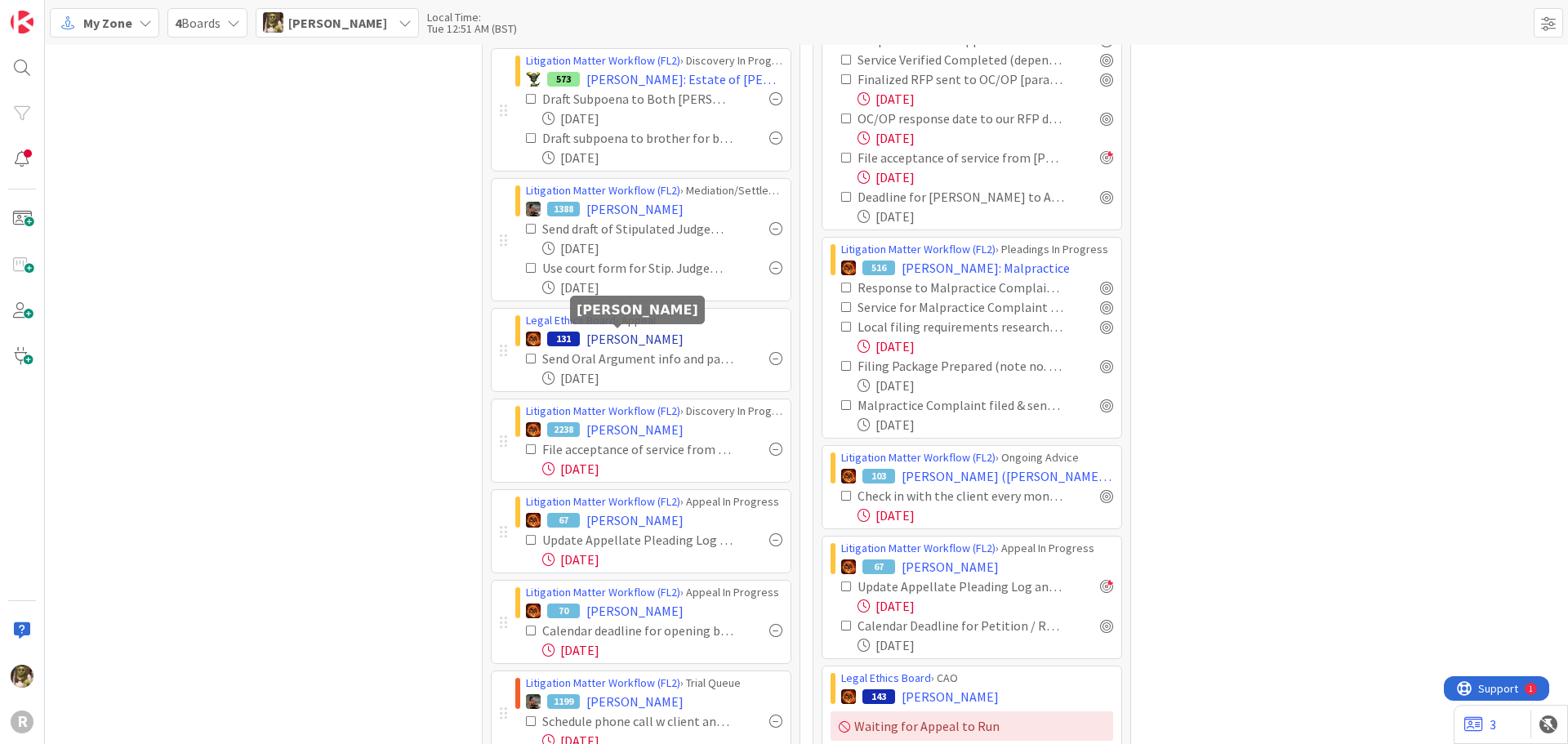
click at [608, 332] on span "ERSOFF, Isaac" at bounding box center [635, 339] width 97 height 19
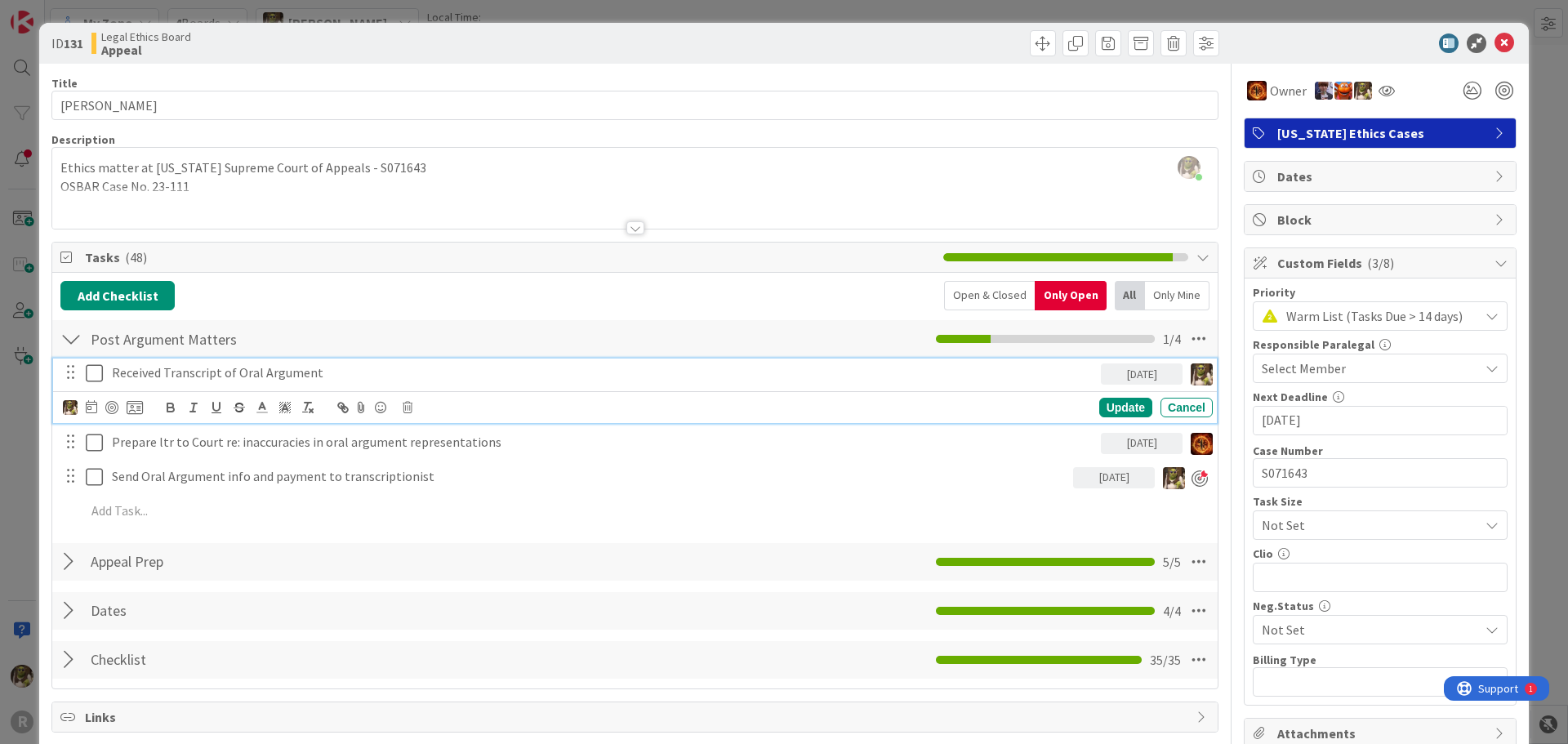
click at [333, 370] on p "Received Transcript of Oral Argument" at bounding box center [602, 372] width 982 height 18
drag, startPoint x: 217, startPoint y: 372, endPoint x: 161, endPoint y: 372, distance: 56.0
click at [161, 372] on p "Received Transcript of Oral Argument / send to transcriptionist" at bounding box center [602, 372] width 982 height 18
click at [160, 373] on p "ReceivedFTR of Oral Argument / send to transcriptionist" at bounding box center [602, 372] width 982 height 18
click at [1109, 403] on div "Update" at bounding box center [1126, 407] width 53 height 19
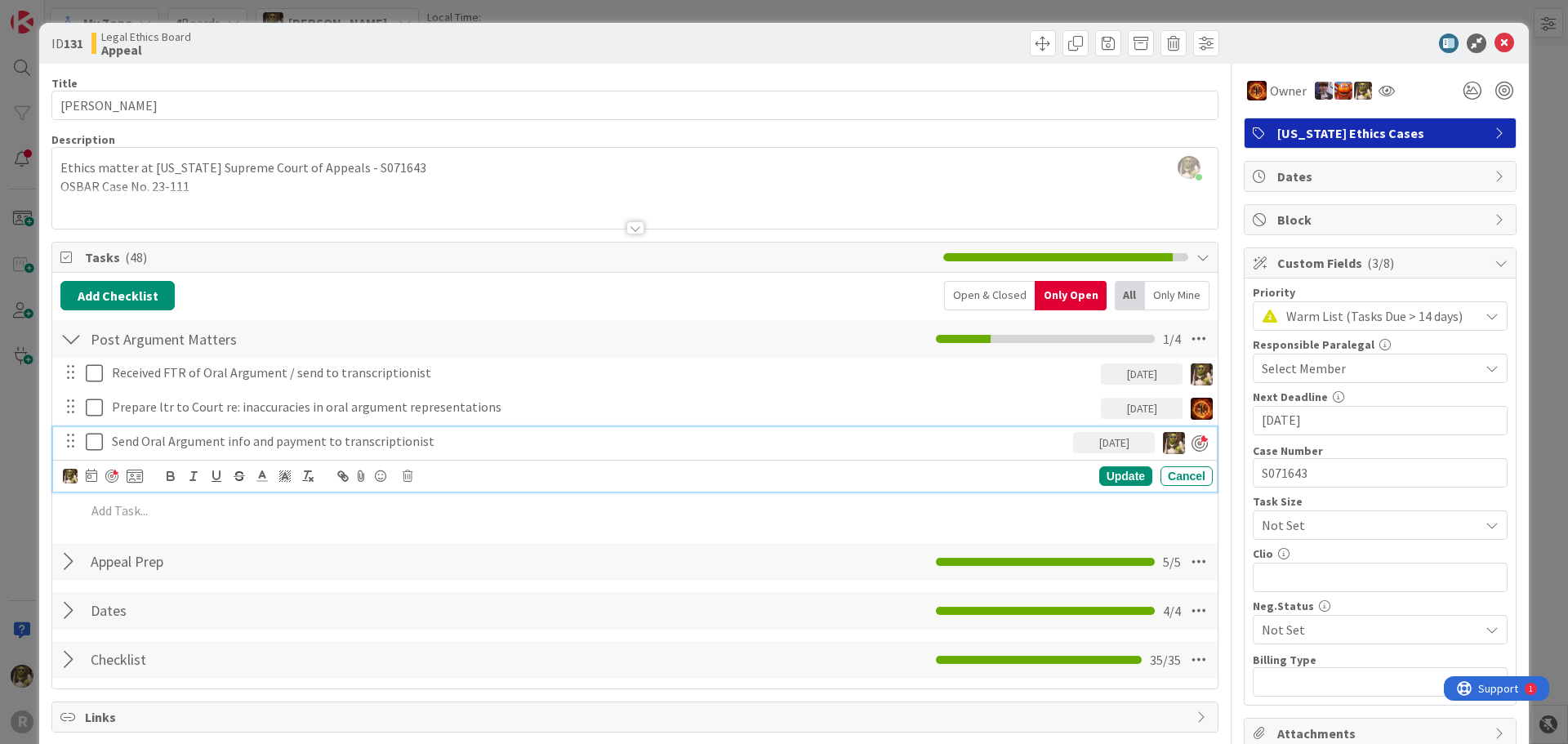
click at [221, 445] on p "Send Oral Argument info and payment to transcriptionist" at bounding box center [589, 441] width 955 height 18
click at [89, 439] on icon at bounding box center [94, 441] width 17 height 19
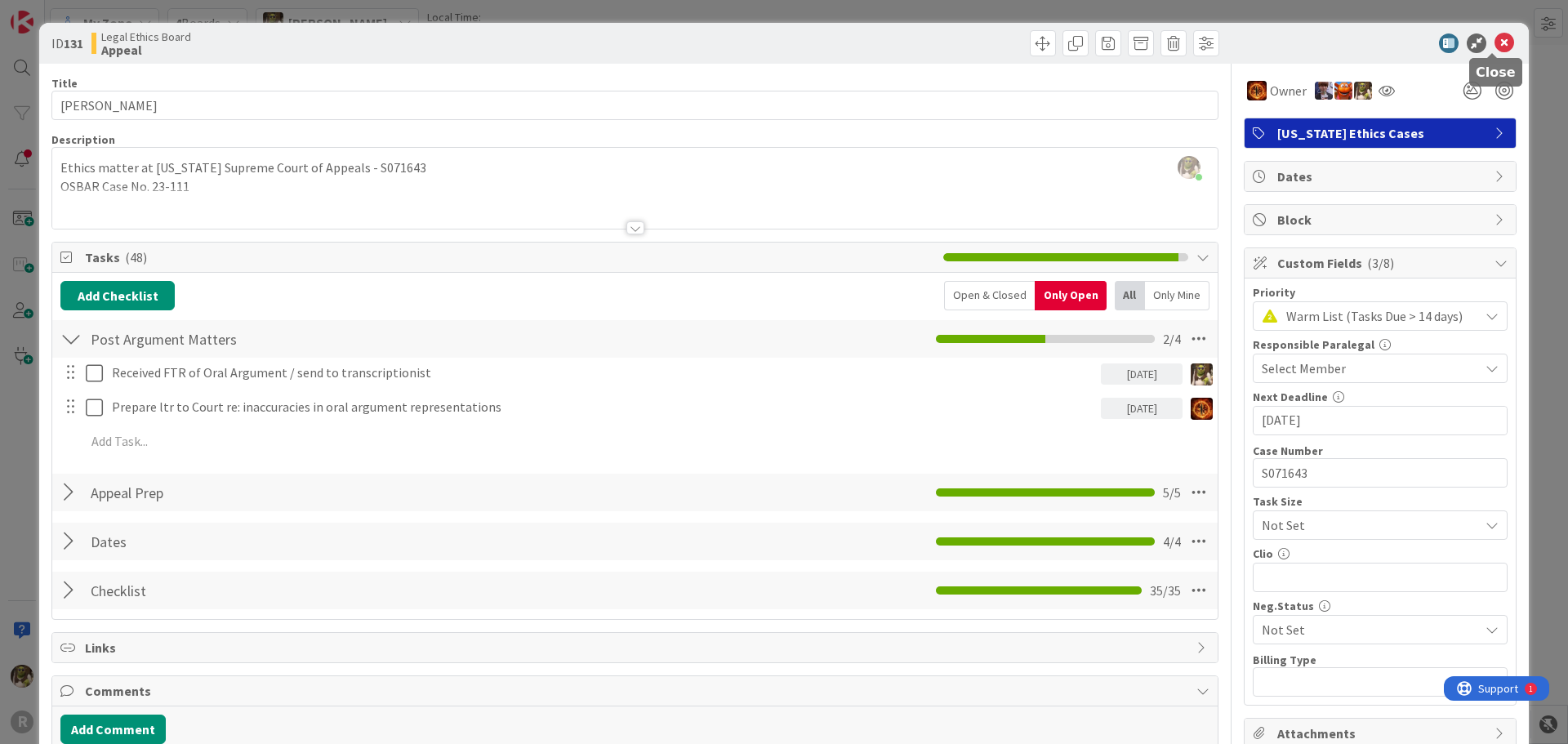
click at [1495, 41] on icon at bounding box center [1504, 43] width 19 height 19
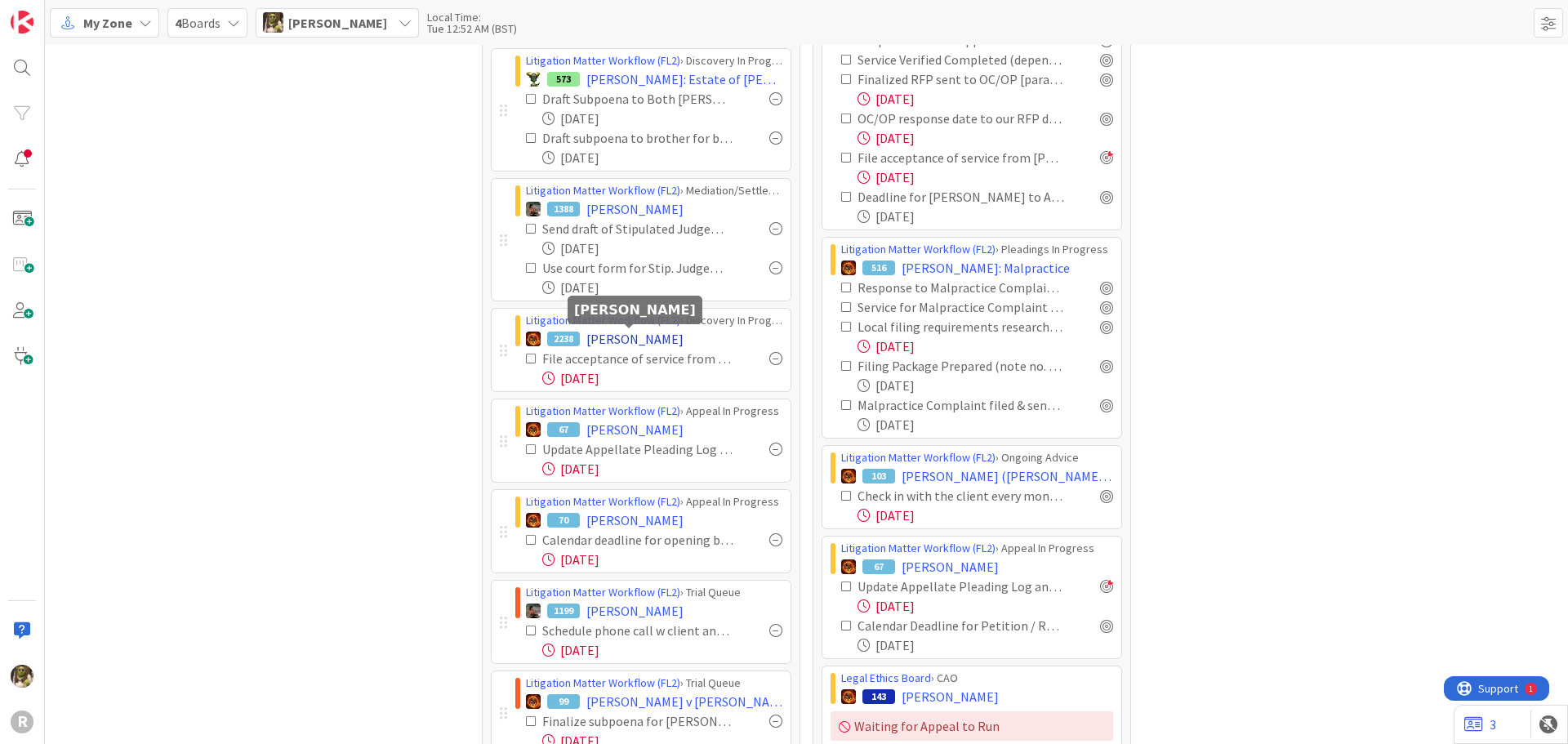
click at [620, 338] on span "[PERSON_NAME]" at bounding box center [635, 339] width 97 height 19
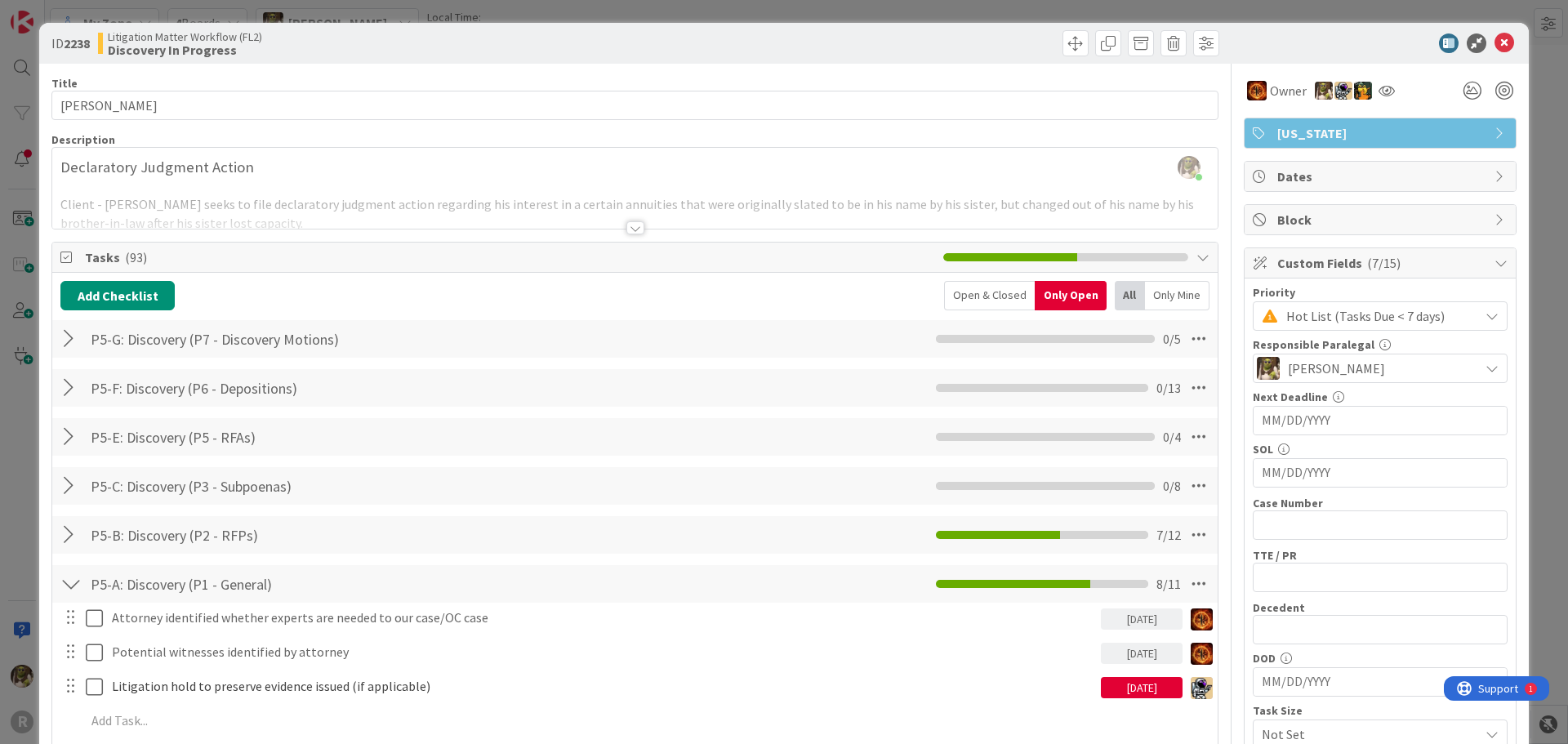
click at [627, 218] on div at bounding box center [635, 207] width 1165 height 41
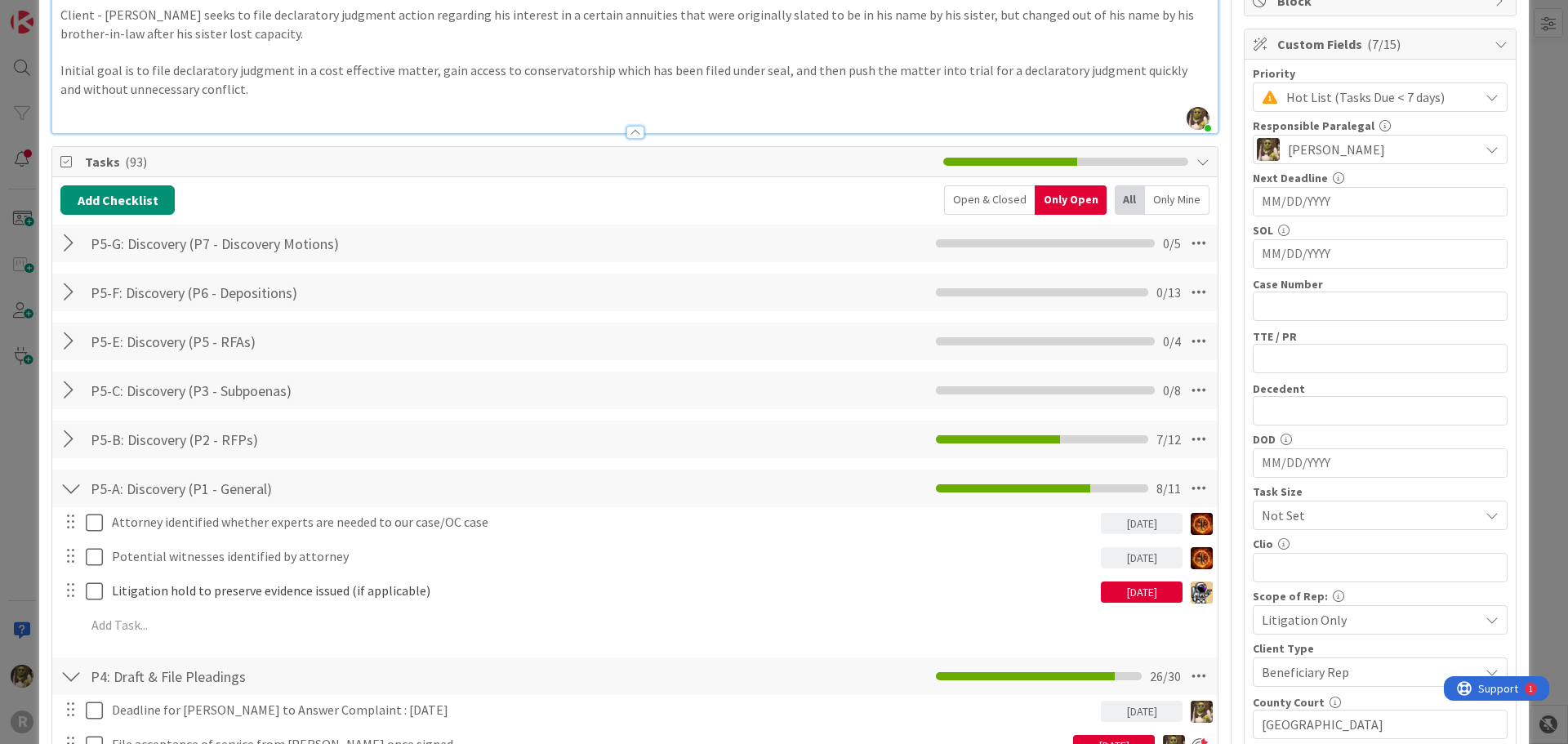
scroll to position [572, 0]
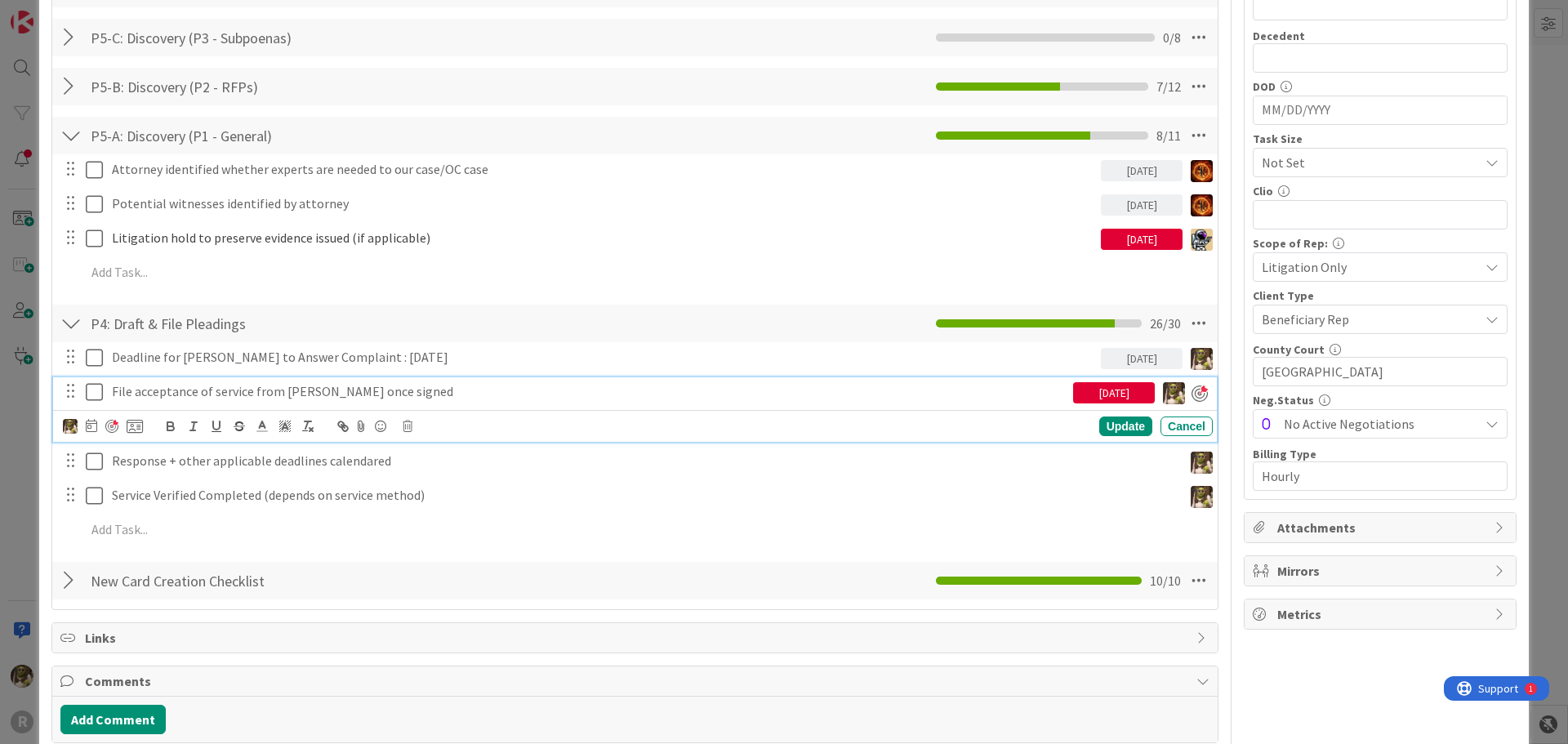
click at [96, 393] on icon at bounding box center [94, 392] width 17 height 19
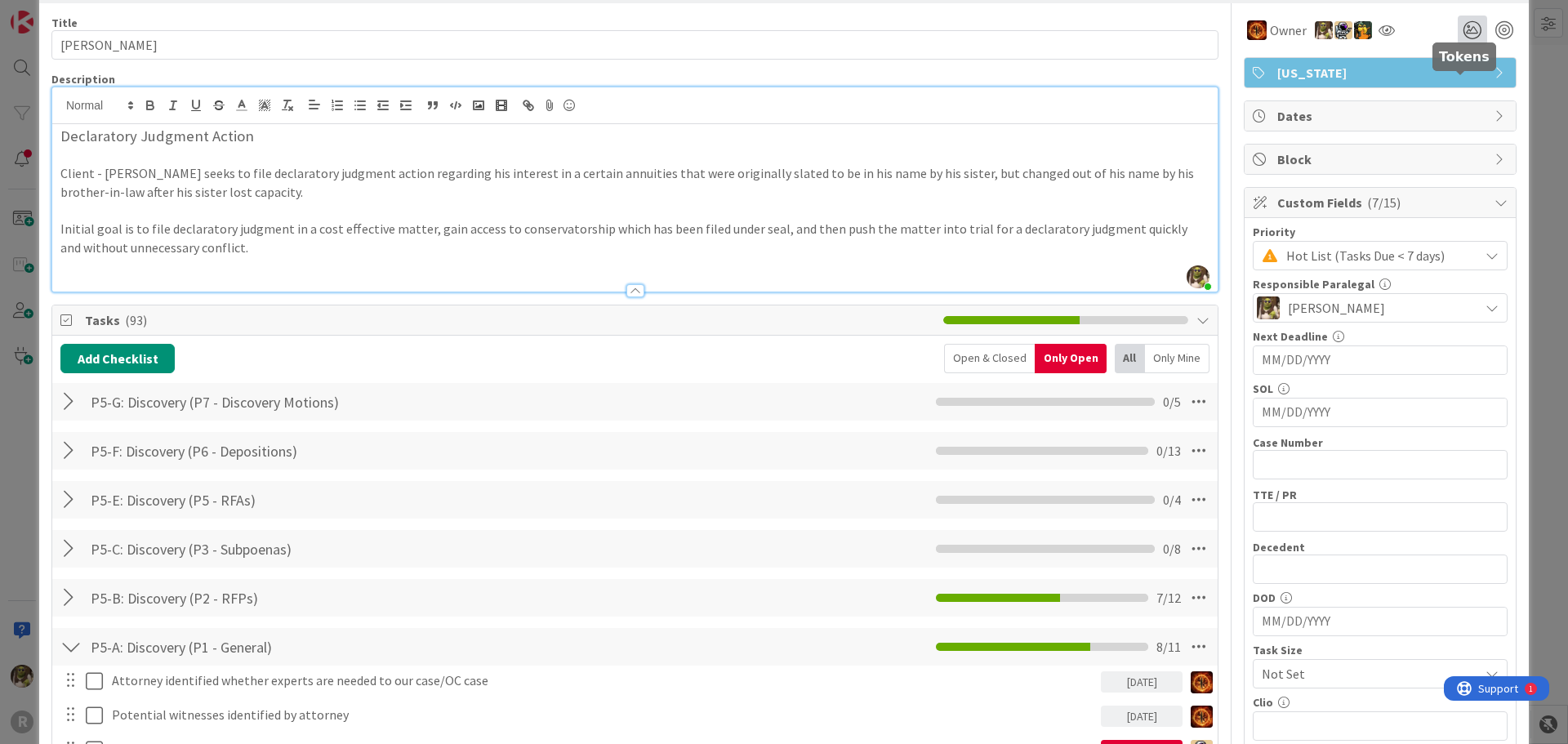
scroll to position [0, 0]
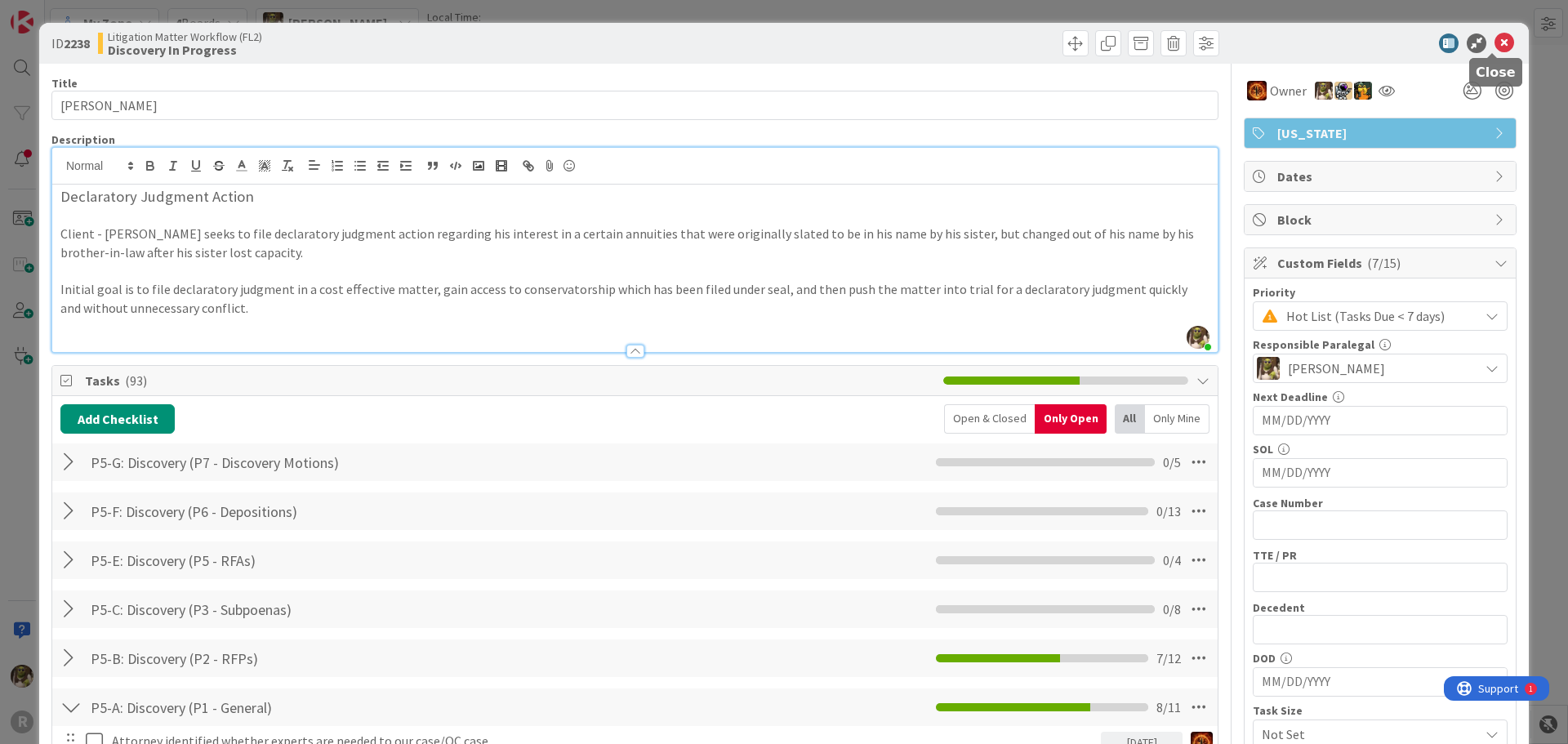
click at [1496, 48] on icon at bounding box center [1504, 43] width 19 height 19
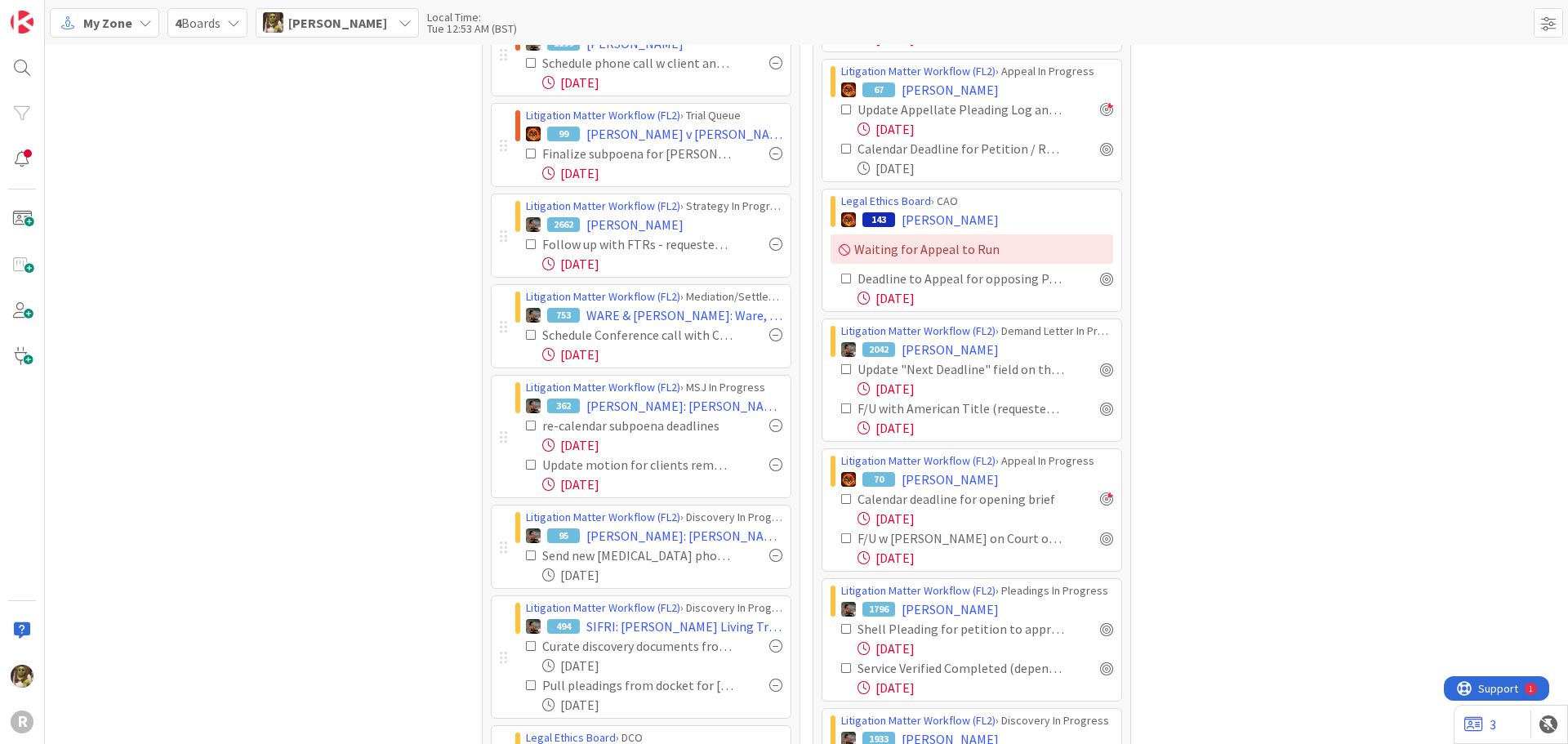
scroll to position [735, 0]
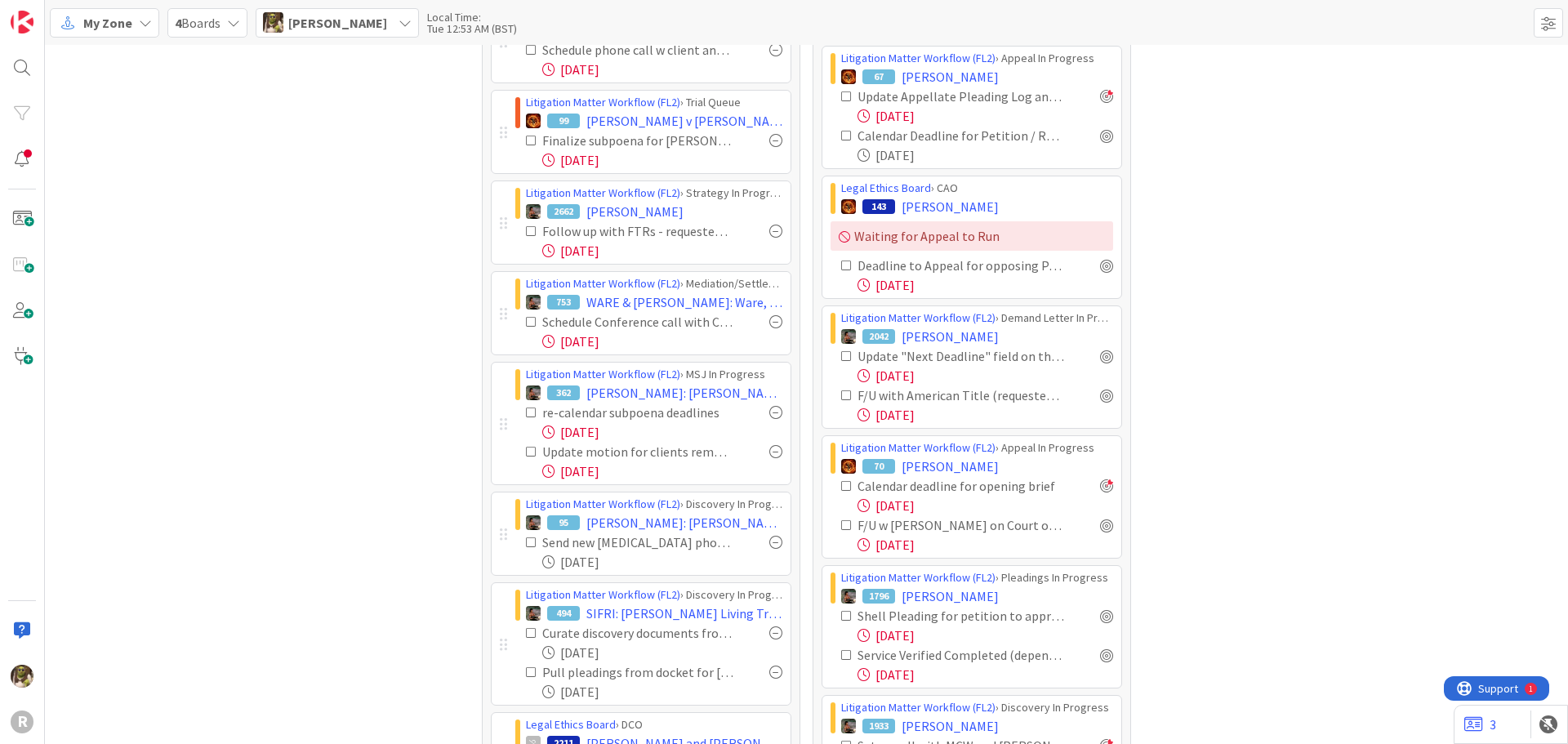
click at [518, 226] on div "Follow up with FTRs - requested 9/18 09/26/2025" at bounding box center [648, 240] width 267 height 39
click at [525, 229] on icon at bounding box center [531, 231] width 11 height 11
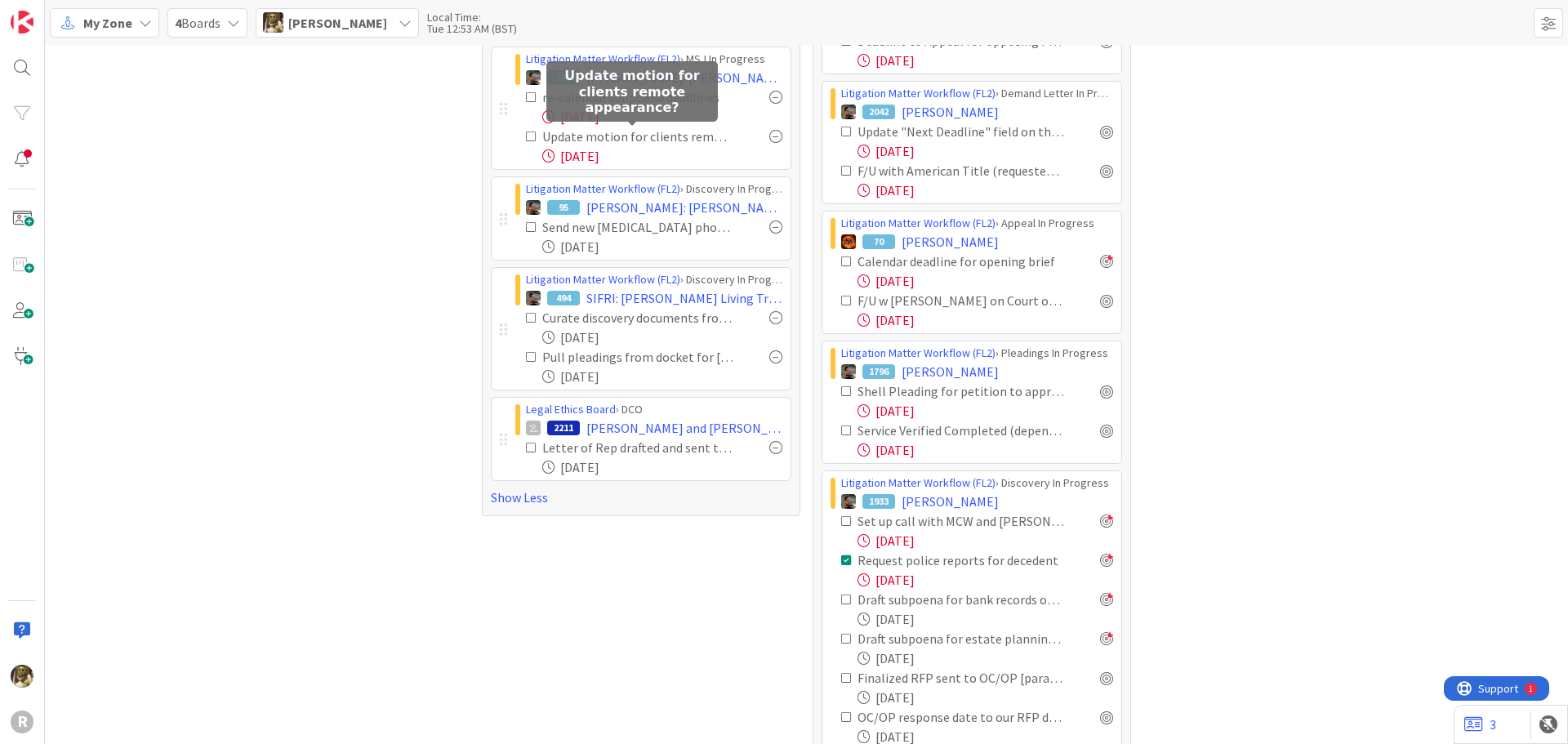
scroll to position [899, 0]
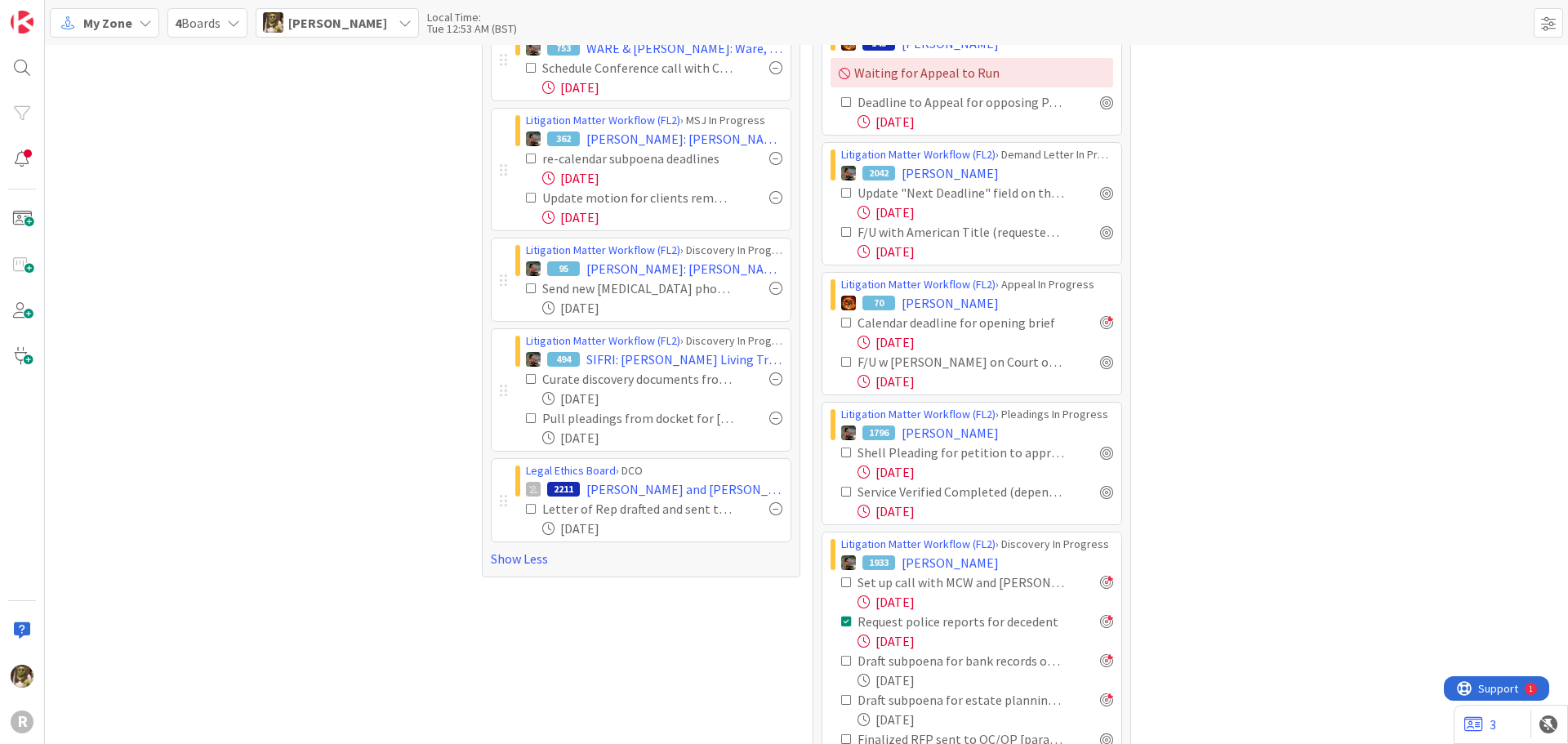
click at [525, 510] on icon at bounding box center [531, 509] width 11 height 11
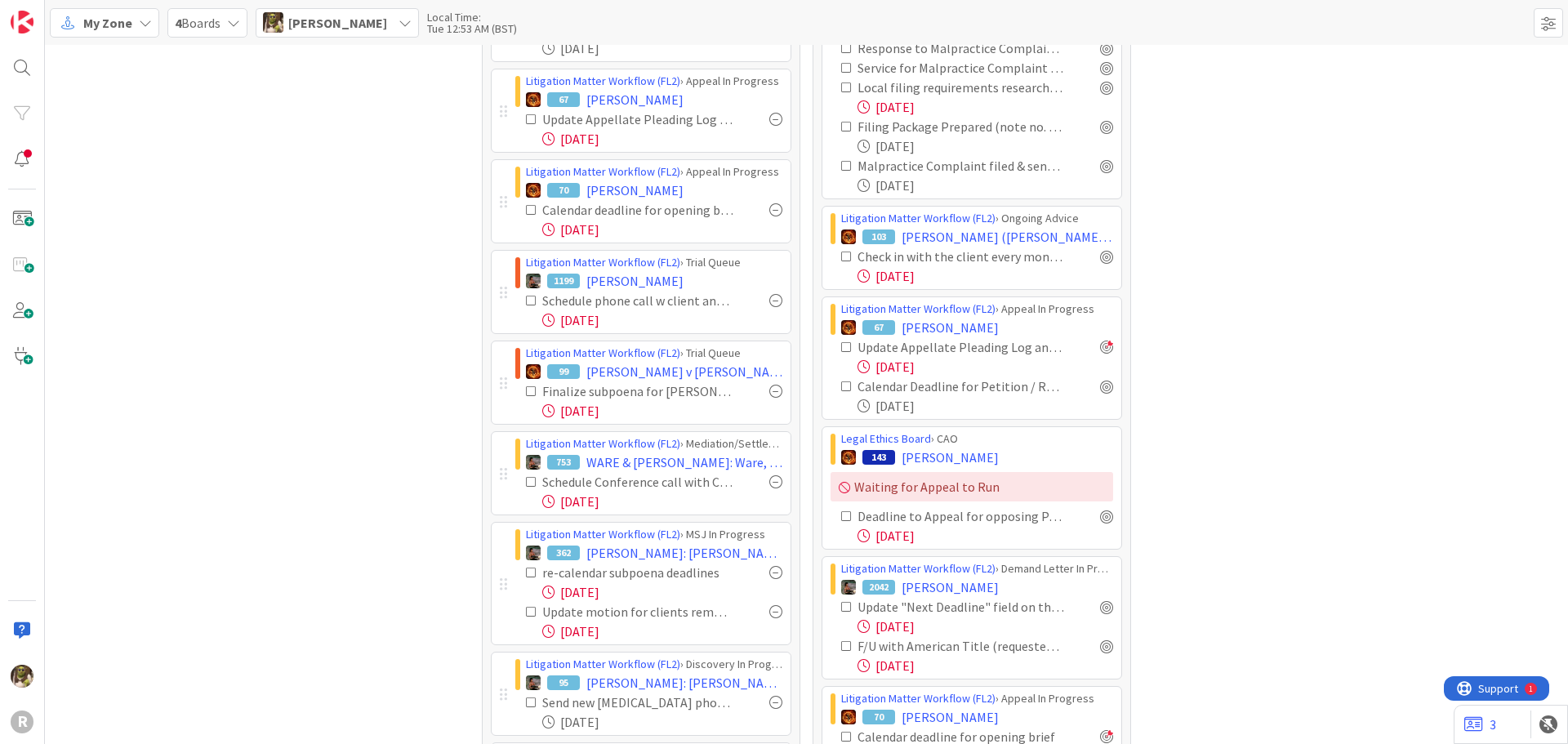
scroll to position [490, 0]
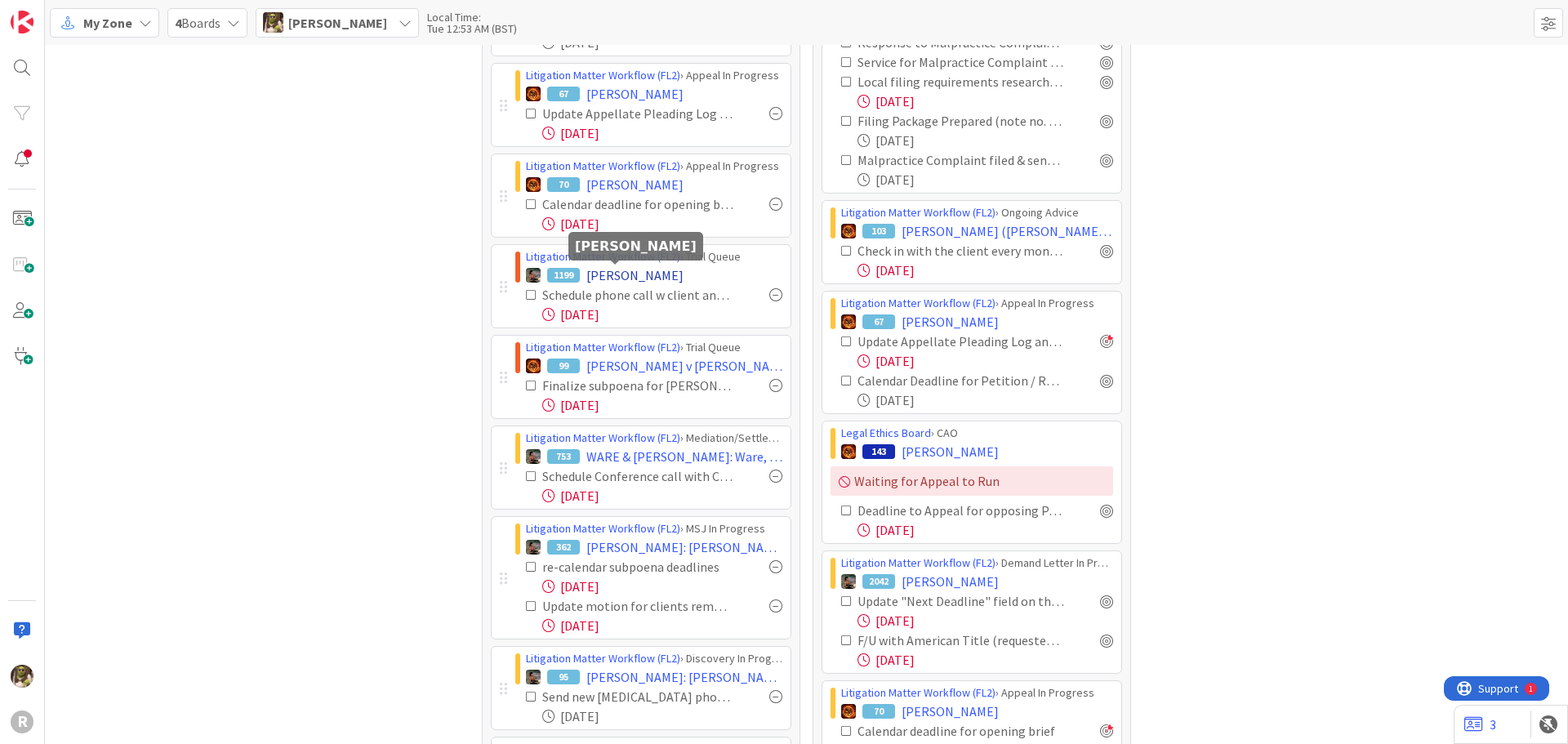
click at [615, 273] on span "HOLM, Caleb" at bounding box center [635, 274] width 97 height 19
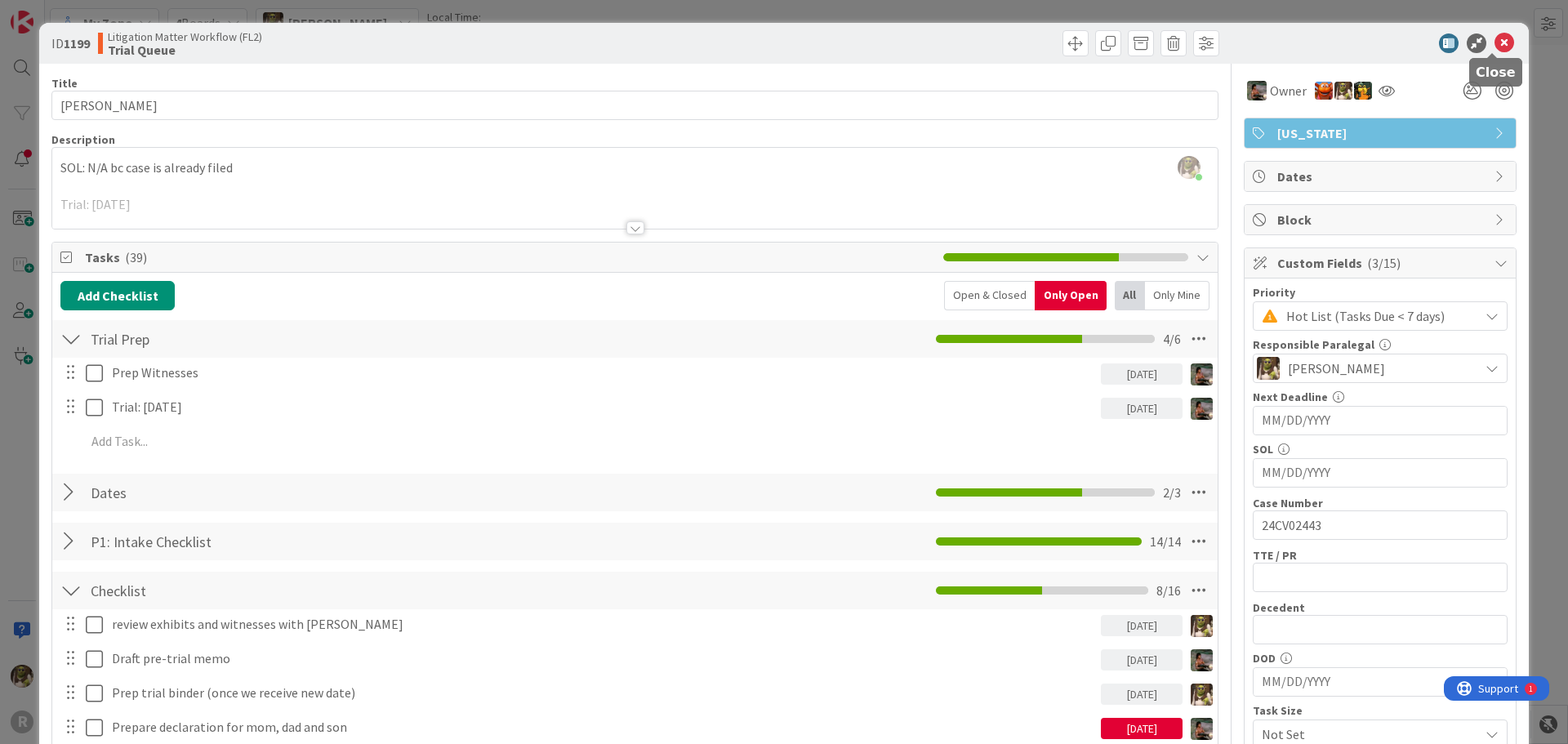
click at [1495, 39] on icon at bounding box center [1504, 43] width 19 height 19
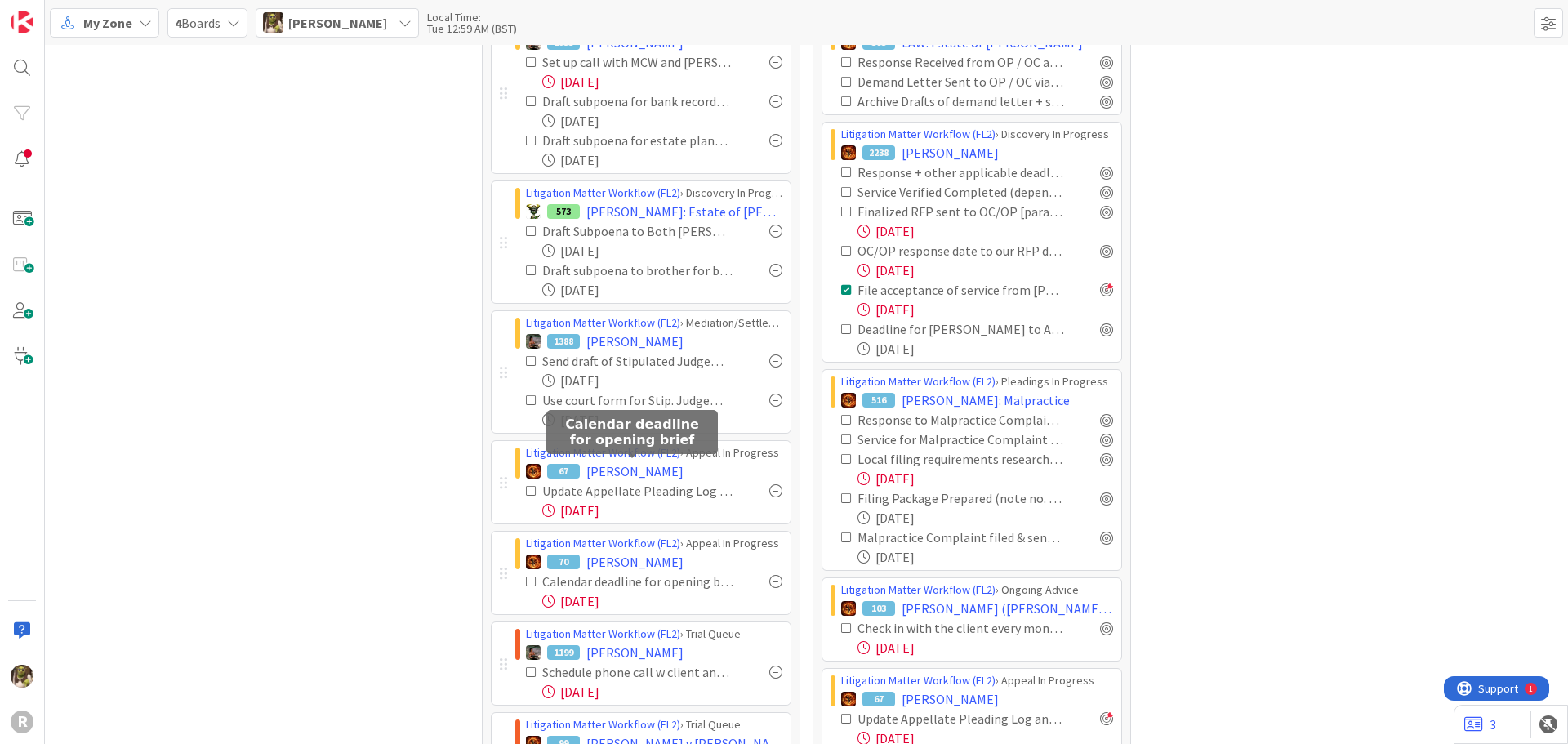
scroll to position [82, 0]
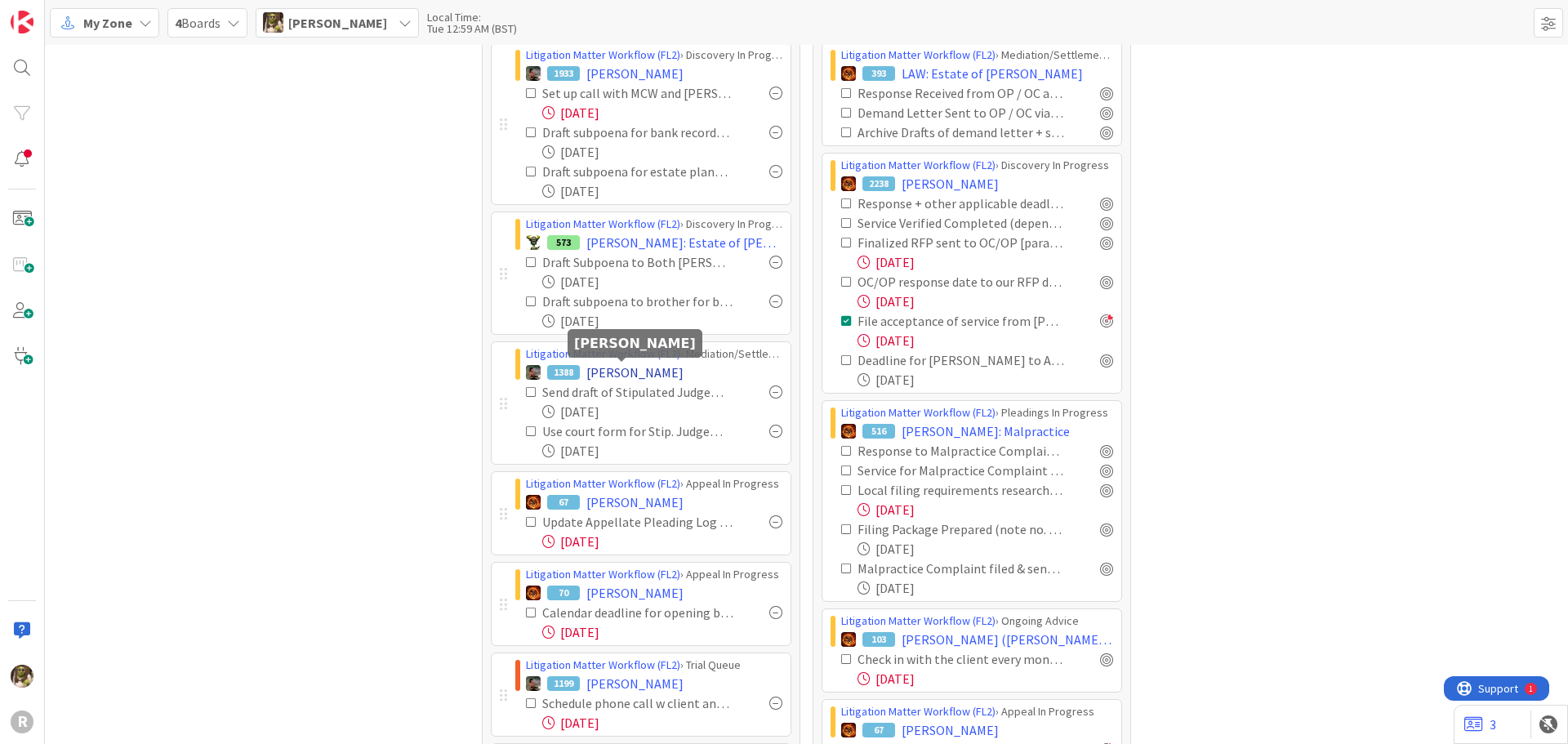
click at [630, 366] on span "[PERSON_NAME]" at bounding box center [635, 372] width 97 height 19
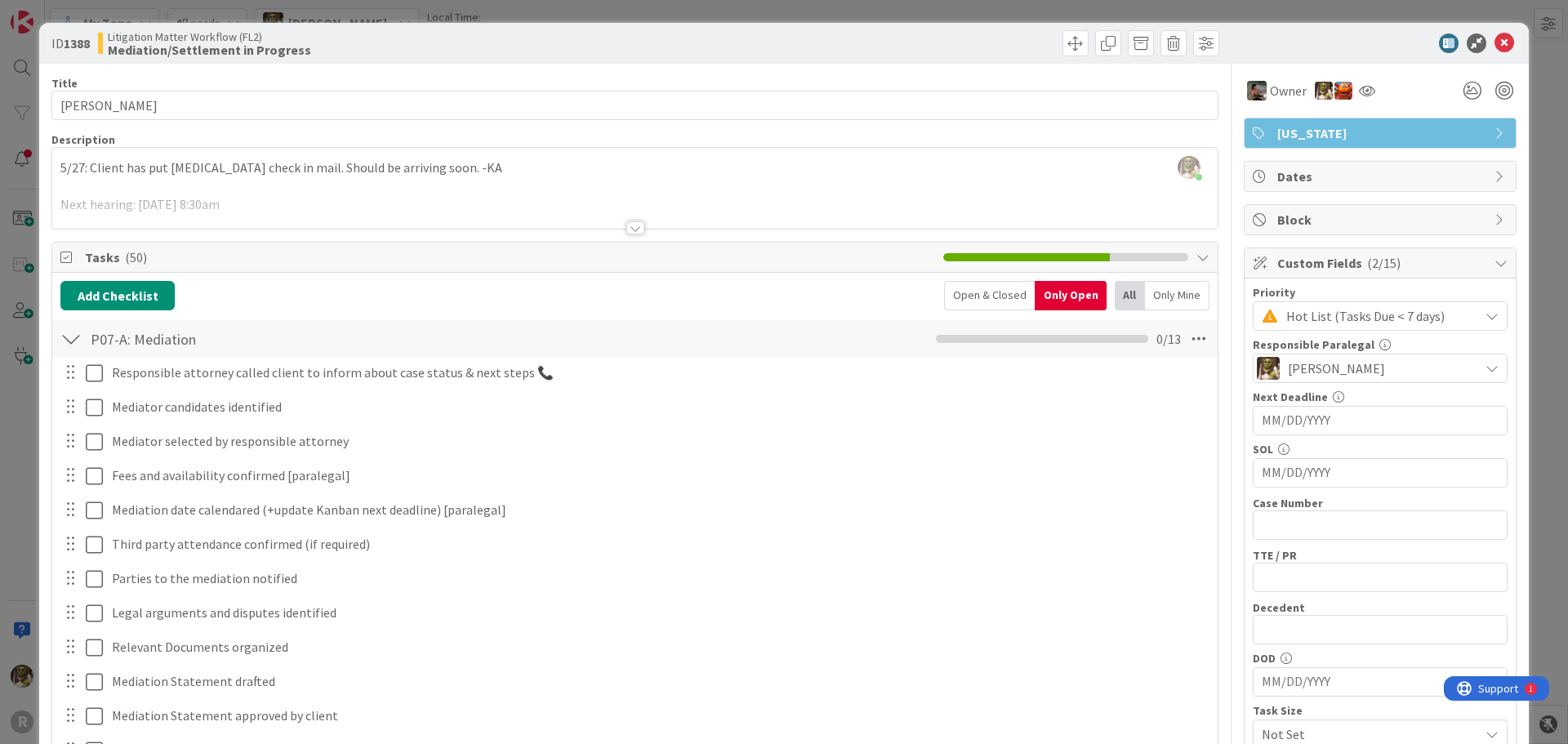
click at [1144, 294] on div "Only Mine" at bounding box center [1176, 295] width 64 height 29
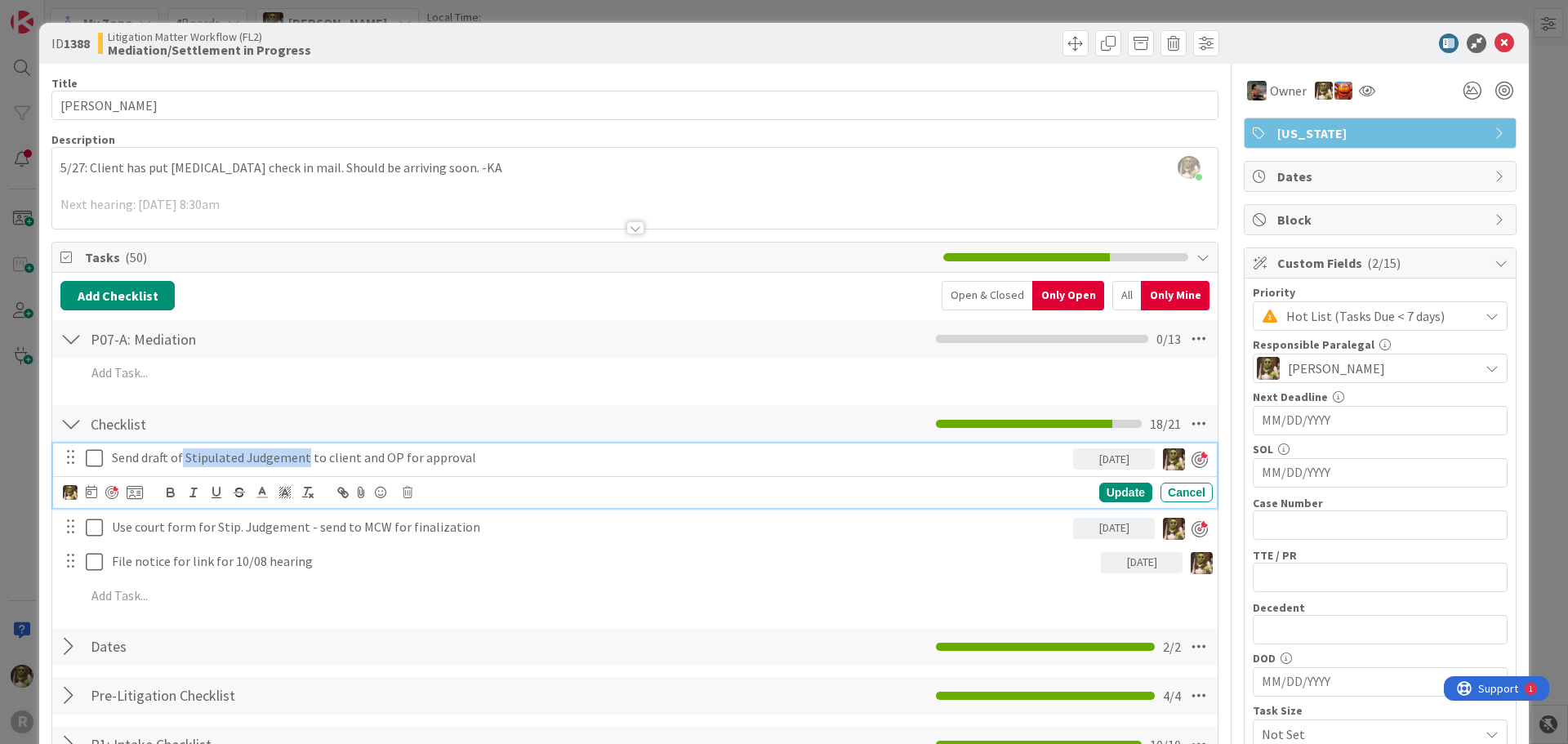
drag, startPoint x: 182, startPoint y: 459, endPoint x: 304, endPoint y: 464, distance: 122.1
click at [304, 464] on p "Send draft of Stipulated Judgement to client and OP for approval" at bounding box center [589, 458] width 955 height 18
copy p "Stipulated Judgement"
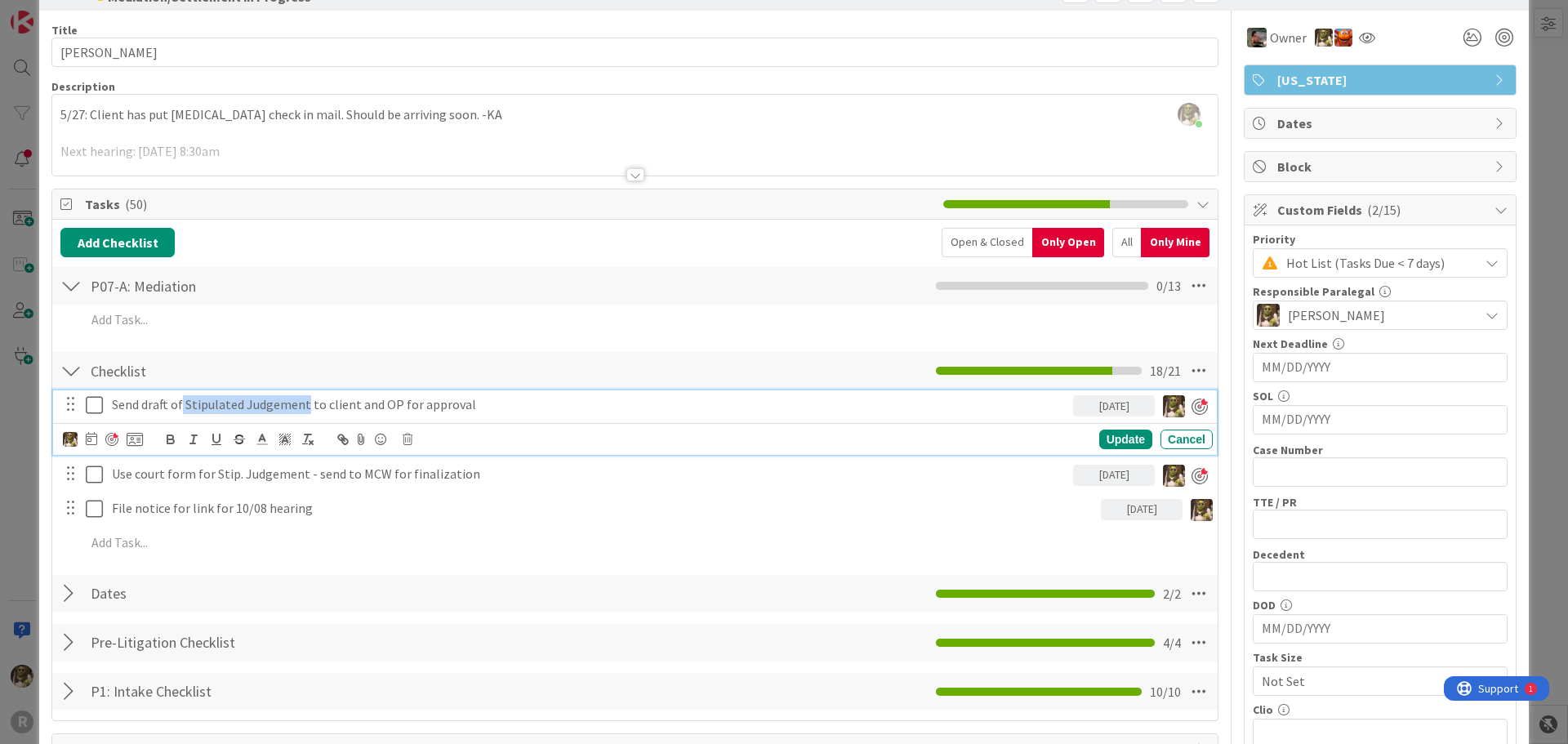
scroll to position [82, 0]
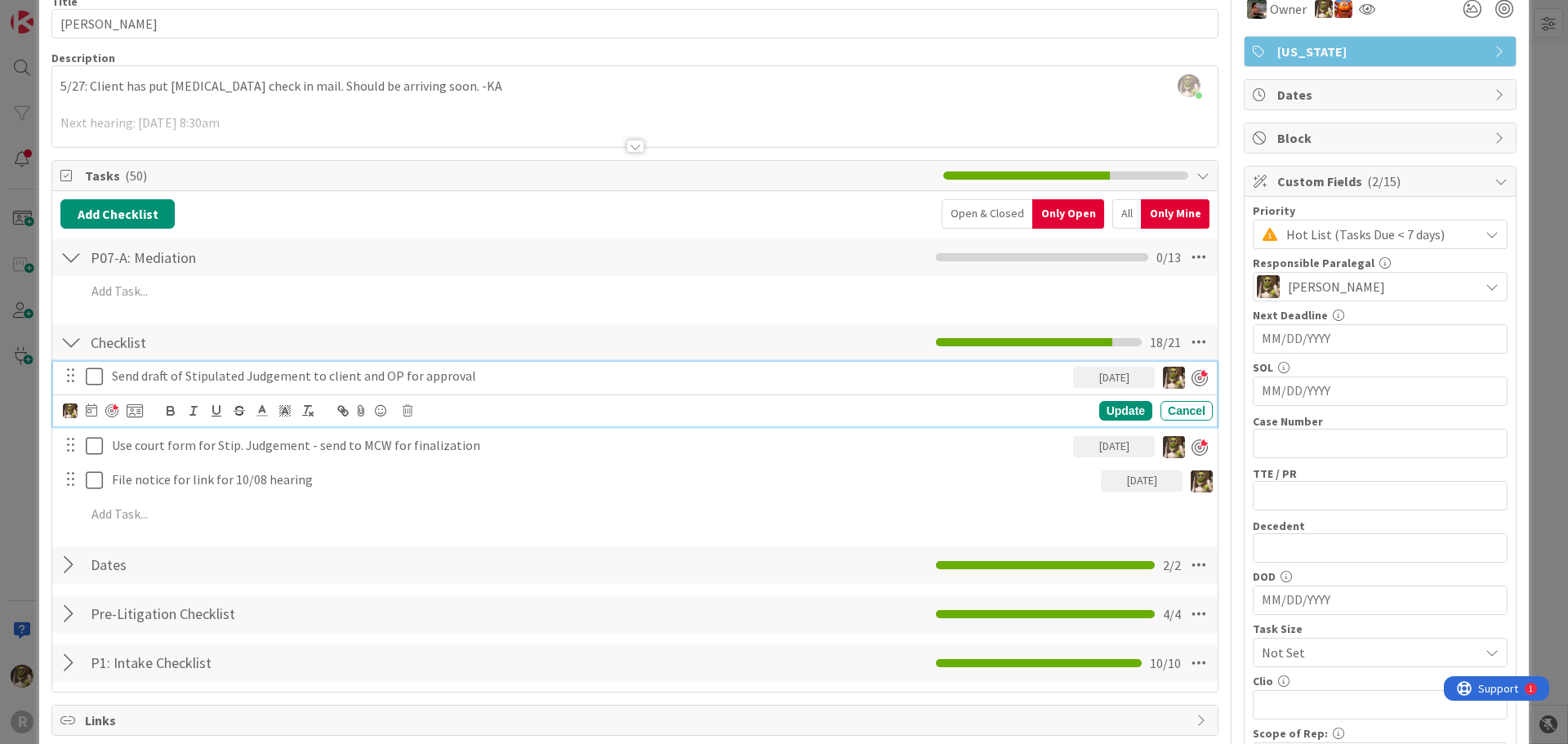
click at [630, 146] on div at bounding box center [635, 146] width 18 height 13
